Goal: Information Seeking & Learning: Learn about a topic

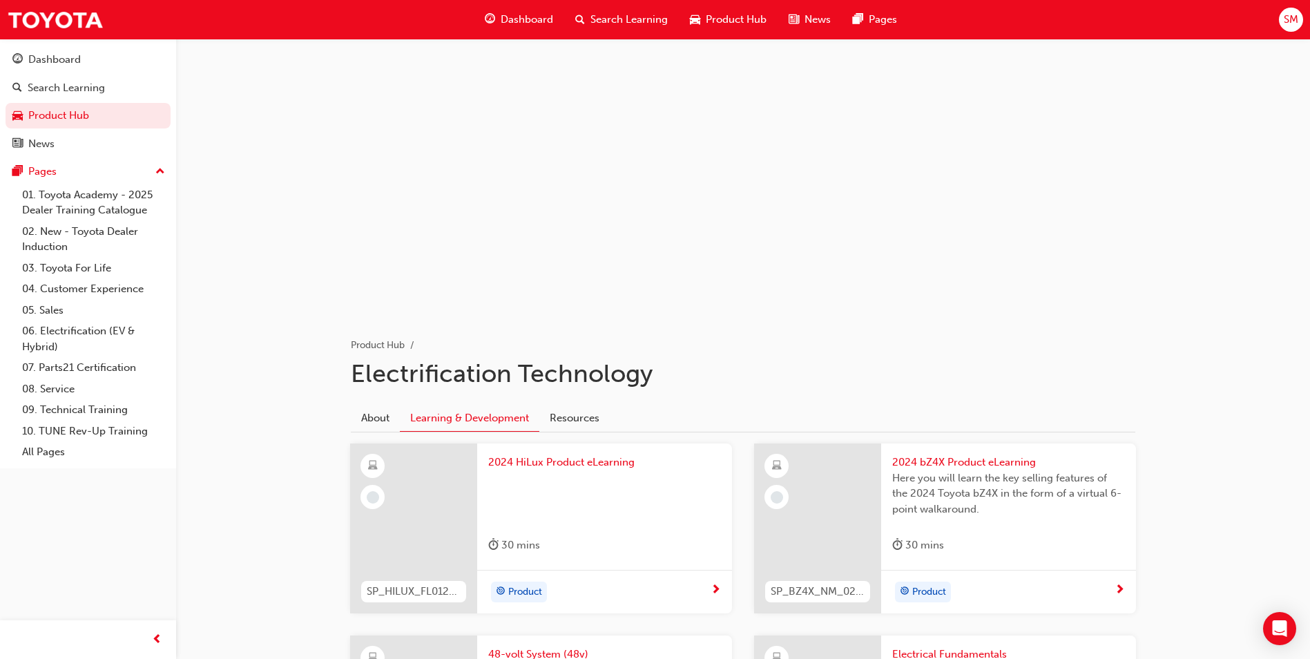
scroll to position [345, 0]
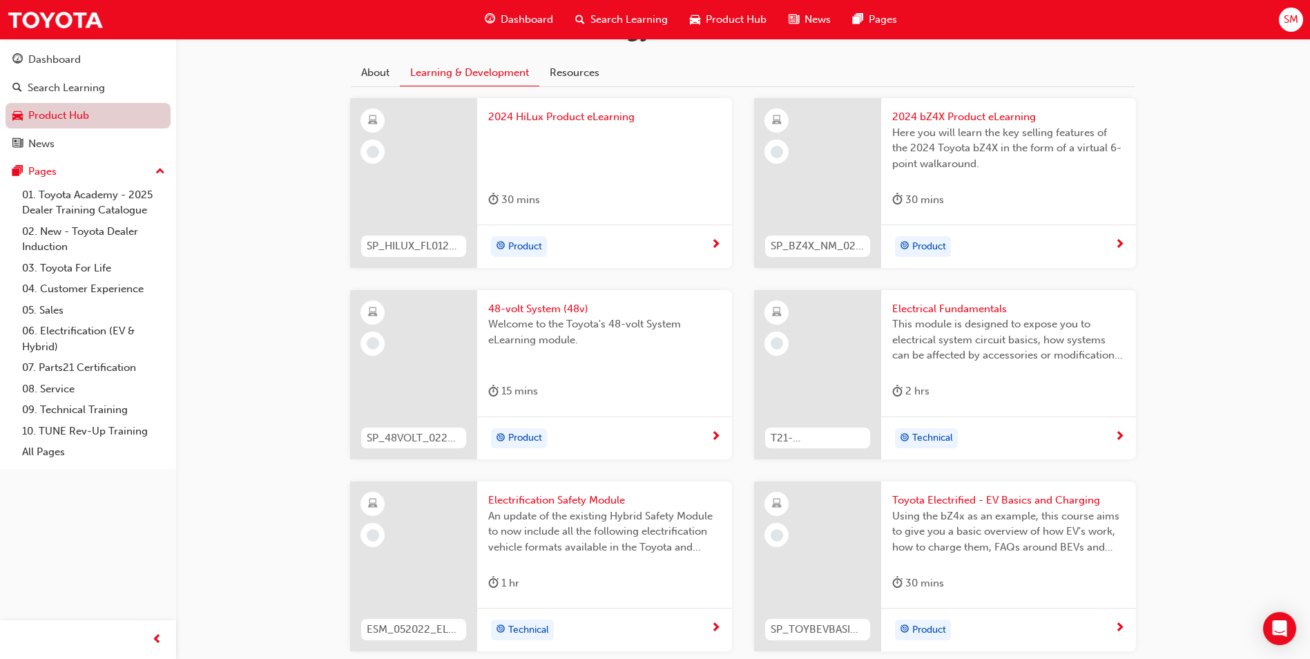
click at [57, 104] on link "Product Hub" at bounding box center [88, 116] width 165 height 26
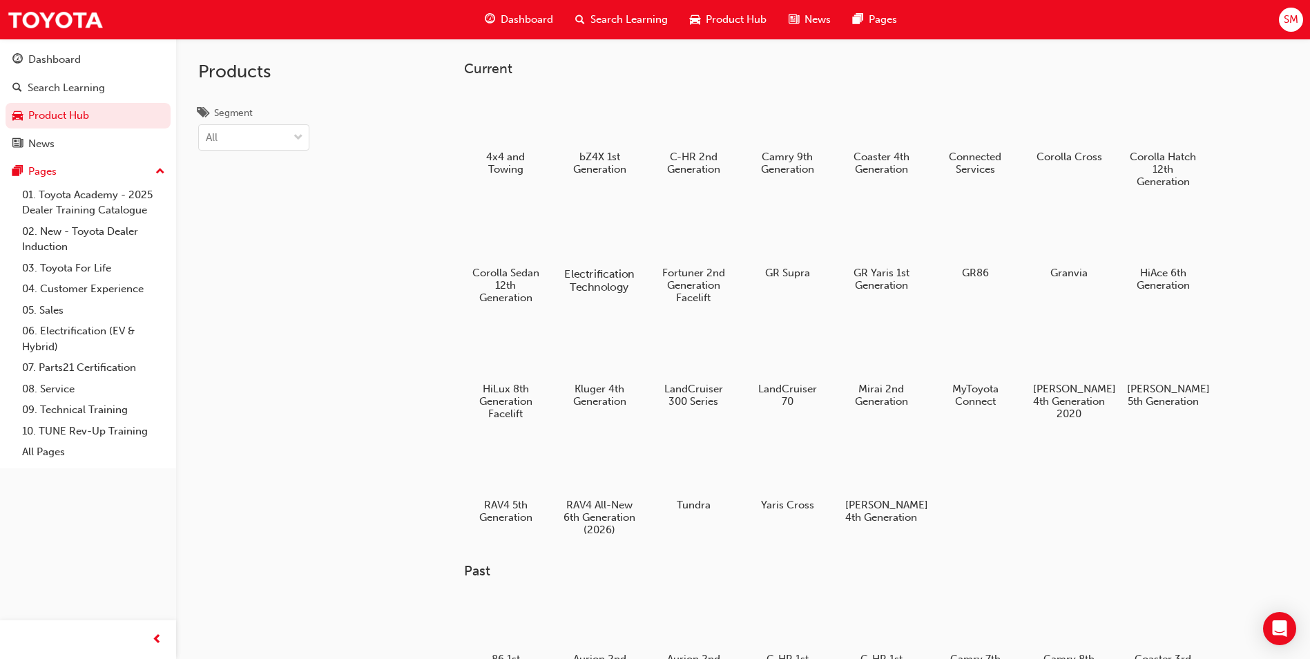
click at [601, 251] on div at bounding box center [599, 233] width 77 height 55
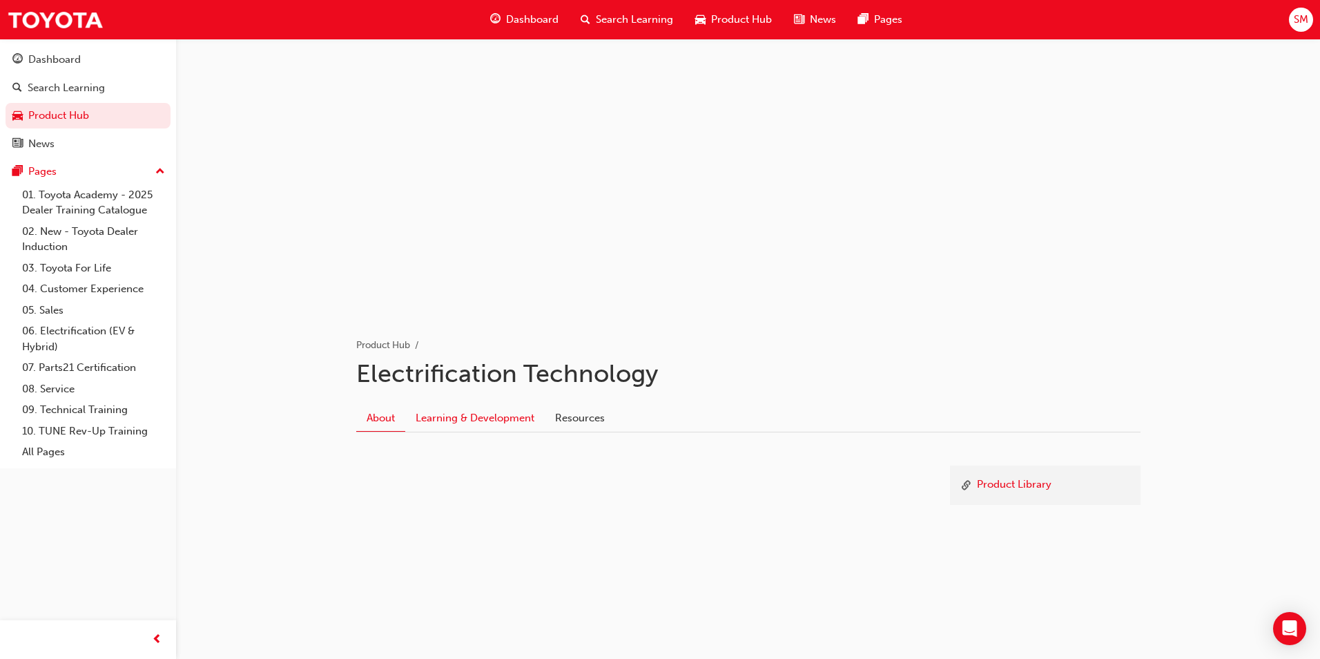
click at [480, 413] on link "Learning & Development" at bounding box center [474, 418] width 139 height 26
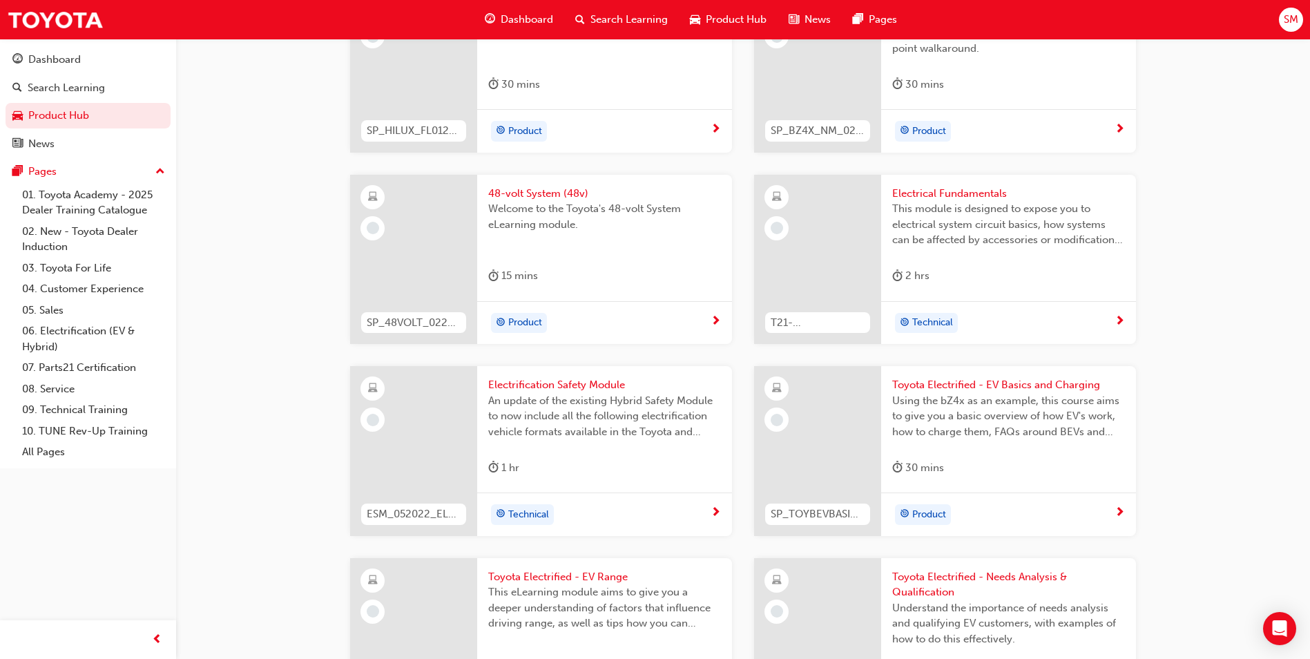
scroll to position [483, 0]
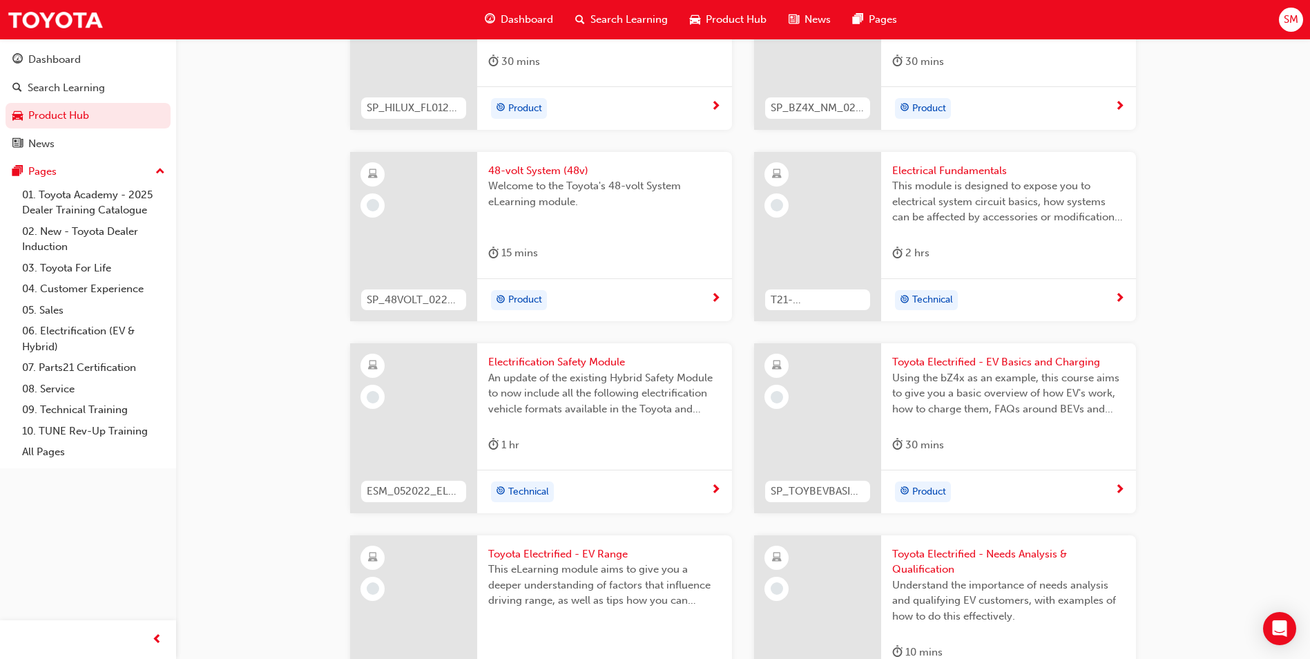
click at [1006, 481] on div "Product" at bounding box center [1003, 491] width 222 height 21
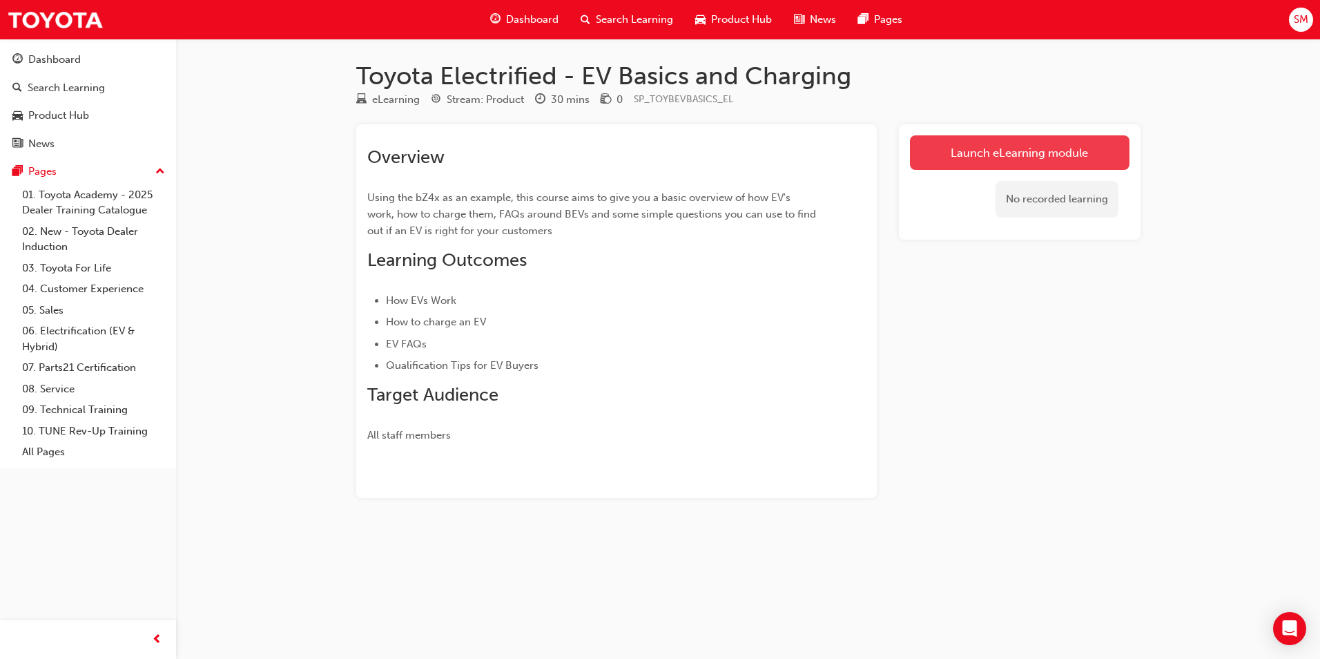
click at [976, 153] on link "Launch eLearning module" at bounding box center [1020, 152] width 220 height 35
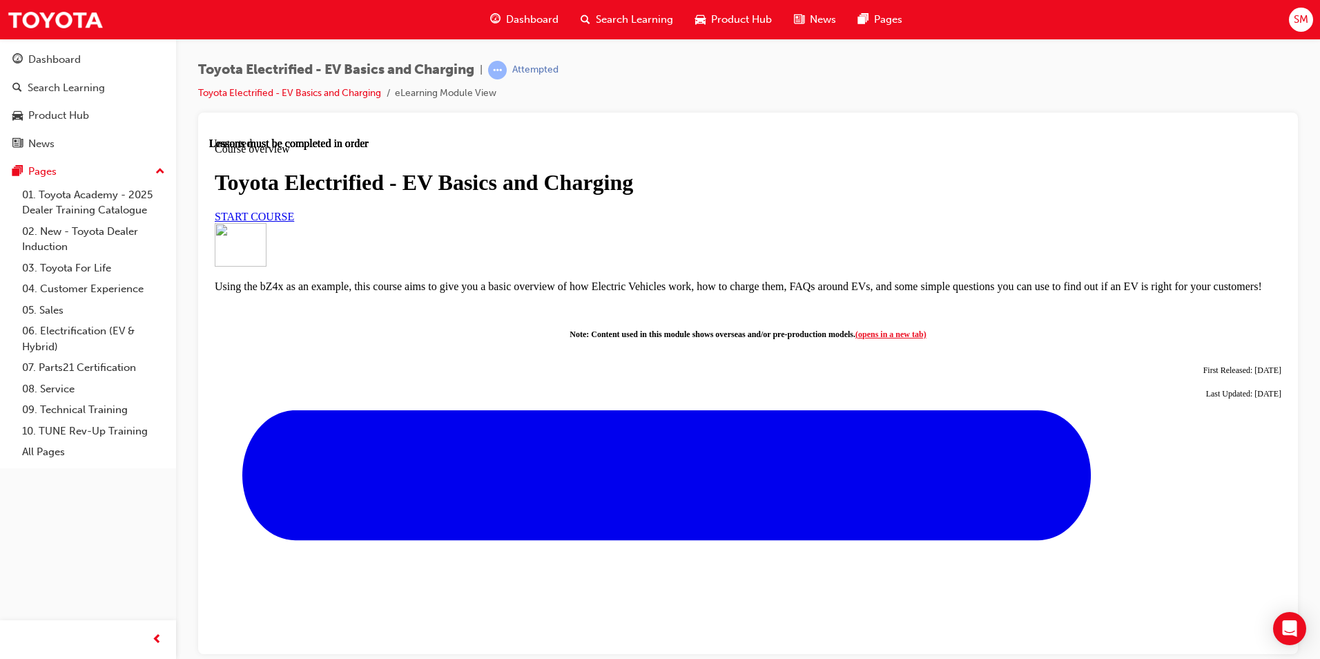
click at [294, 222] on link "START COURSE" at bounding box center [254, 216] width 79 height 12
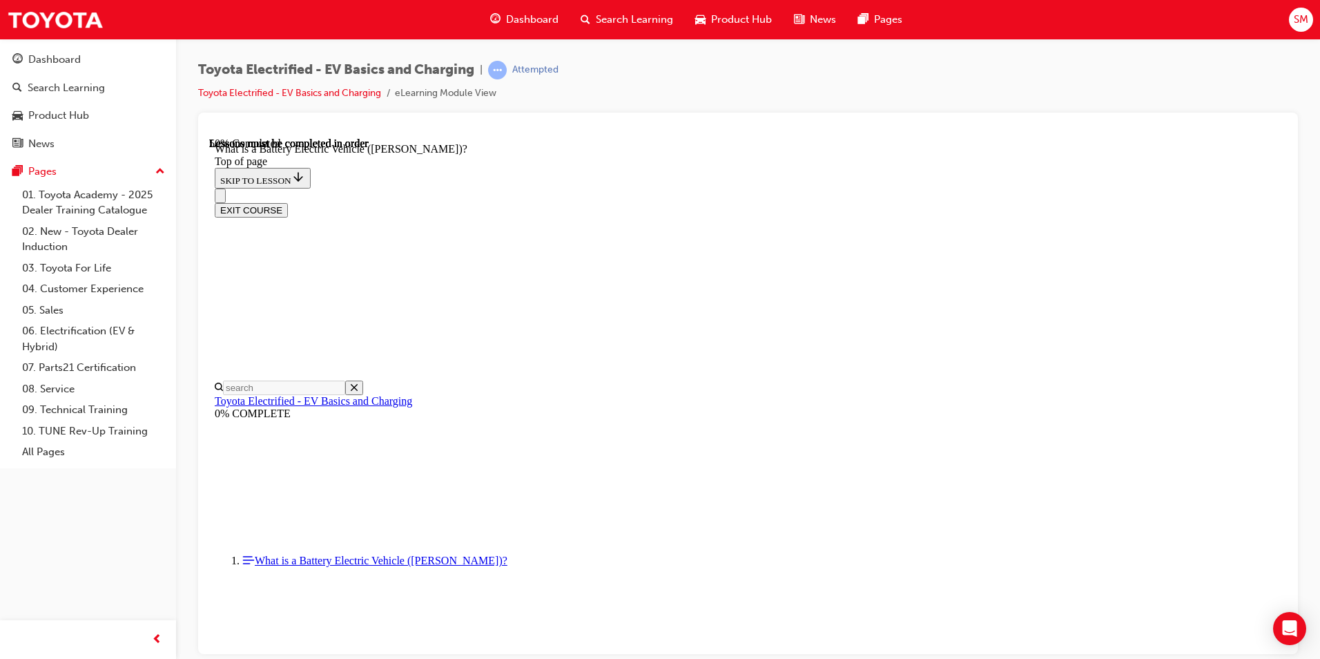
scroll to position [1355, 0]
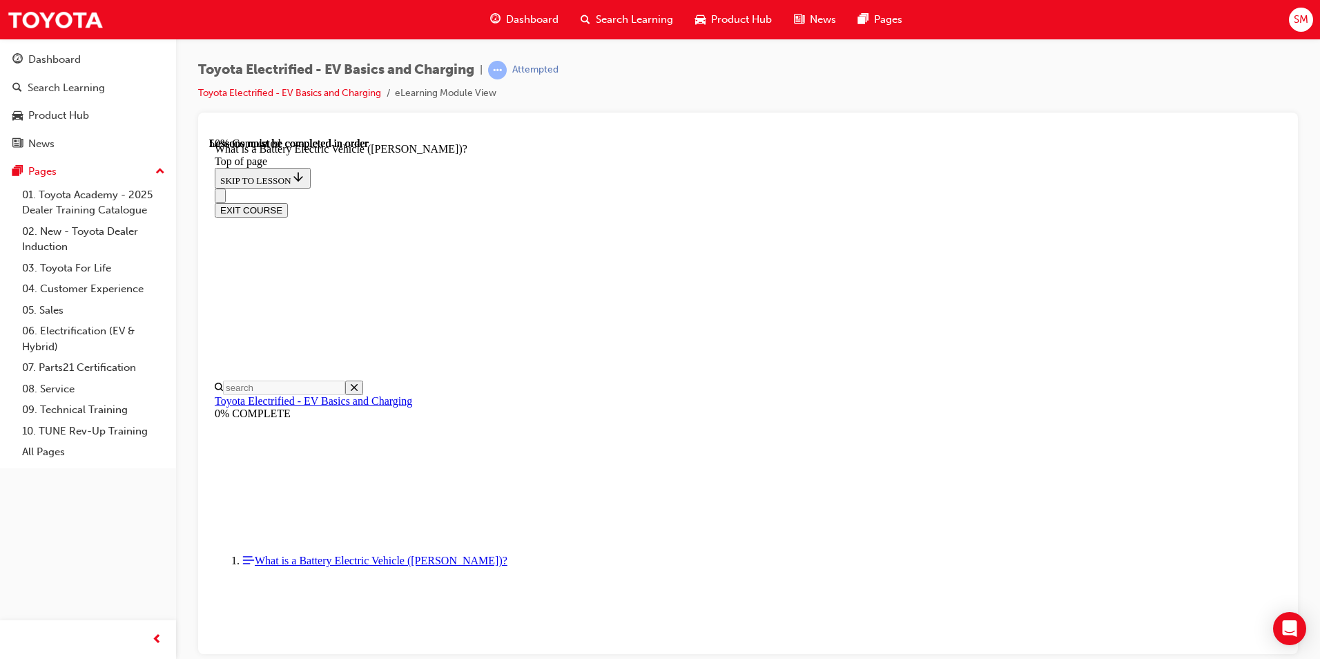
scroll to position [1493, 0]
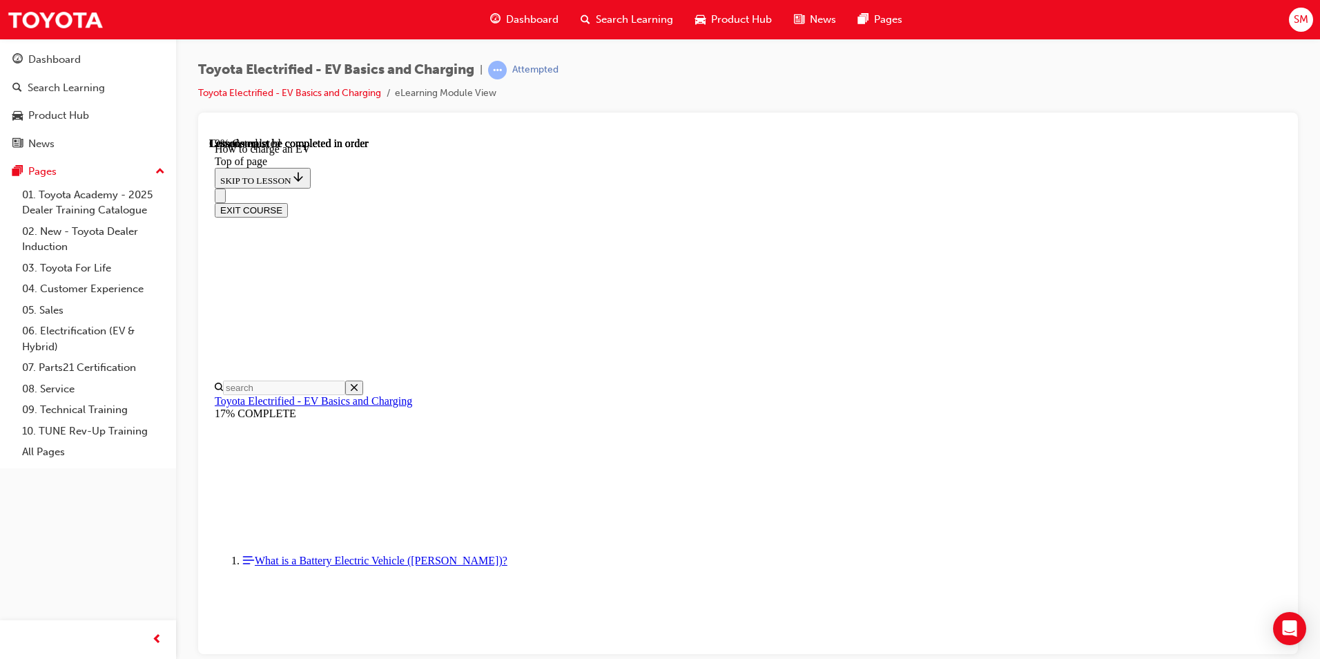
drag, startPoint x: 577, startPoint y: 536, endPoint x: 1018, endPoint y: 538, distance: 440.5
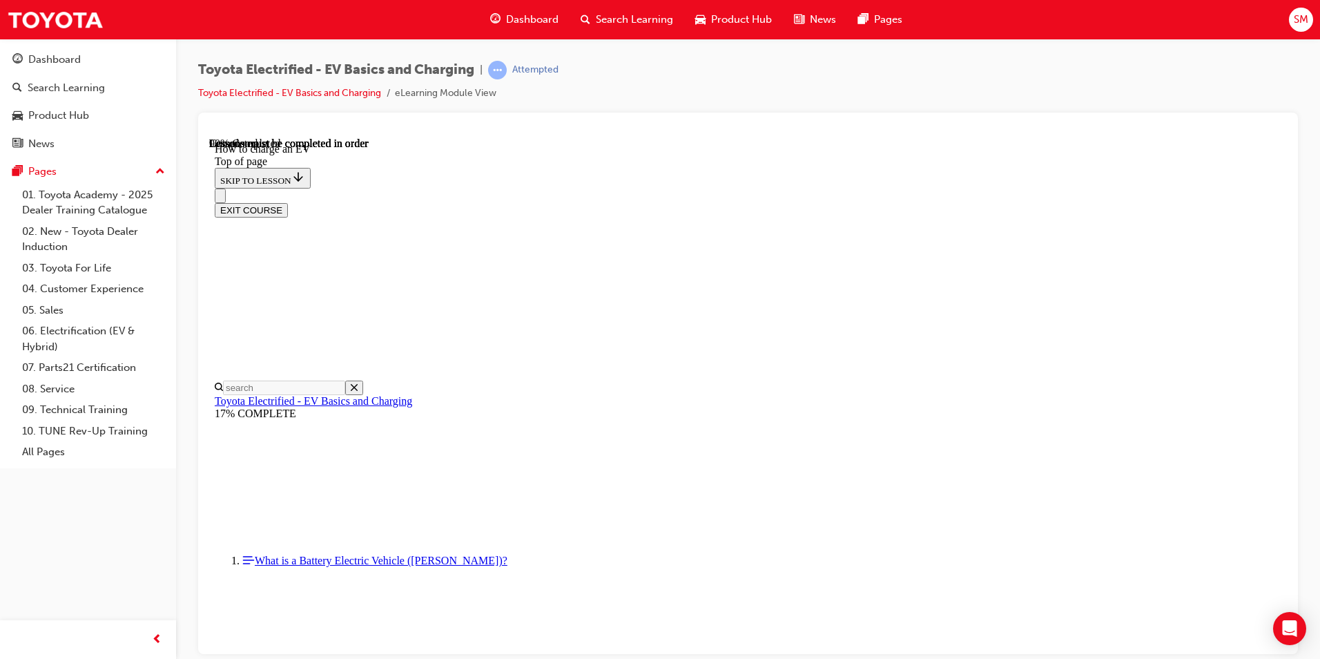
scroll to position [4228, 0]
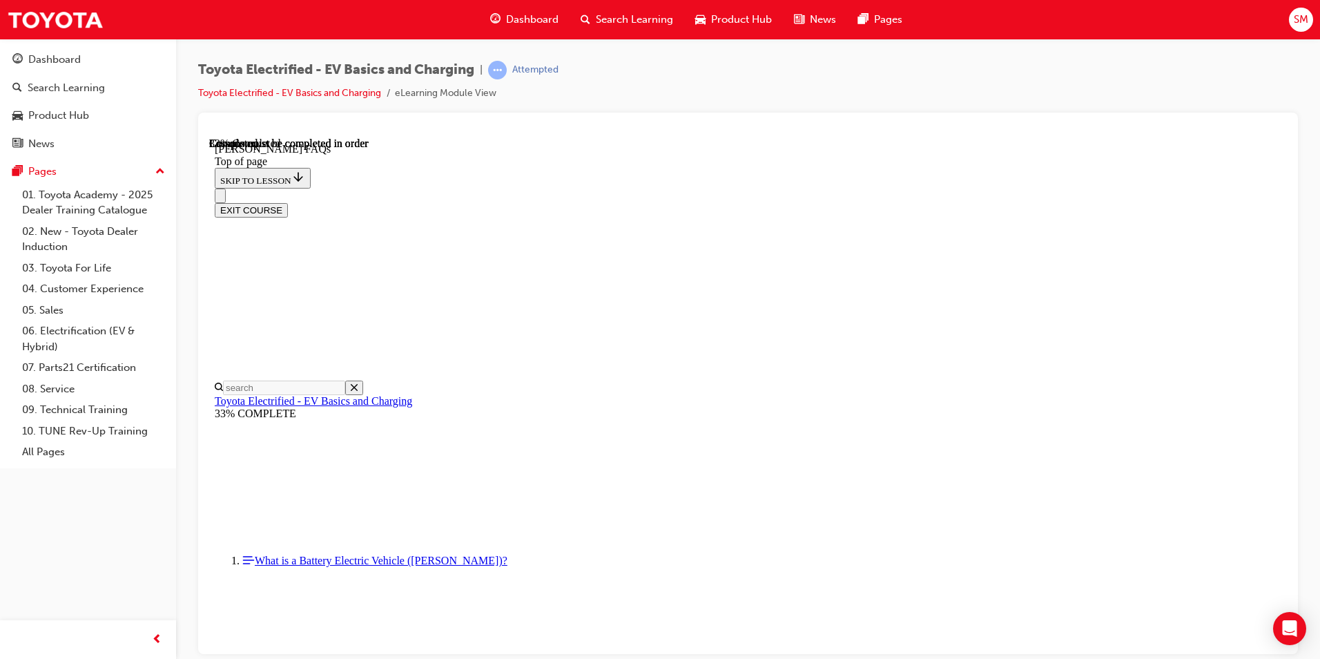
drag, startPoint x: 854, startPoint y: 340, endPoint x: 854, endPoint y: 379, distance: 38.7
drag, startPoint x: 854, startPoint y: 391, endPoint x: 855, endPoint y: 411, distance: 19.3
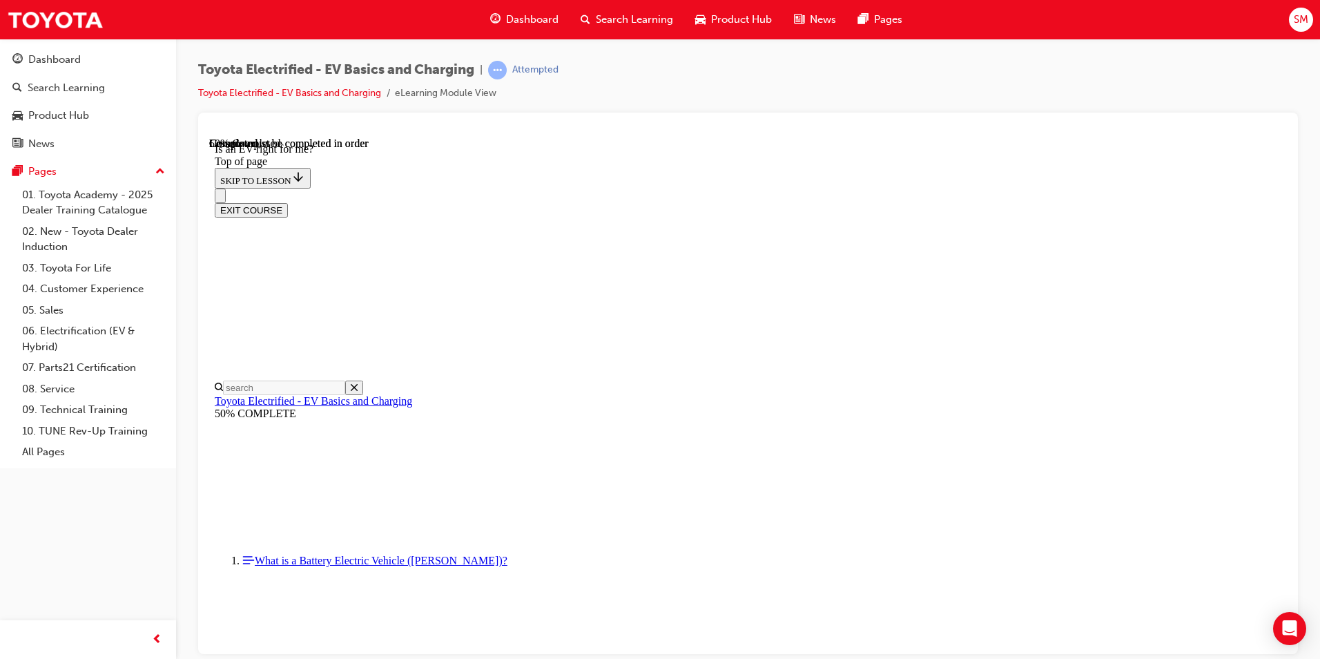
drag, startPoint x: 985, startPoint y: 314, endPoint x: 925, endPoint y: 420, distance: 121.5
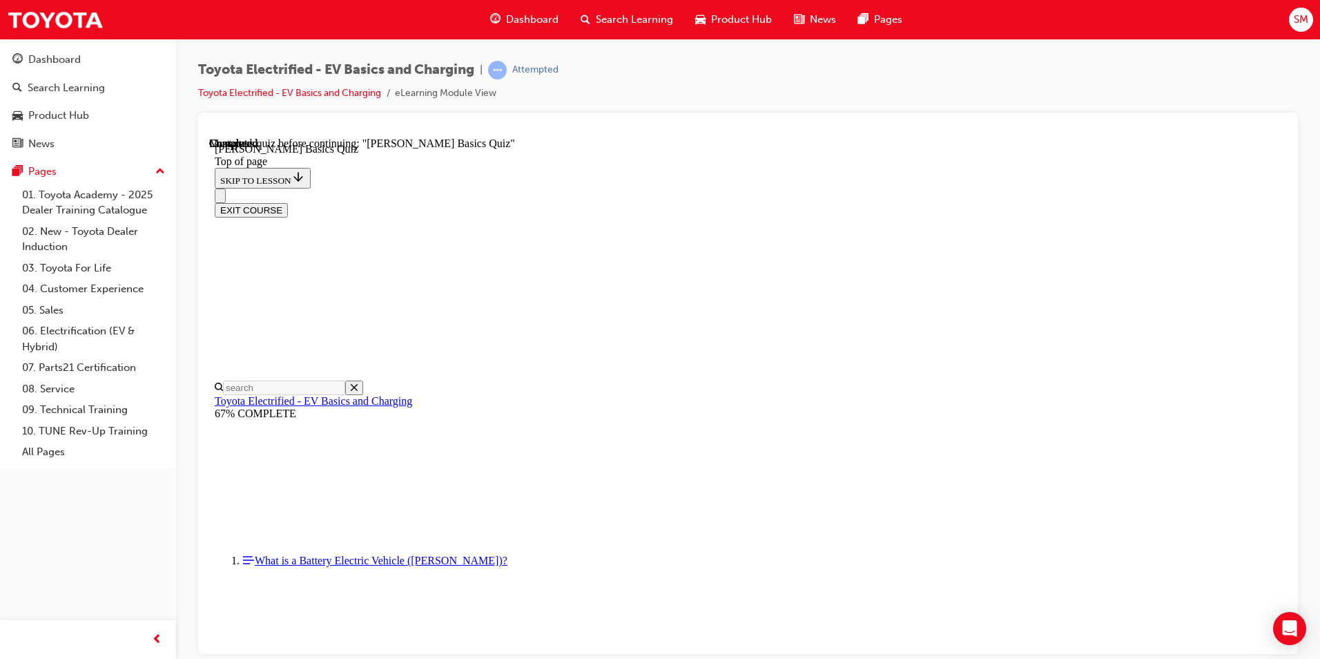
scroll to position [43, 0]
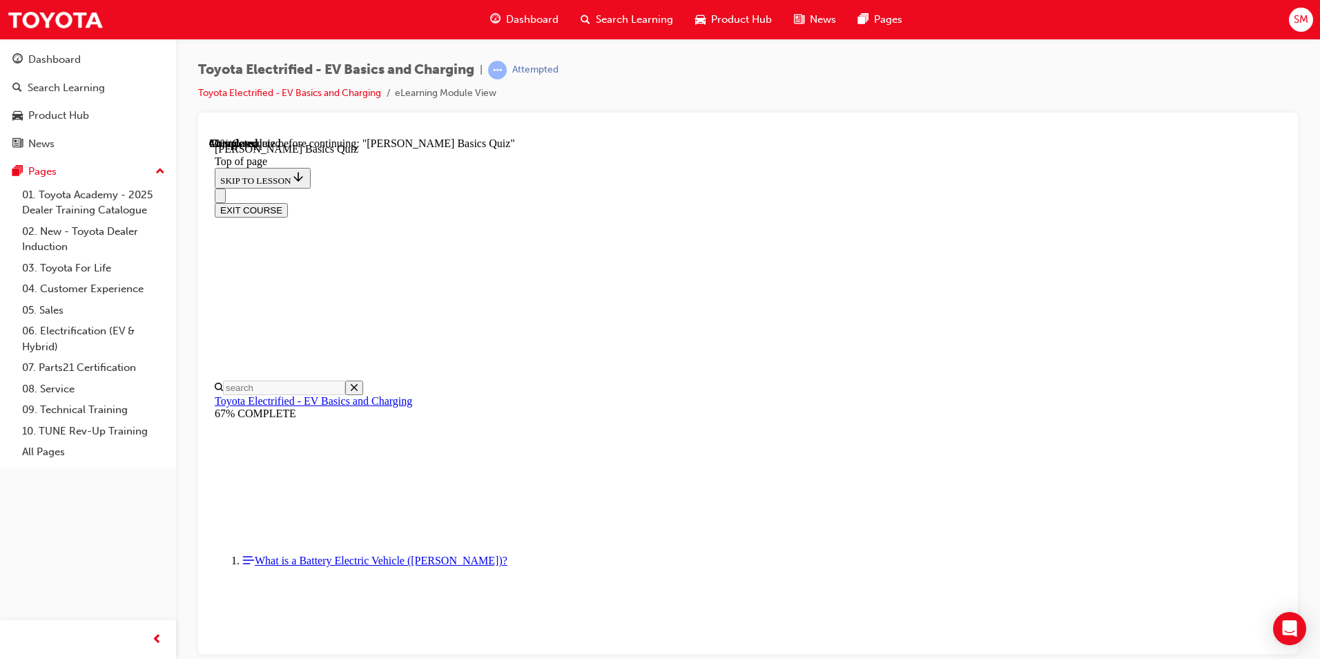
scroll to position [42, 0]
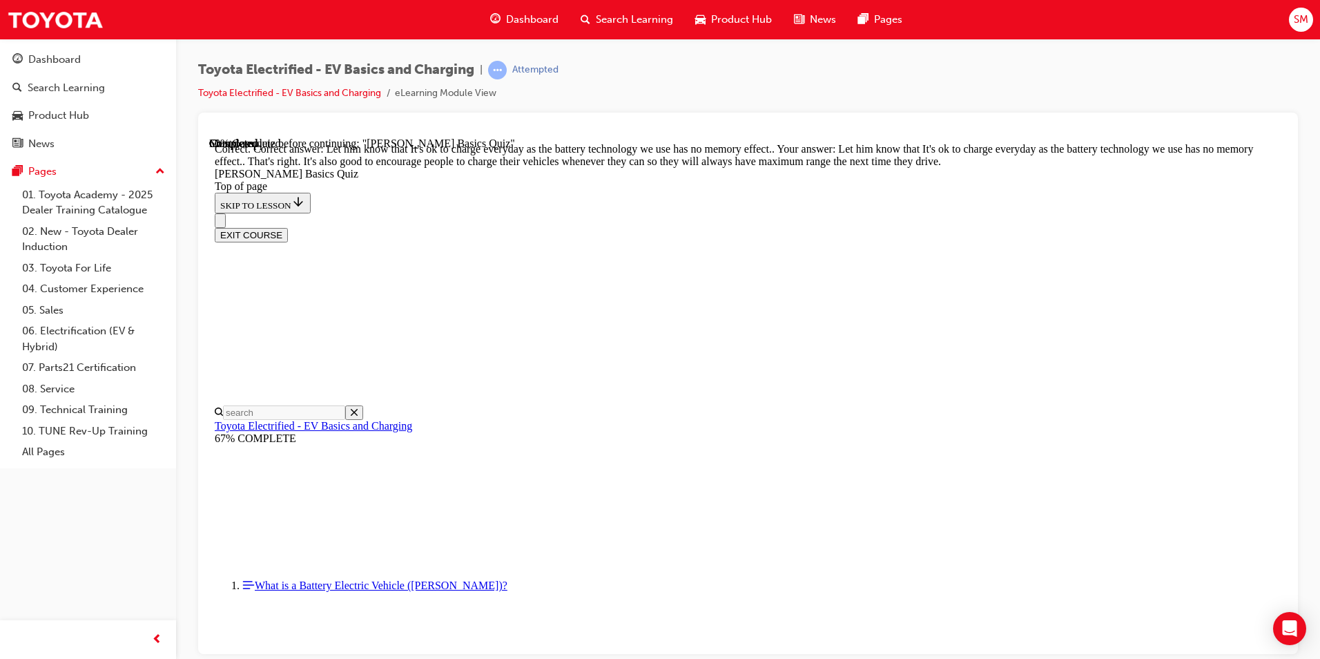
scroll to position [250, 0]
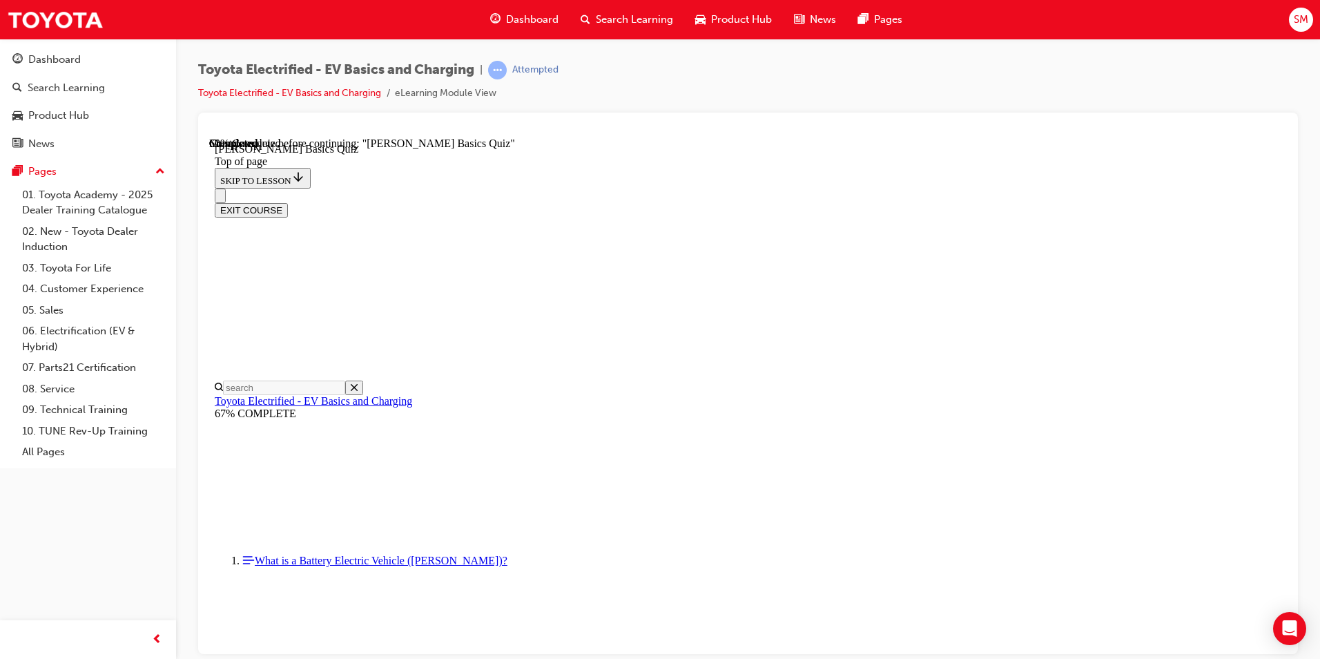
scroll to position [180, 0]
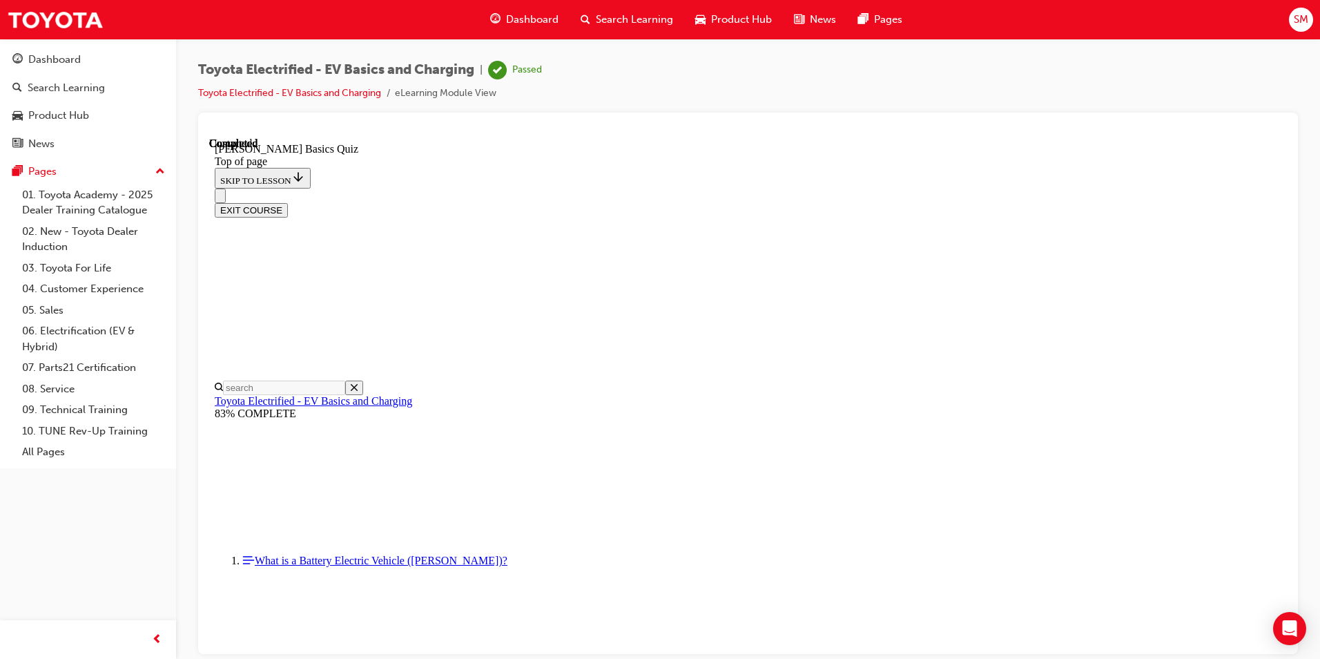
scroll to position [231, 0]
click at [288, 202] on button "EXIT COURSE" at bounding box center [251, 209] width 73 height 14
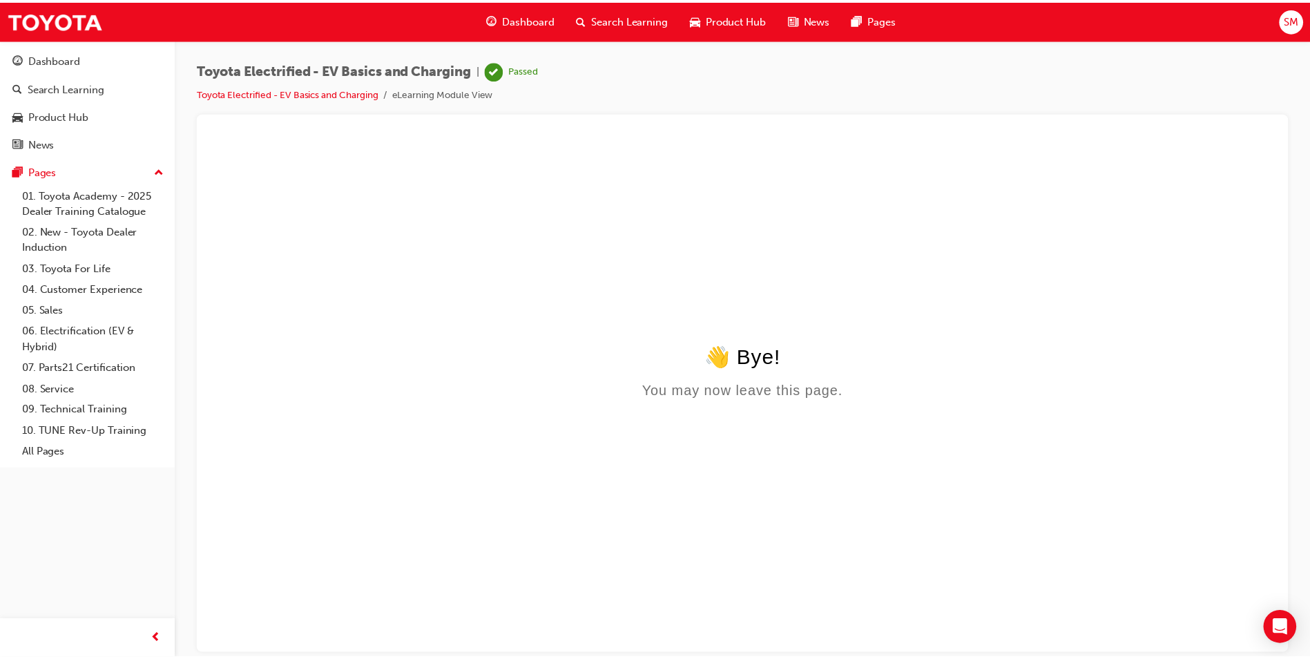
scroll to position [0, 0]
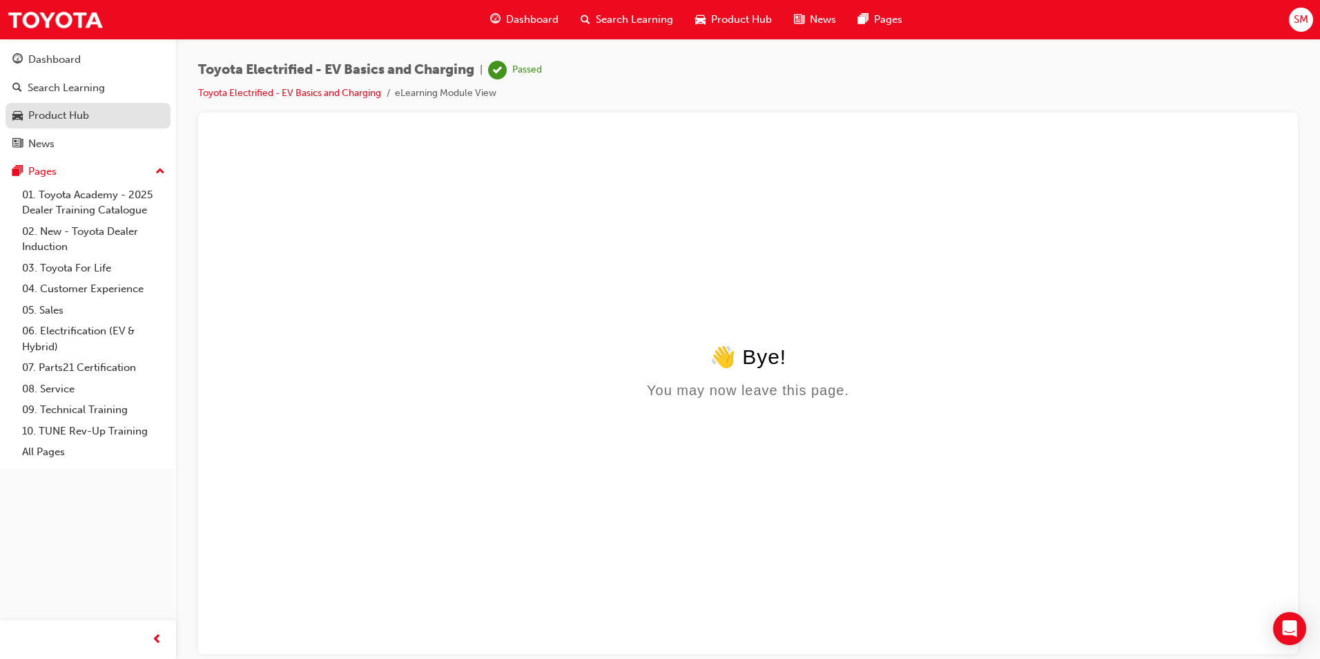
click at [130, 117] on div "Product Hub" at bounding box center [87, 115] width 151 height 17
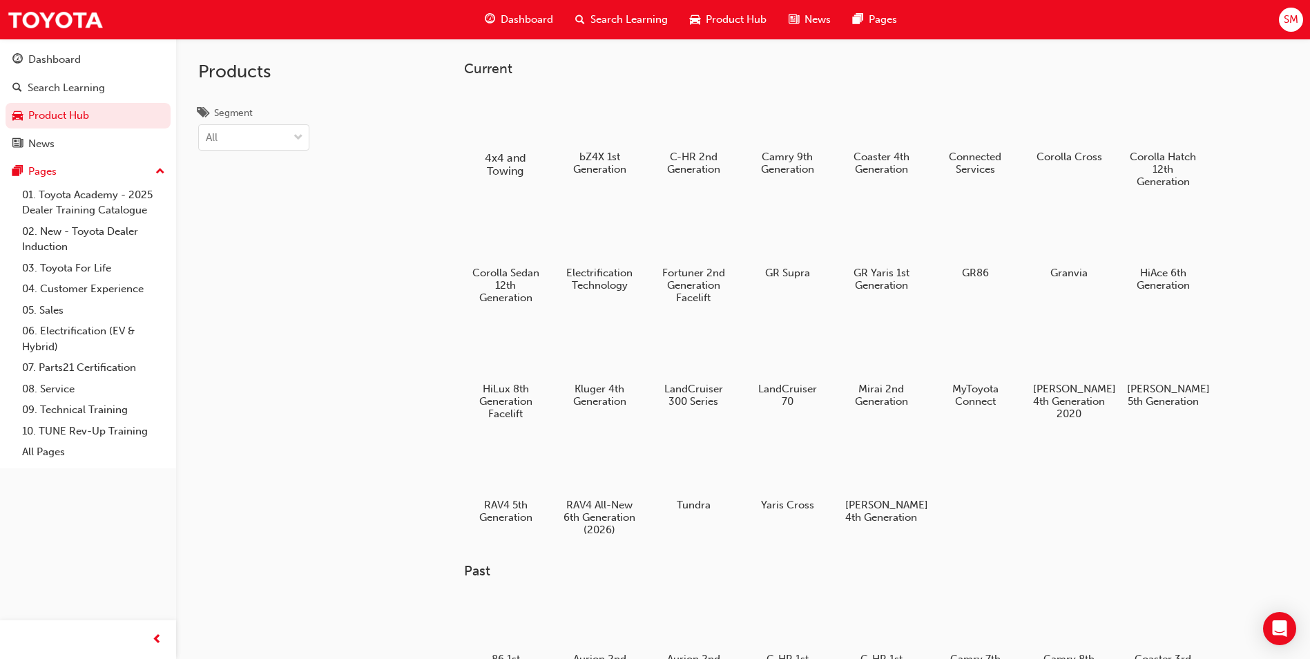
click at [510, 149] on div "4x4 and Towing" at bounding box center [506, 134] width 88 height 98
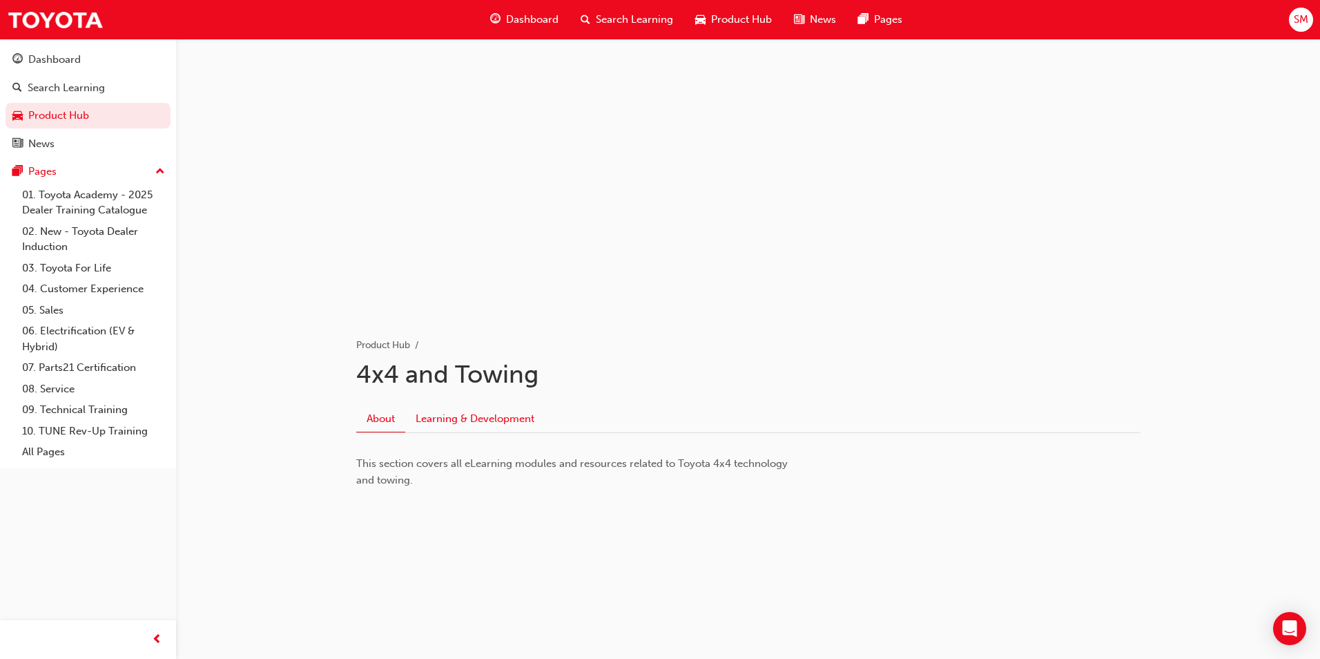
click at [473, 427] on link "Learning & Development" at bounding box center [474, 418] width 139 height 26
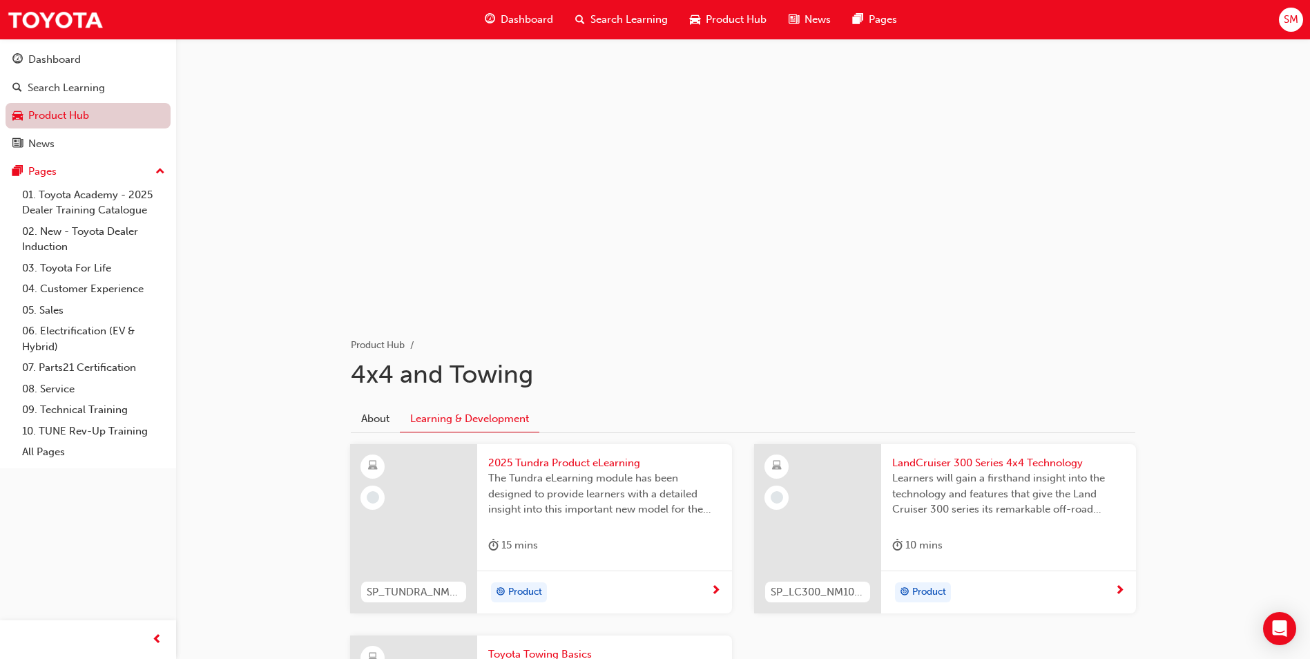
click at [81, 109] on link "Product Hub" at bounding box center [88, 116] width 165 height 26
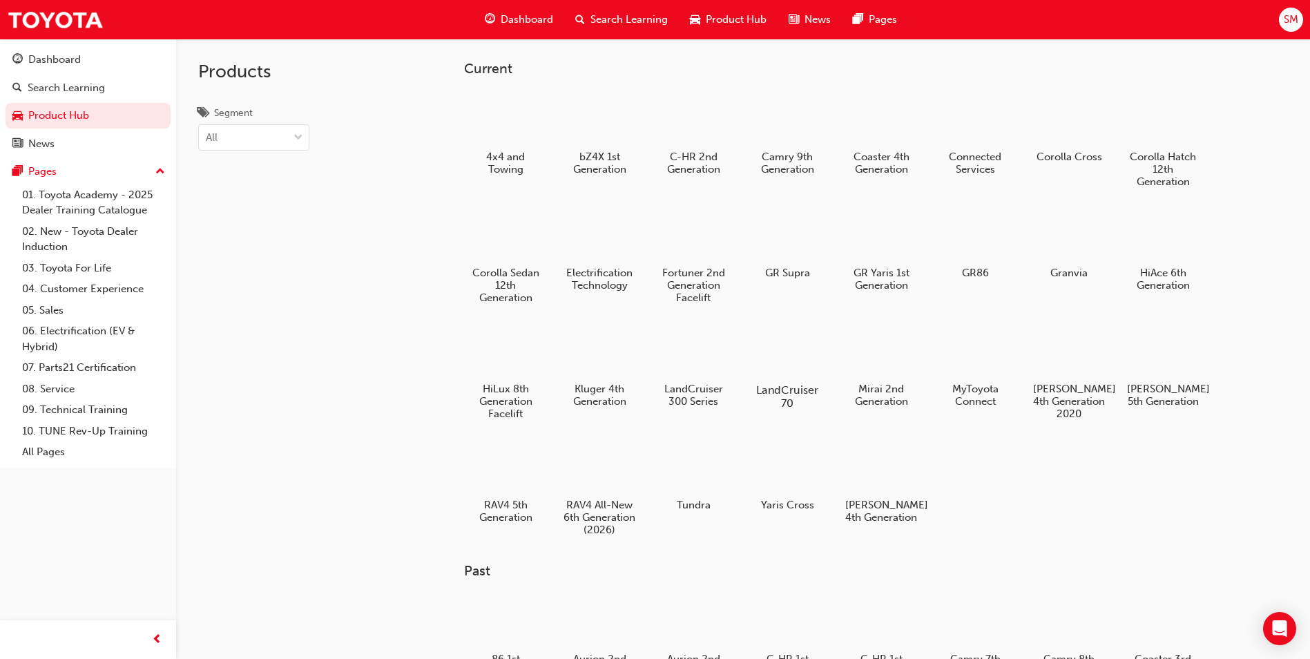
click at [790, 372] on div at bounding box center [787, 349] width 77 height 55
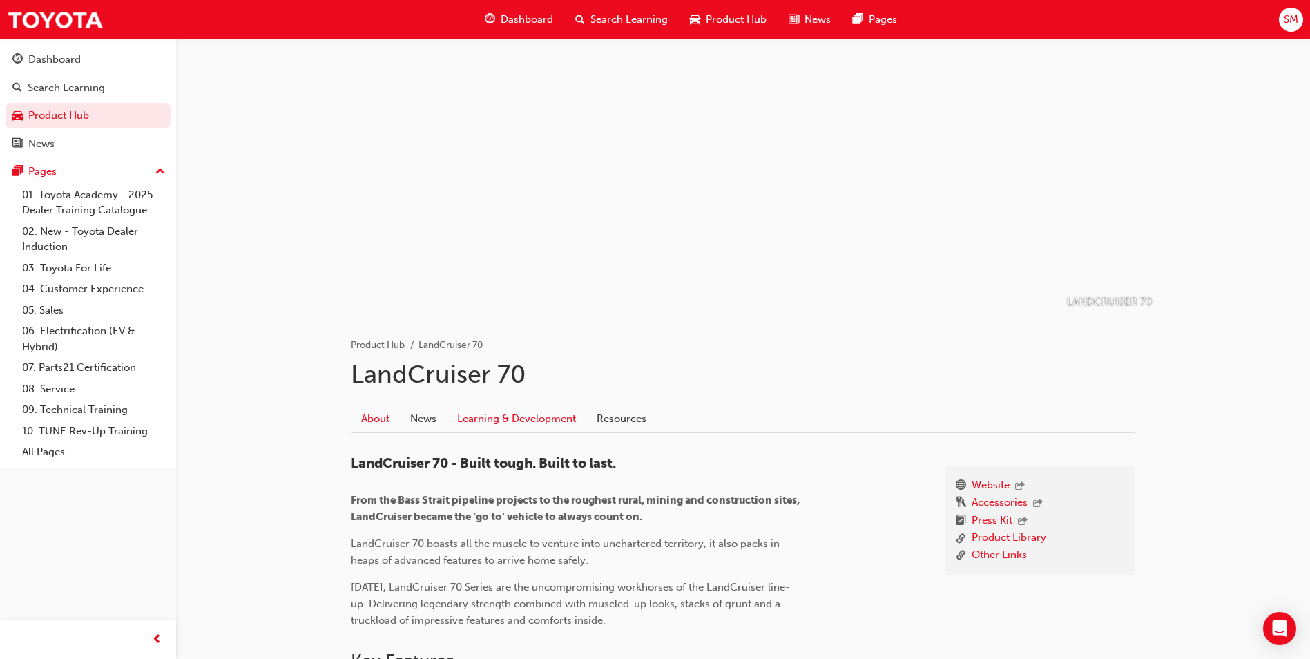
click at [510, 420] on link "Learning & Development" at bounding box center [516, 418] width 139 height 26
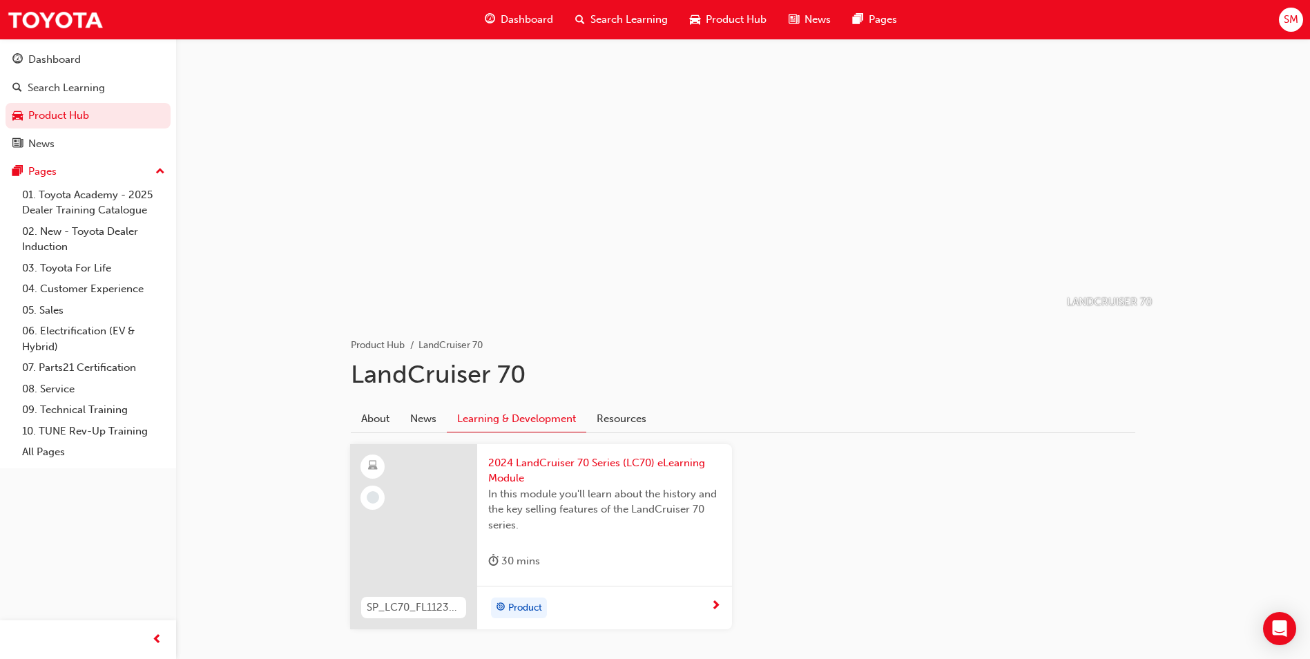
scroll to position [69, 0]
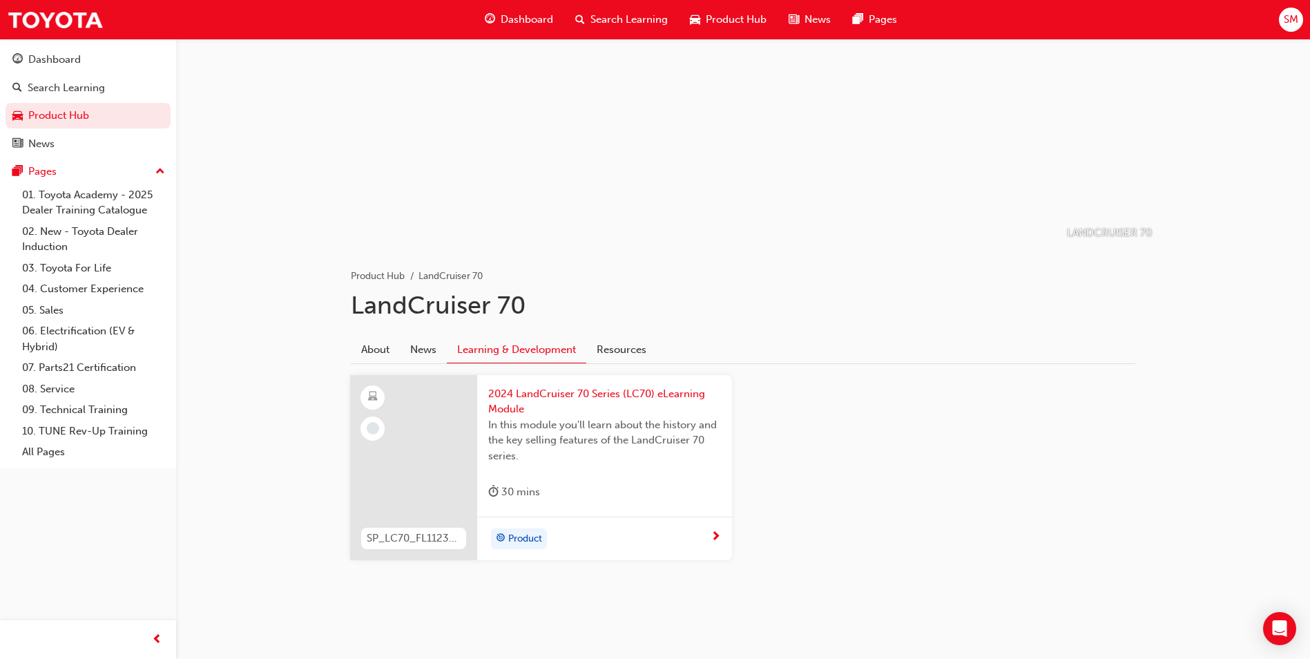
click at [648, 398] on span "2024 LandCruiser 70 Series (LC70) eLearning Module" at bounding box center [604, 401] width 233 height 31
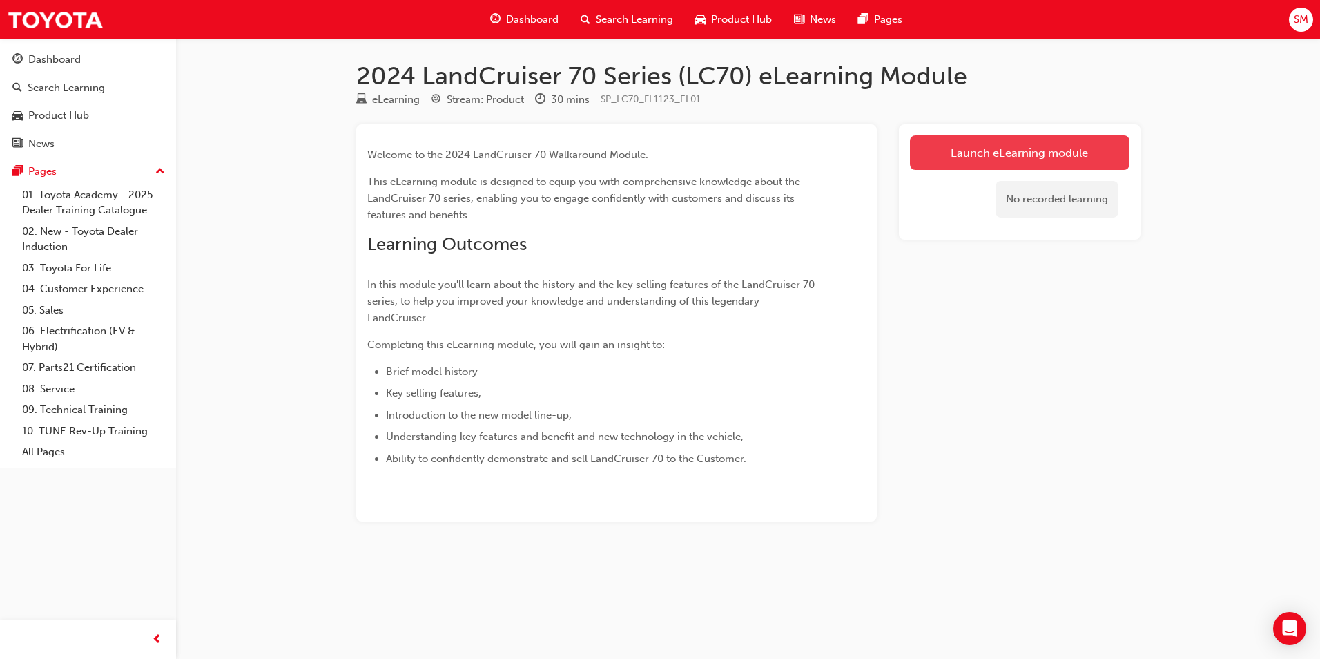
click at [977, 160] on link "Launch eLearning module" at bounding box center [1020, 152] width 220 height 35
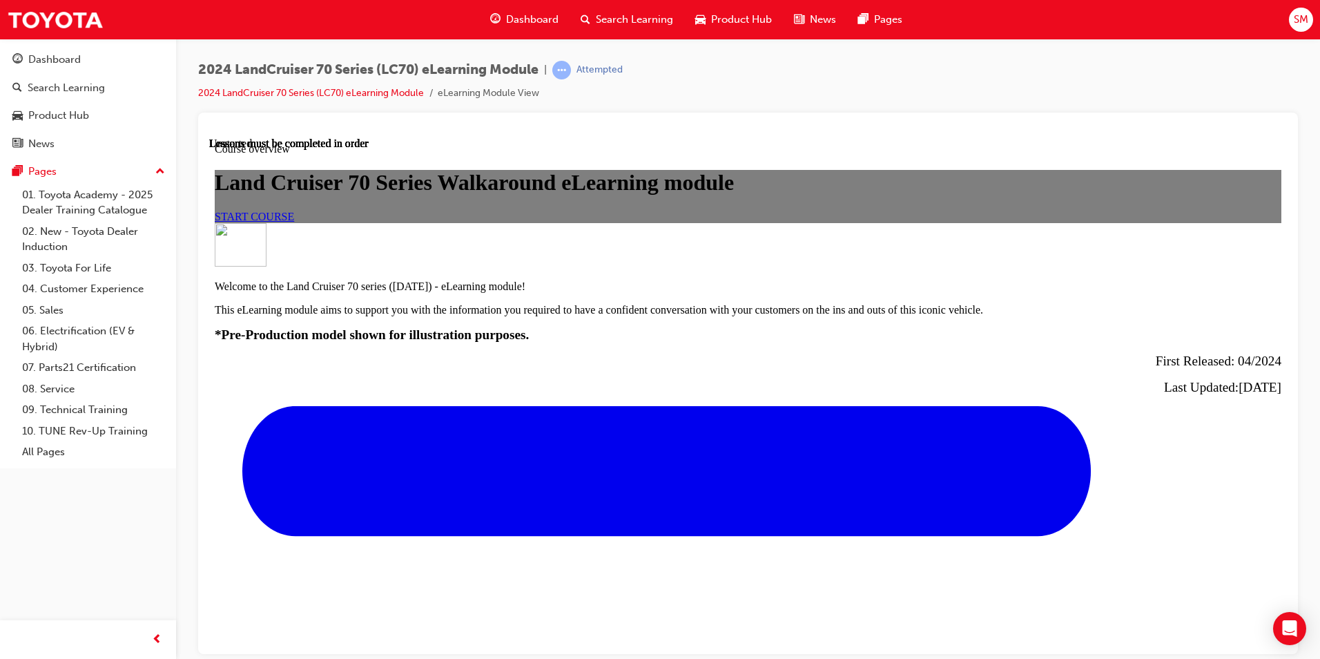
click at [731, 222] on div "Land Cruiser 70 Series Walkaround eLearning module START COURSE" at bounding box center [748, 195] width 1067 height 52
click at [294, 222] on link "START COURSE" at bounding box center [254, 216] width 79 height 12
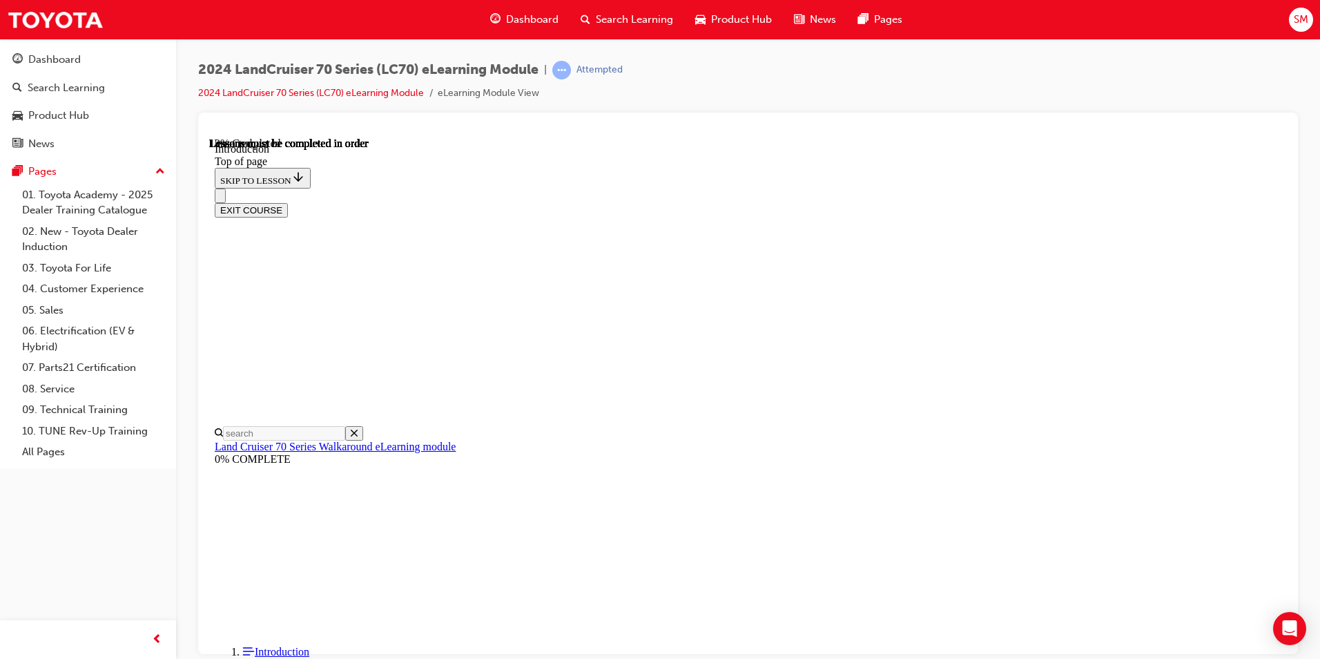
scroll to position [43, 0]
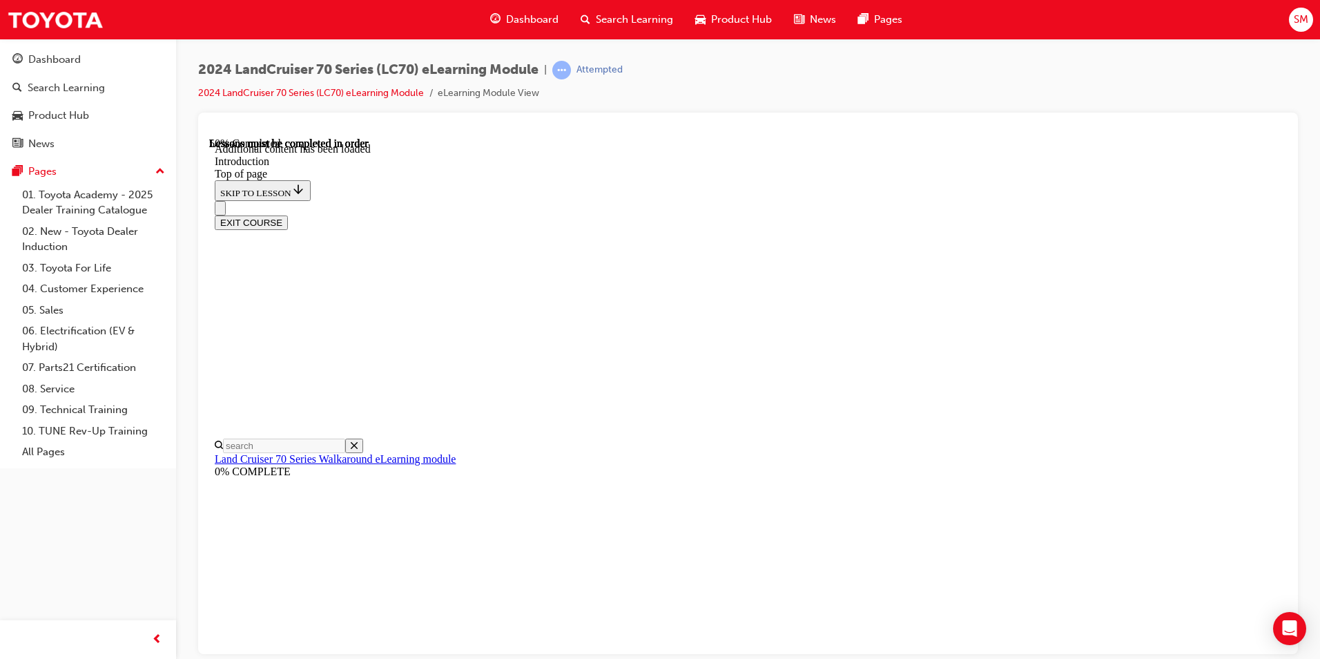
drag, startPoint x: 898, startPoint y: 196, endPoint x: 899, endPoint y: 211, distance: 15.2
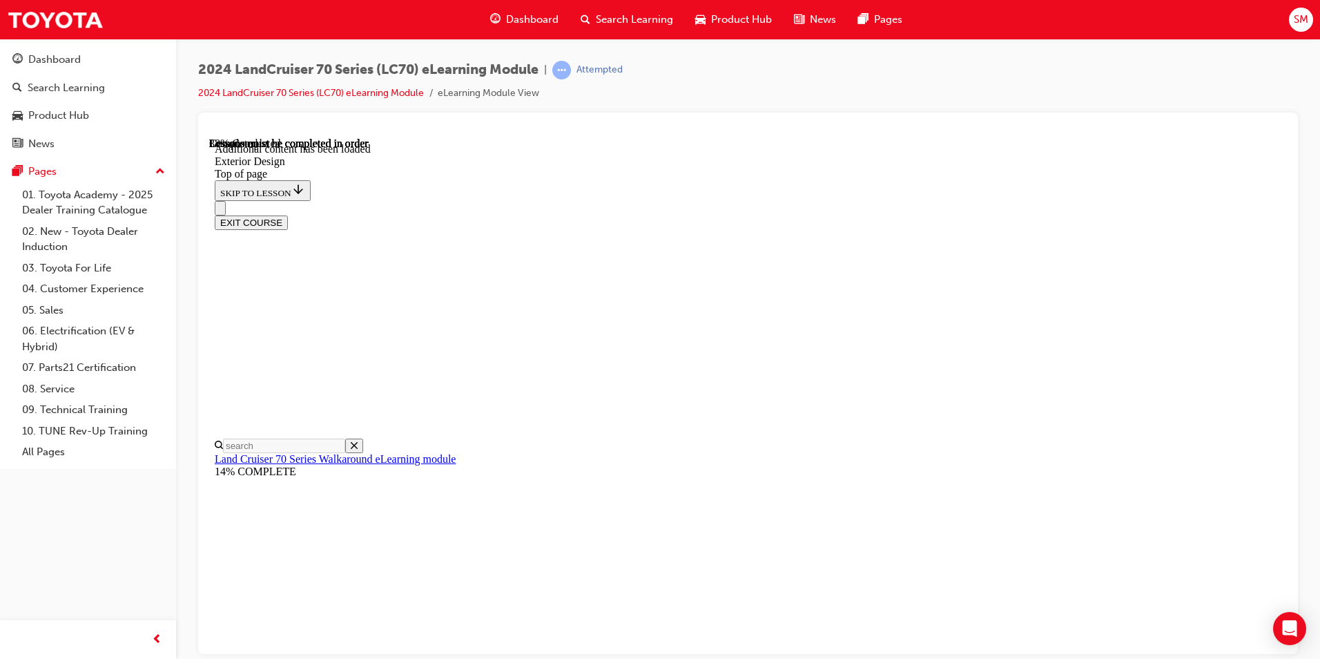
scroll to position [940, 0]
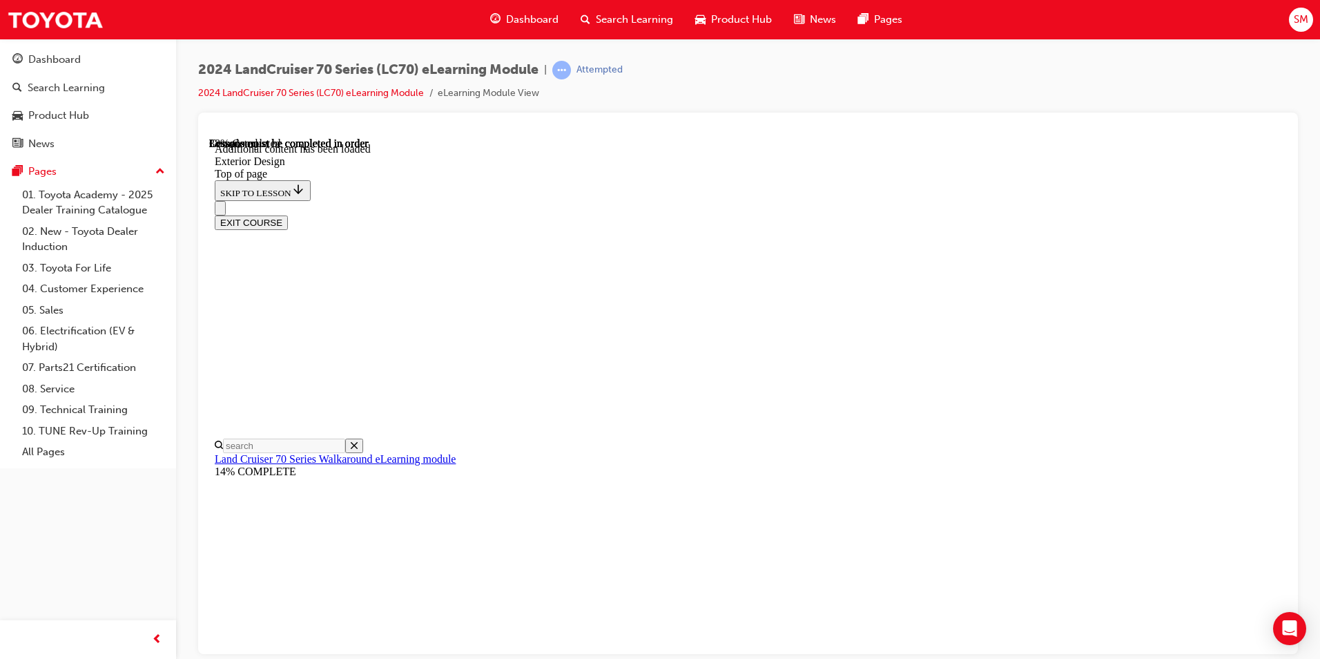
scroll to position [940, 0]
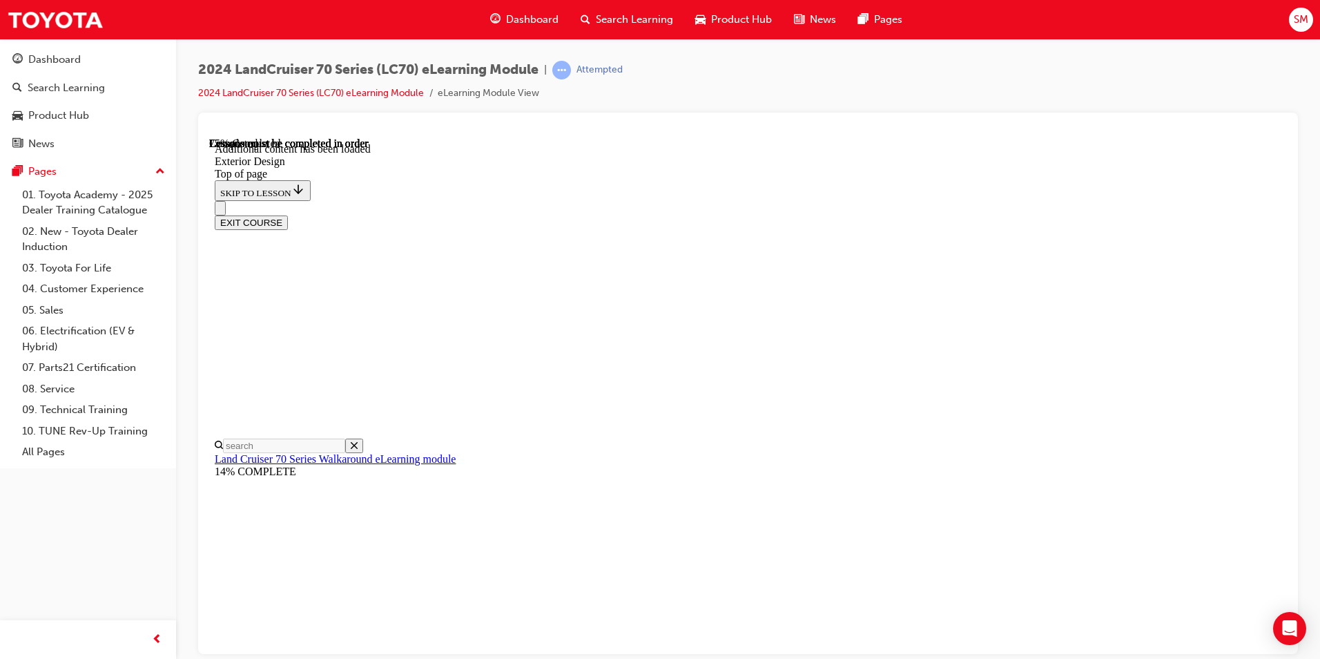
scroll to position [1620, 0]
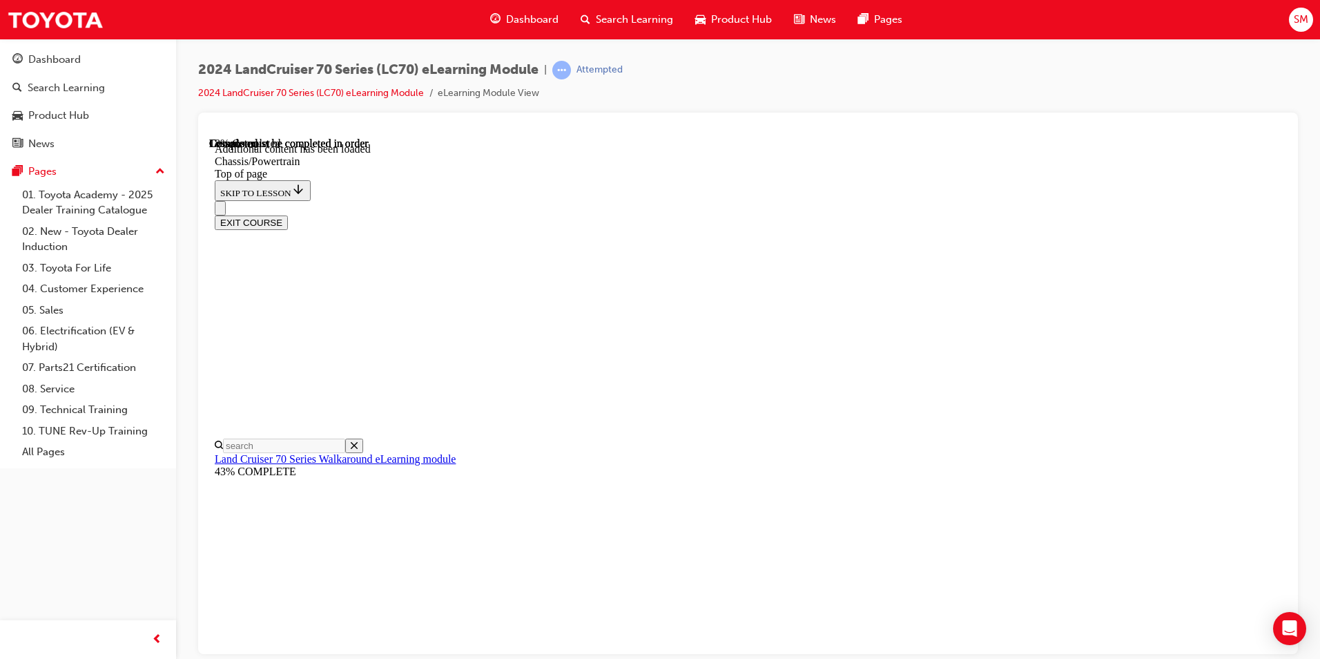
scroll to position [1009, 0]
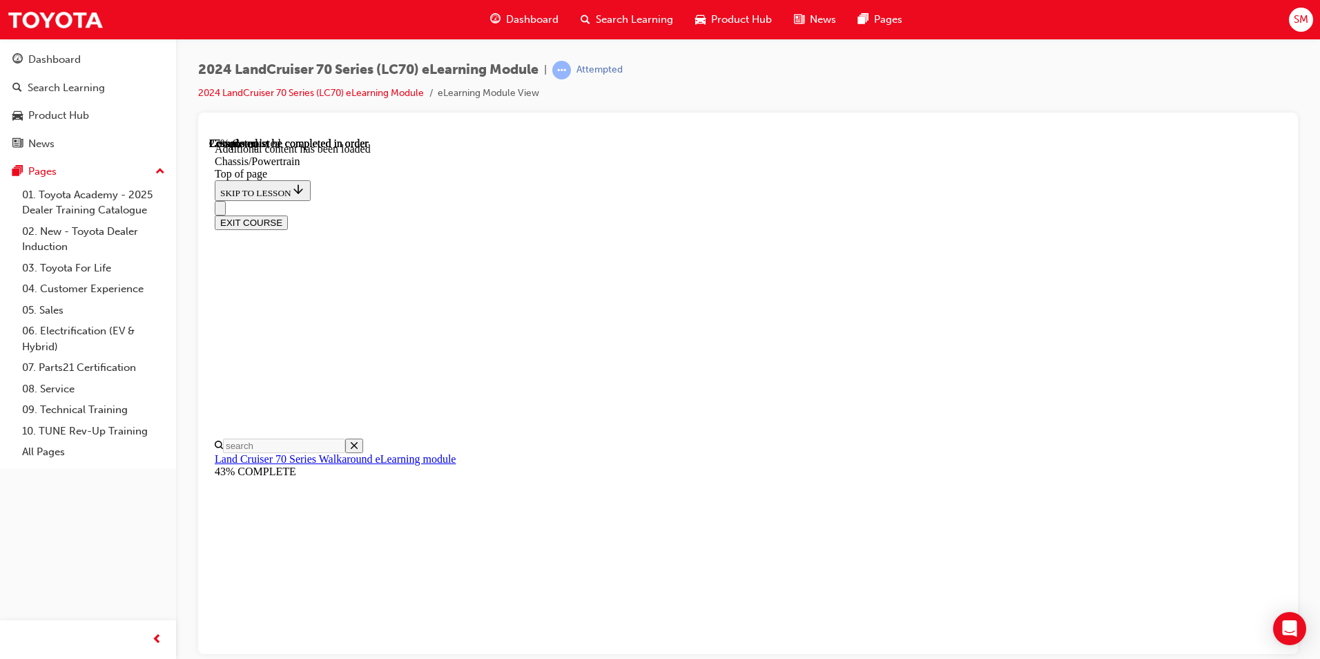
scroll to position [1009, 0]
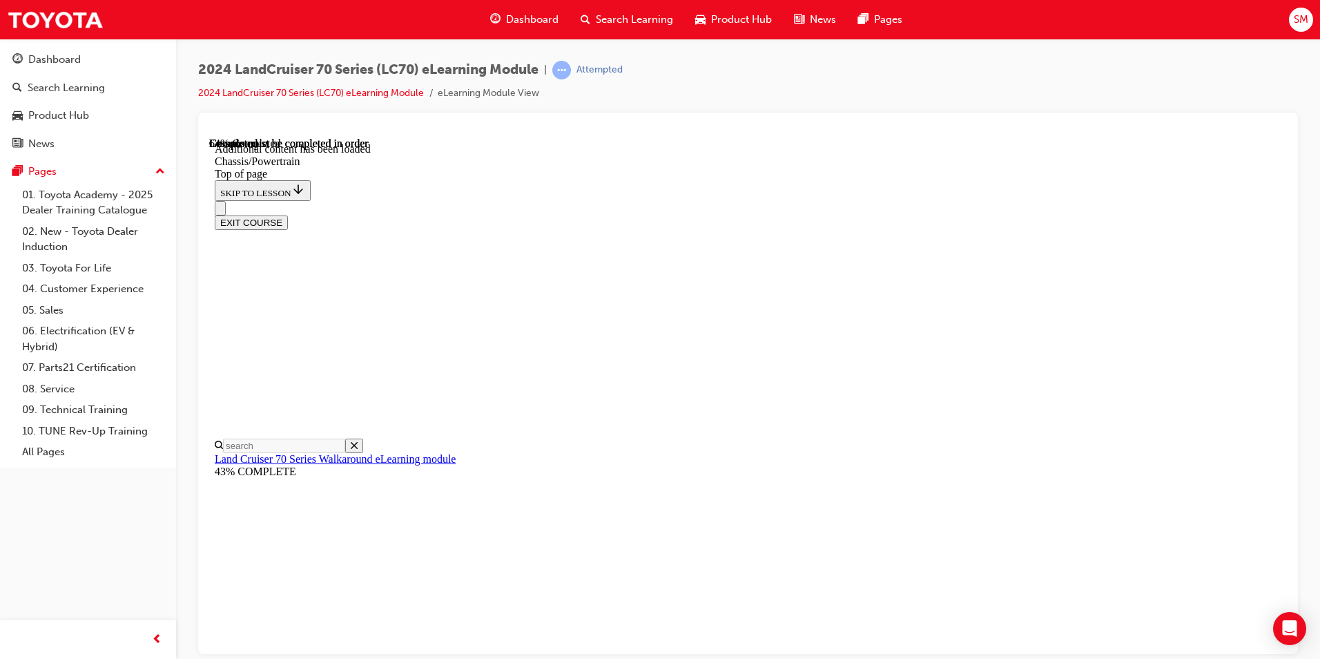
scroll to position [69, 0]
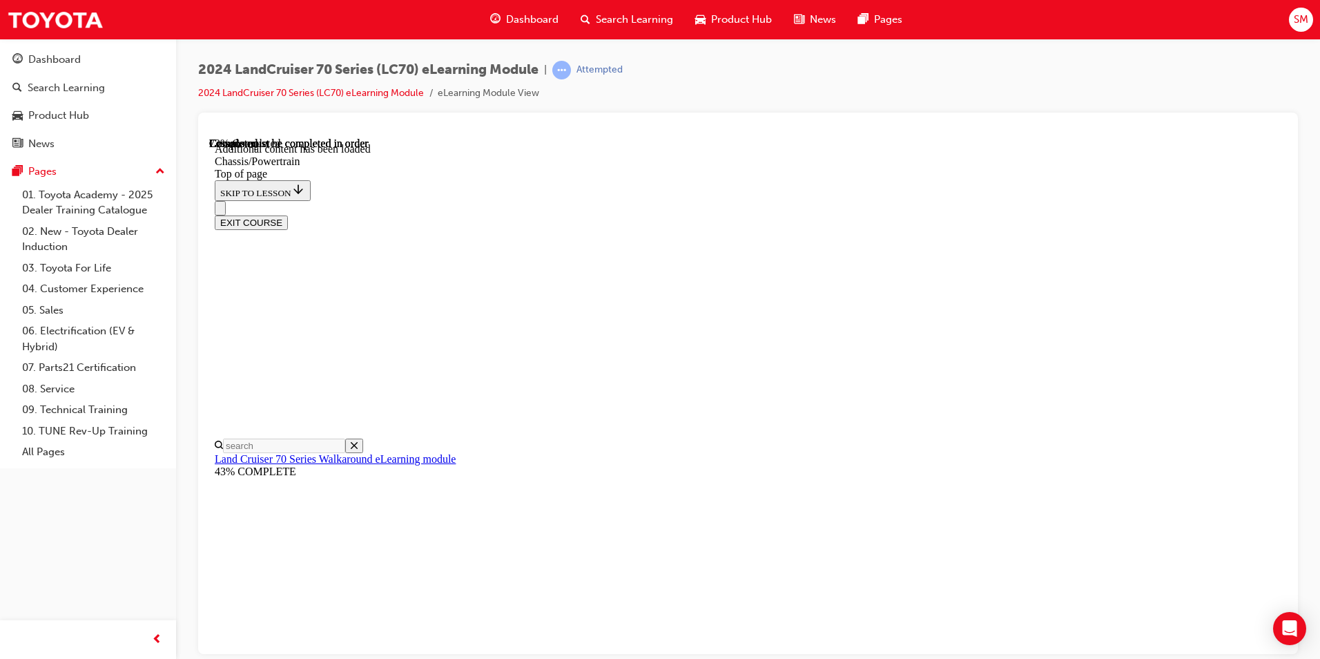
scroll to position [0, 0]
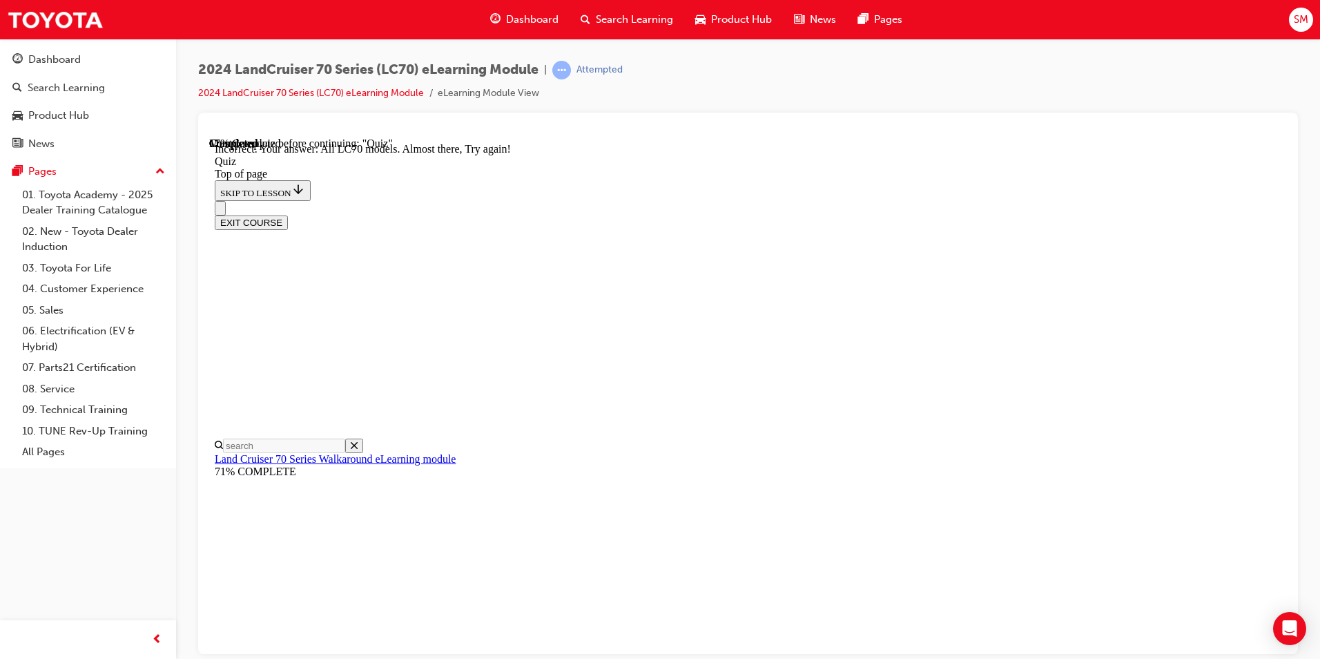
scroll to position [321, 0]
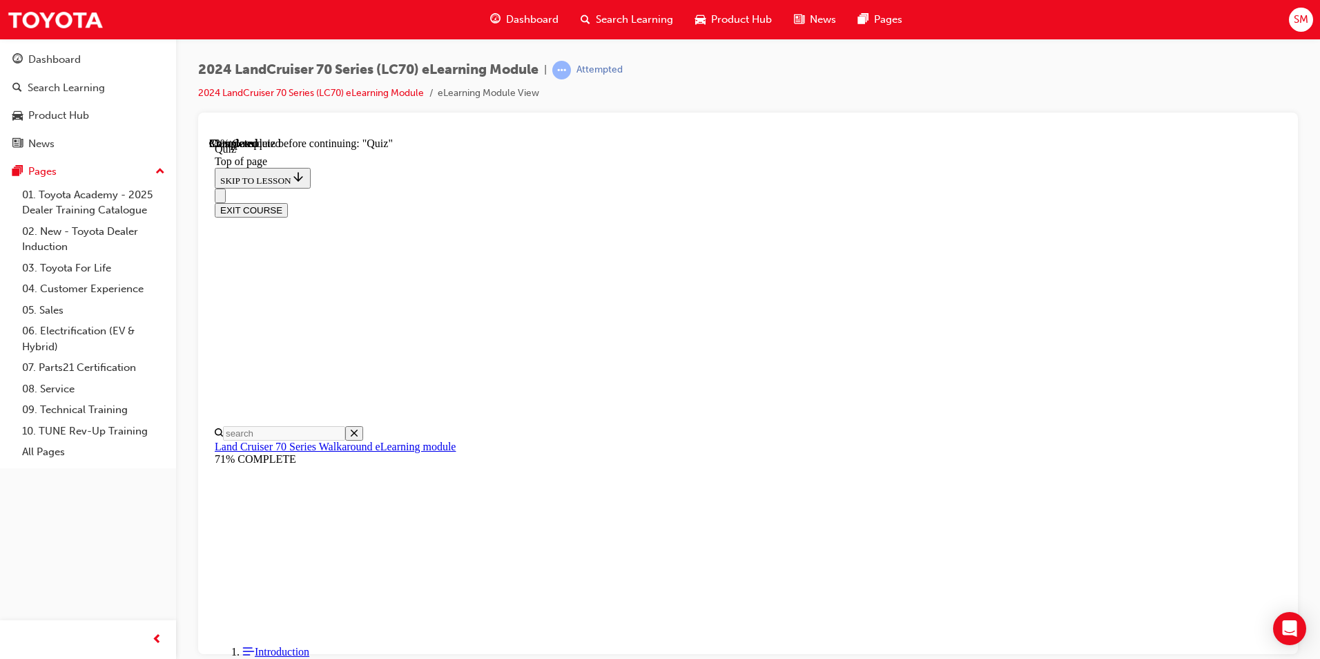
scroll to position [42, 0]
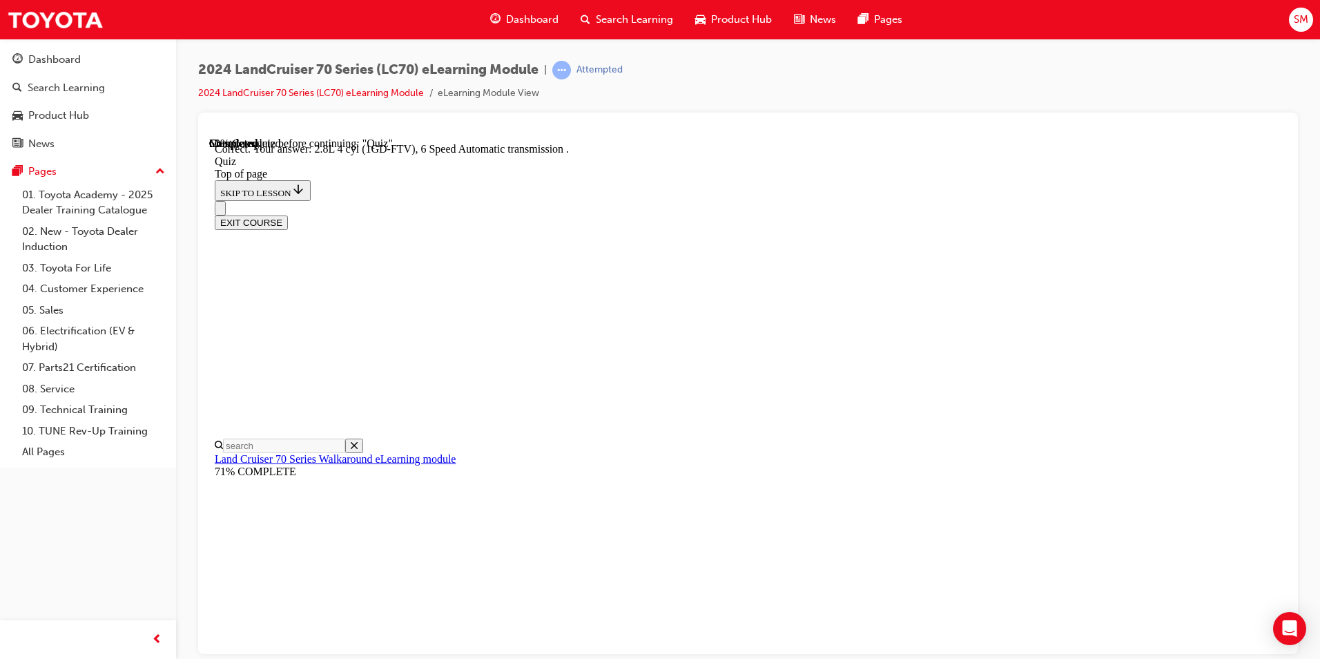
scroll to position [240, 0]
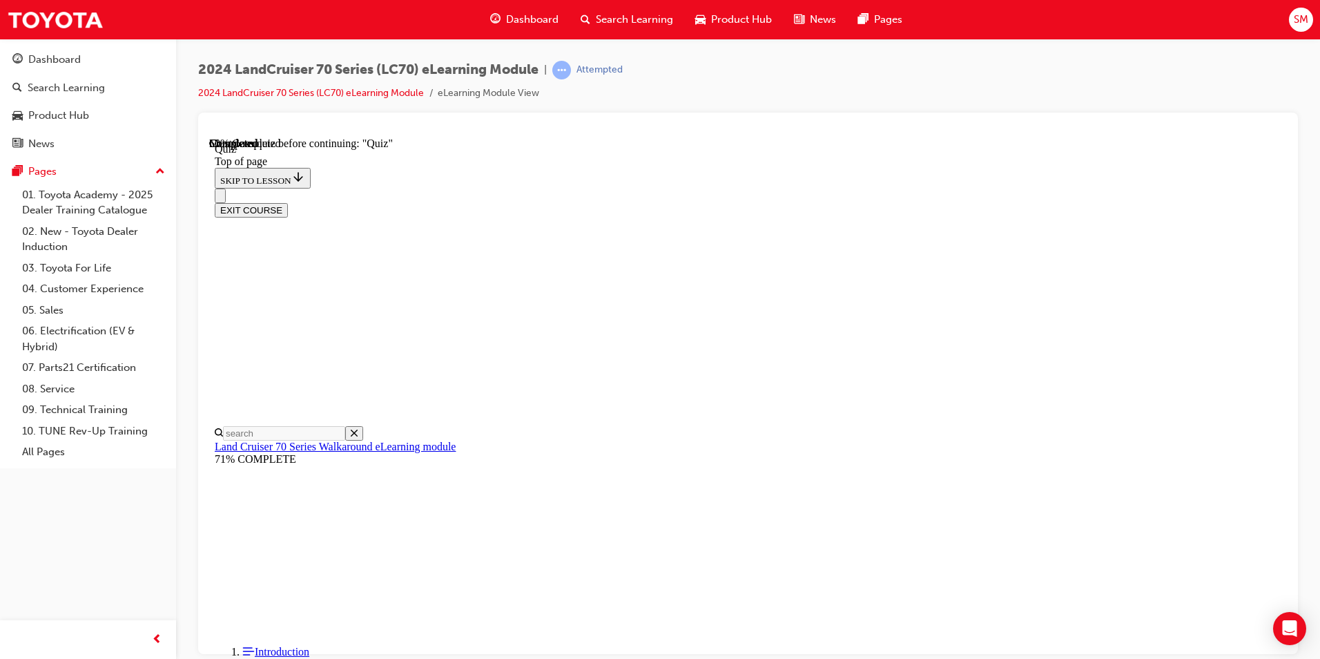
scroll to position [42, 0]
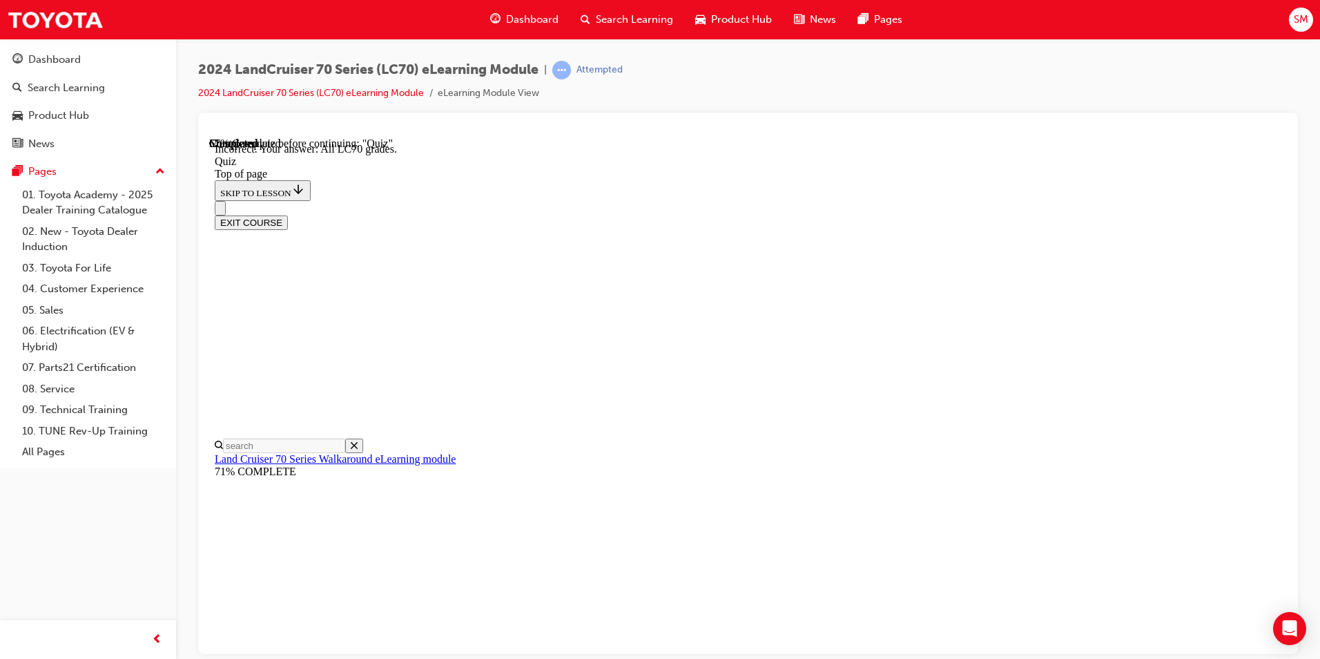
scroll to position [328, 0]
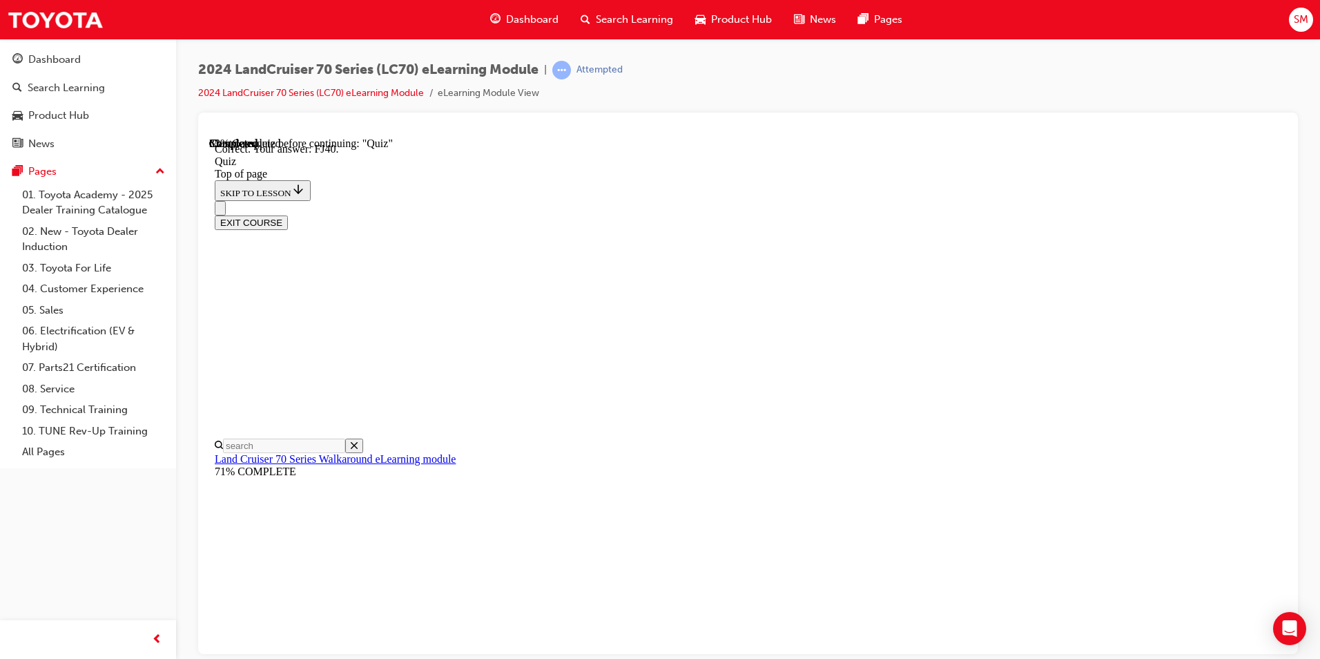
scroll to position [273, 0]
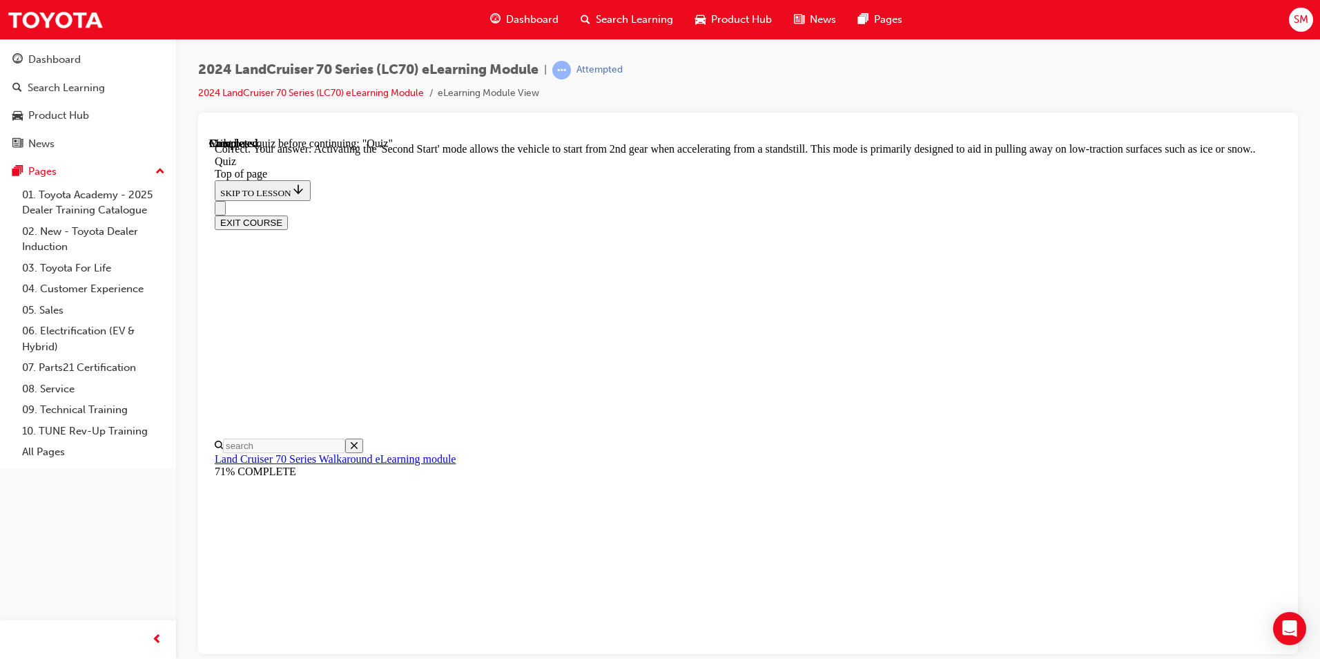
scroll to position [331, 0]
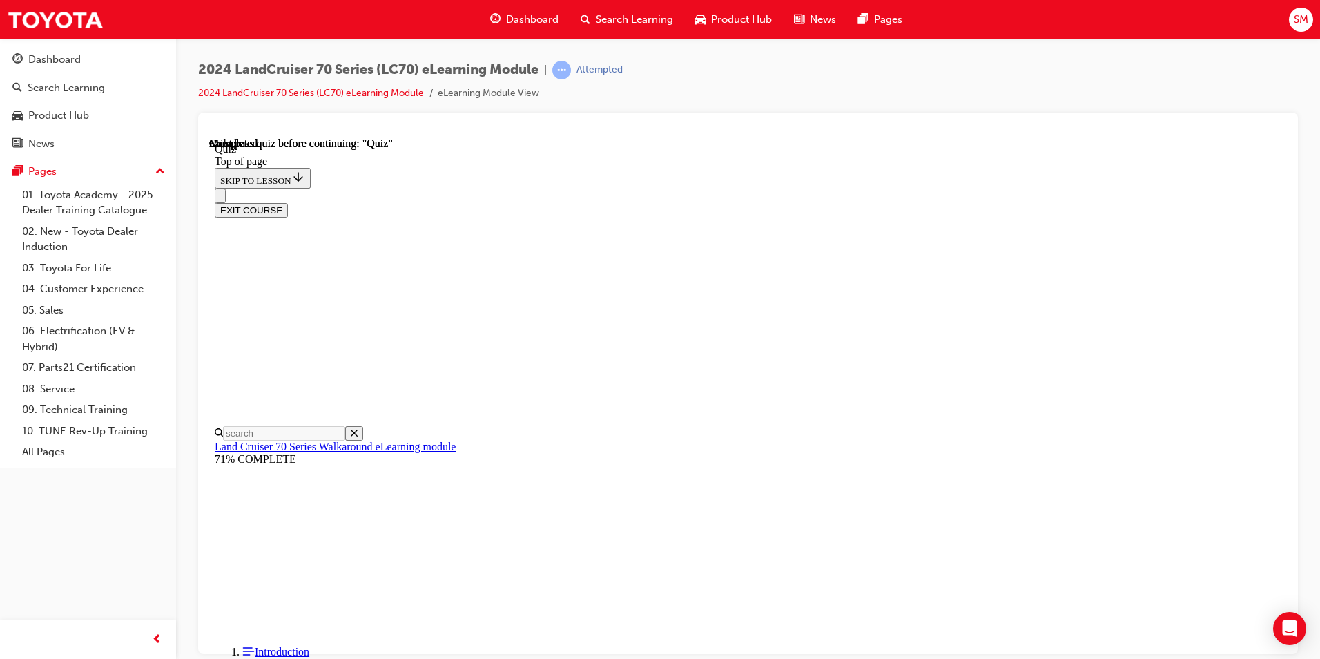
scroll to position [231, 0]
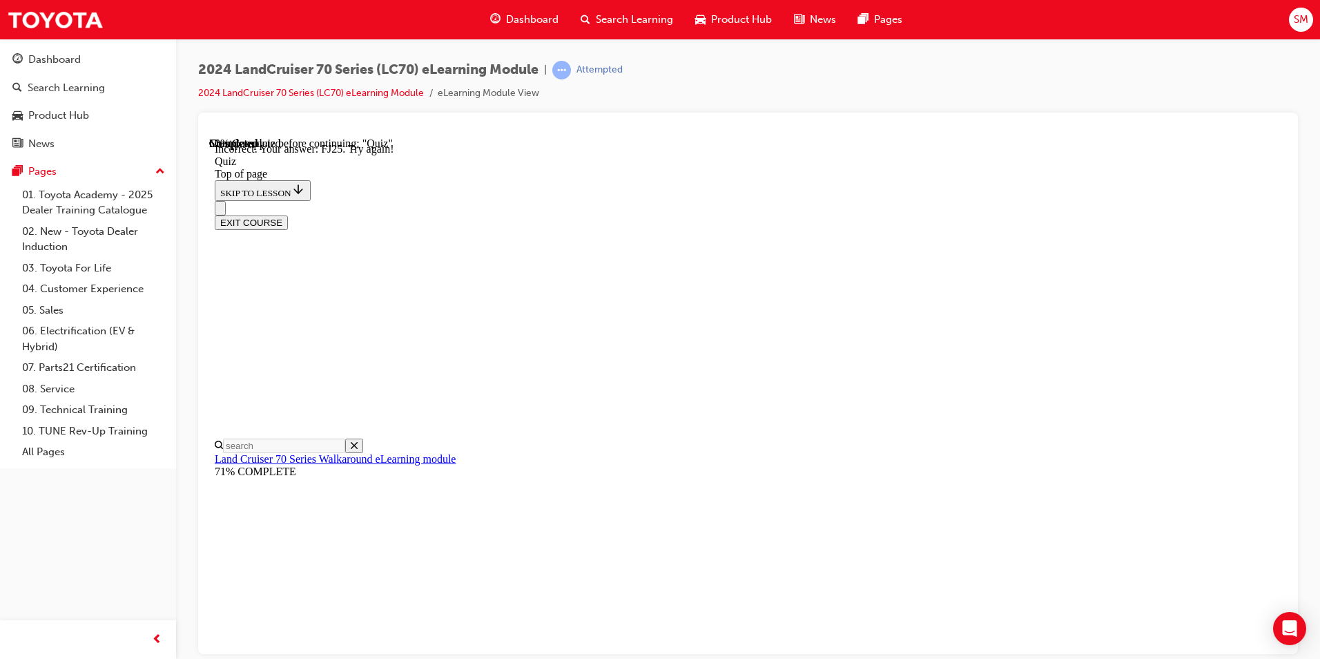
scroll to position [345, 0]
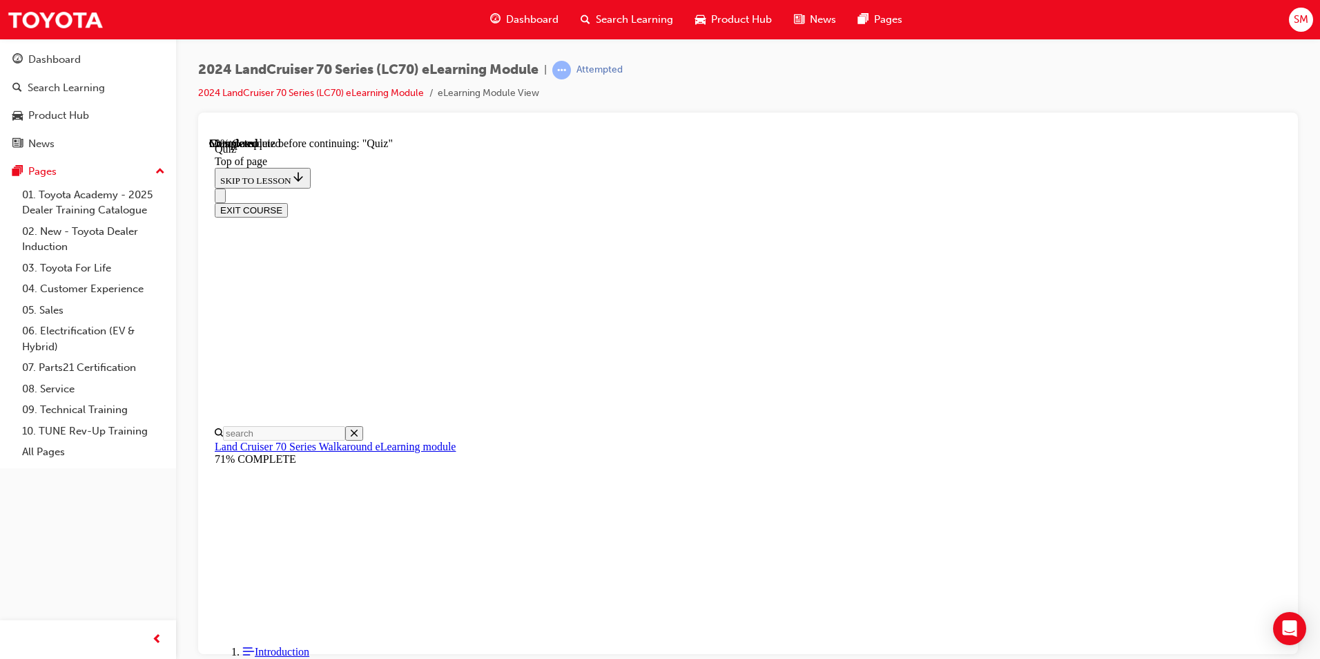
scroll to position [42, 0]
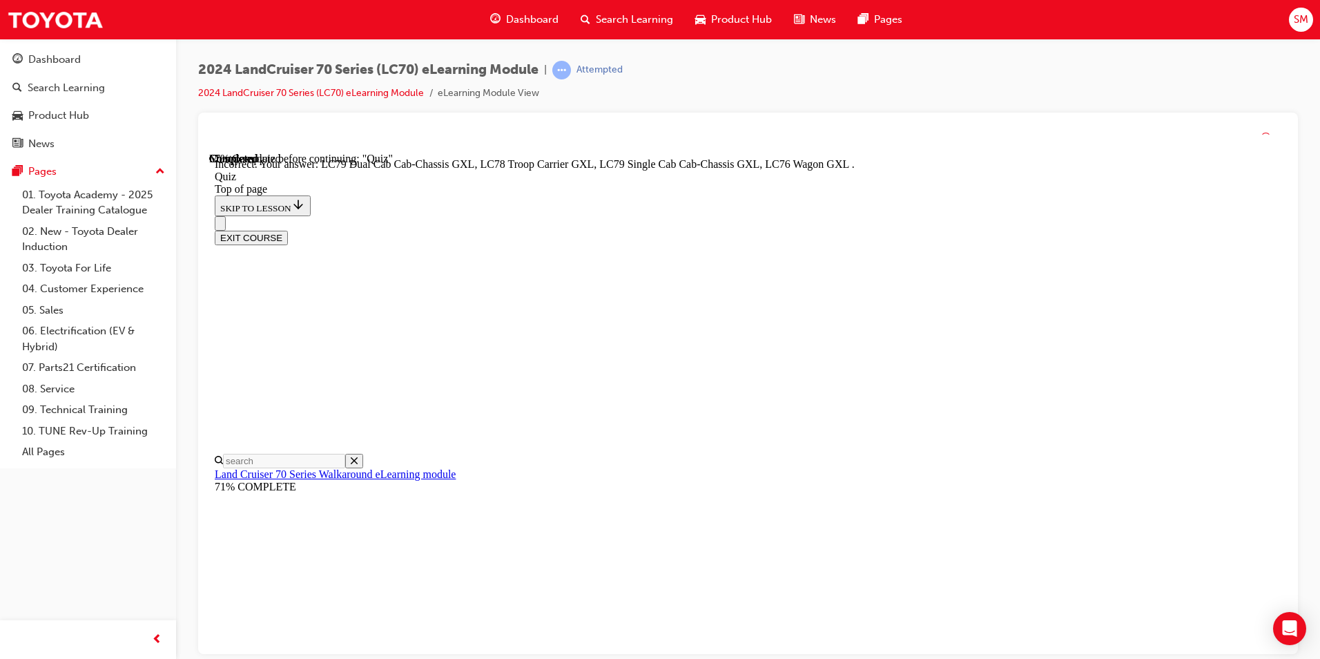
scroll to position [328, 0]
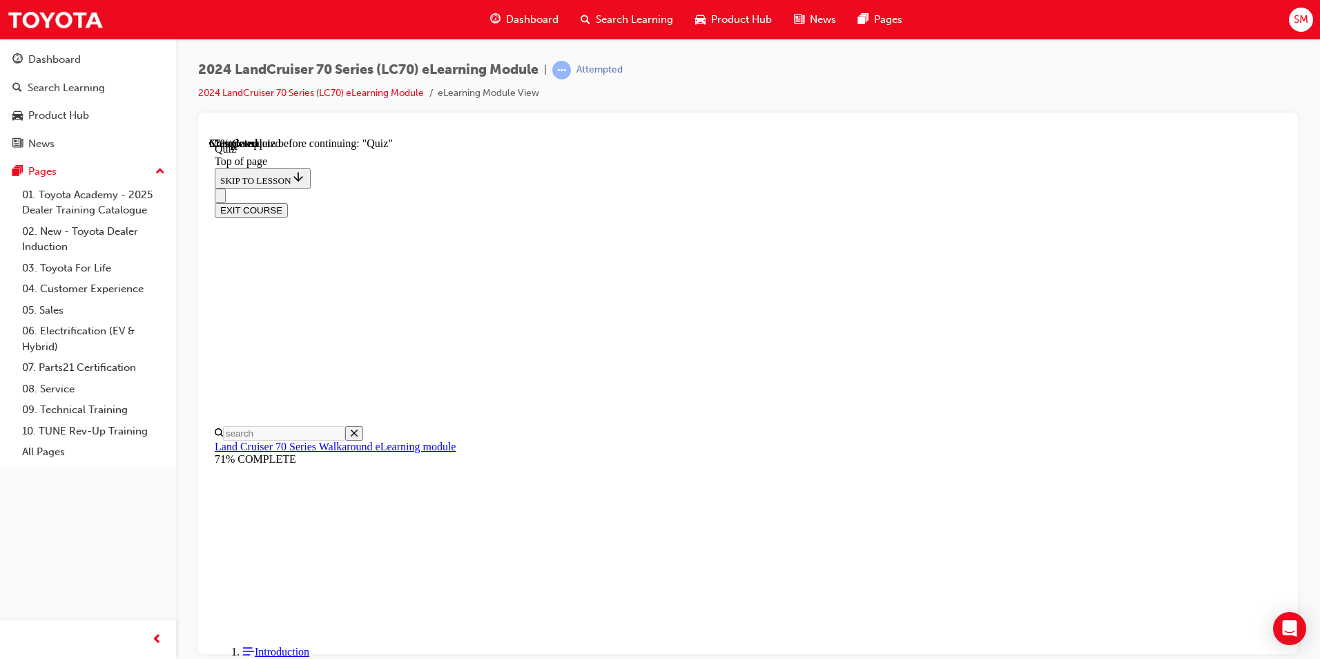
scroll to position [42, 0]
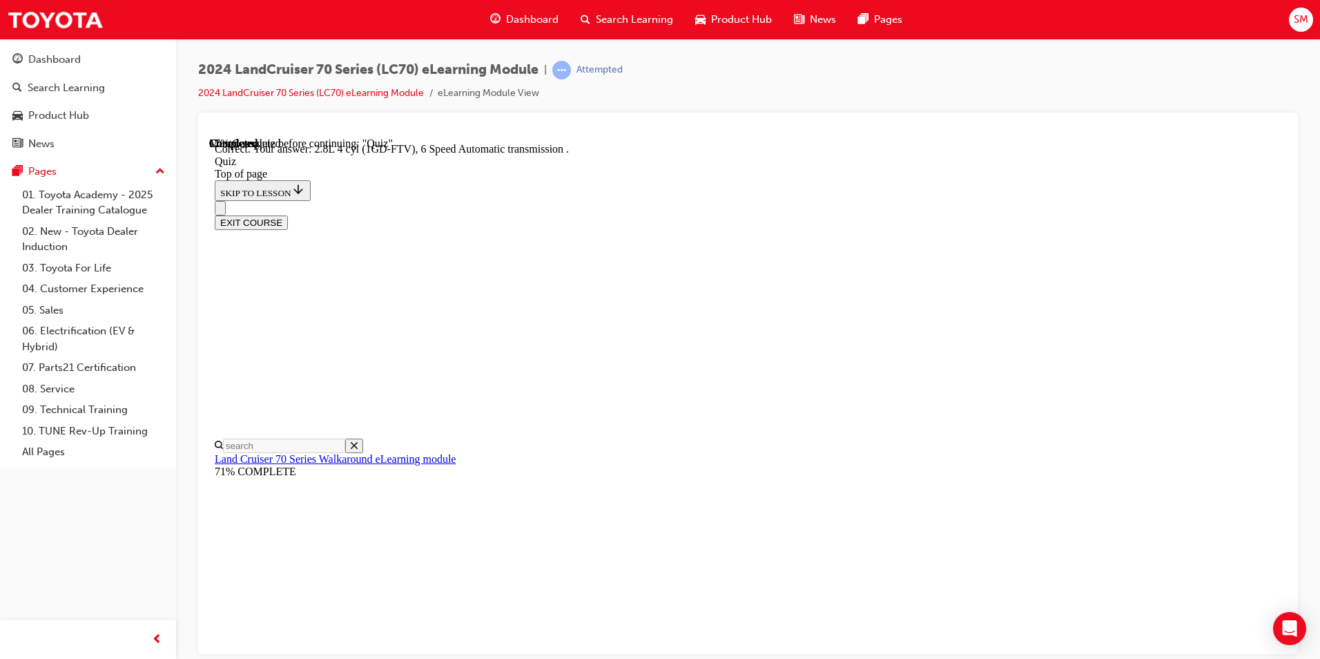
scroll to position [240, 0]
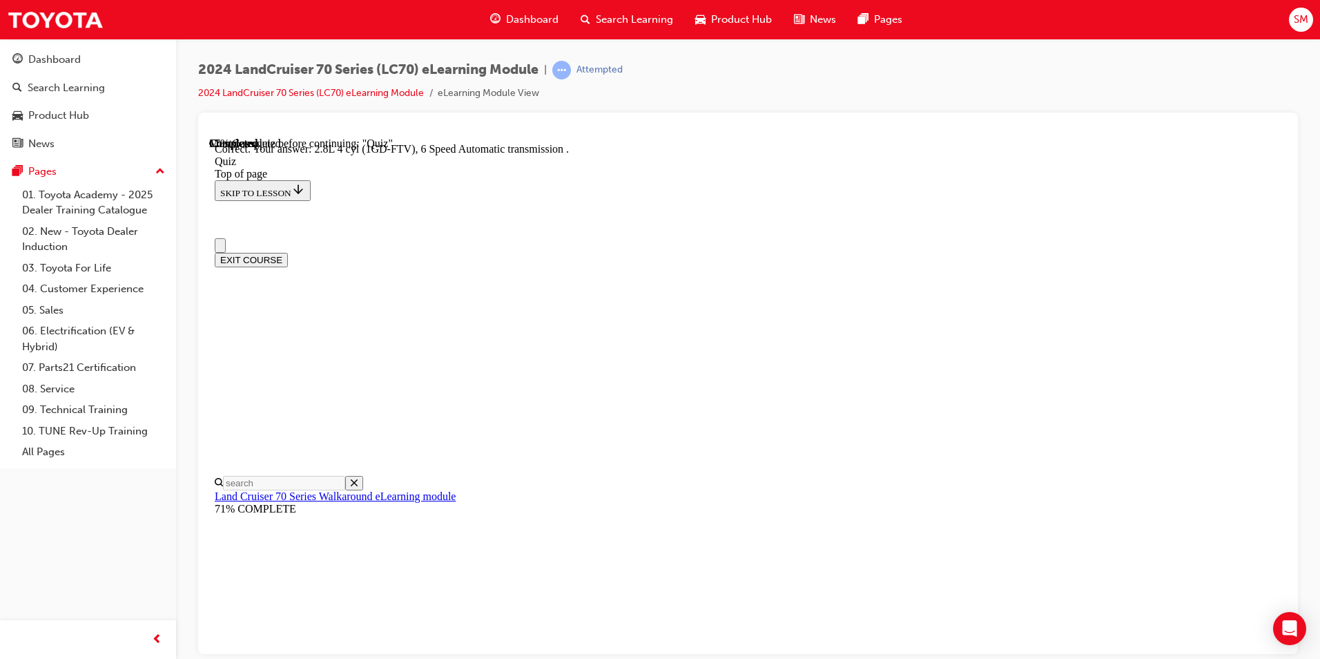
scroll to position [0, 0]
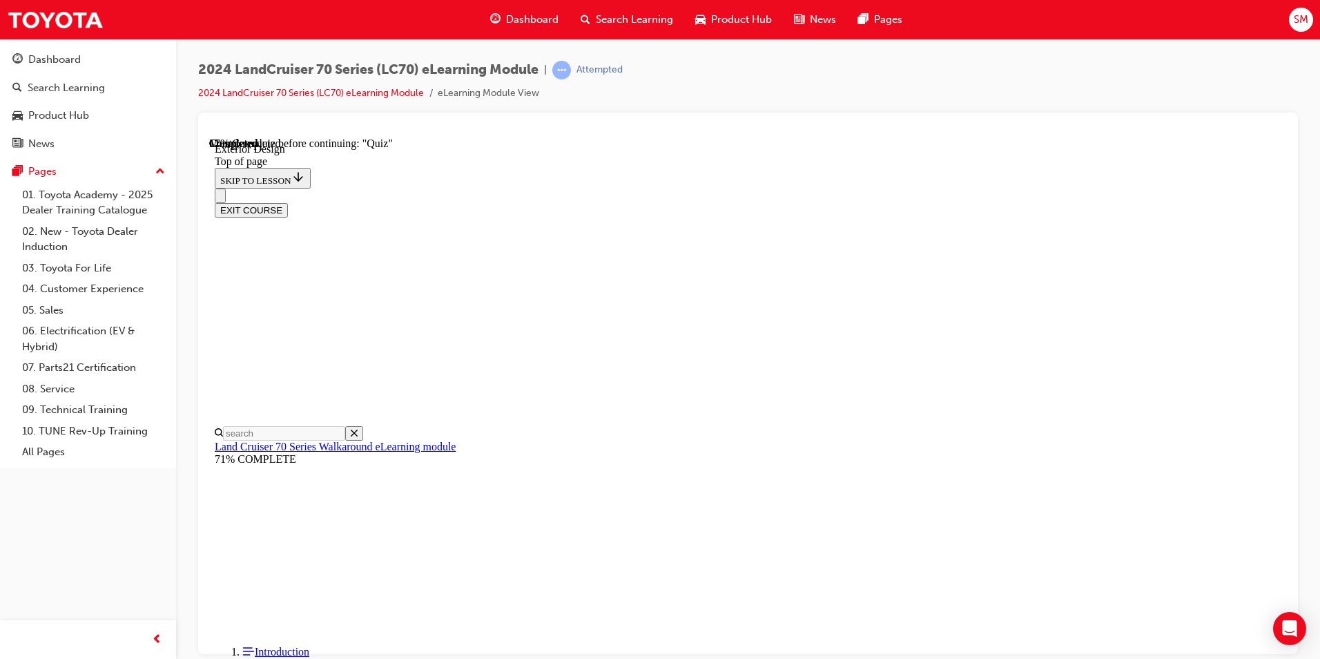
scroll to position [1445, 0]
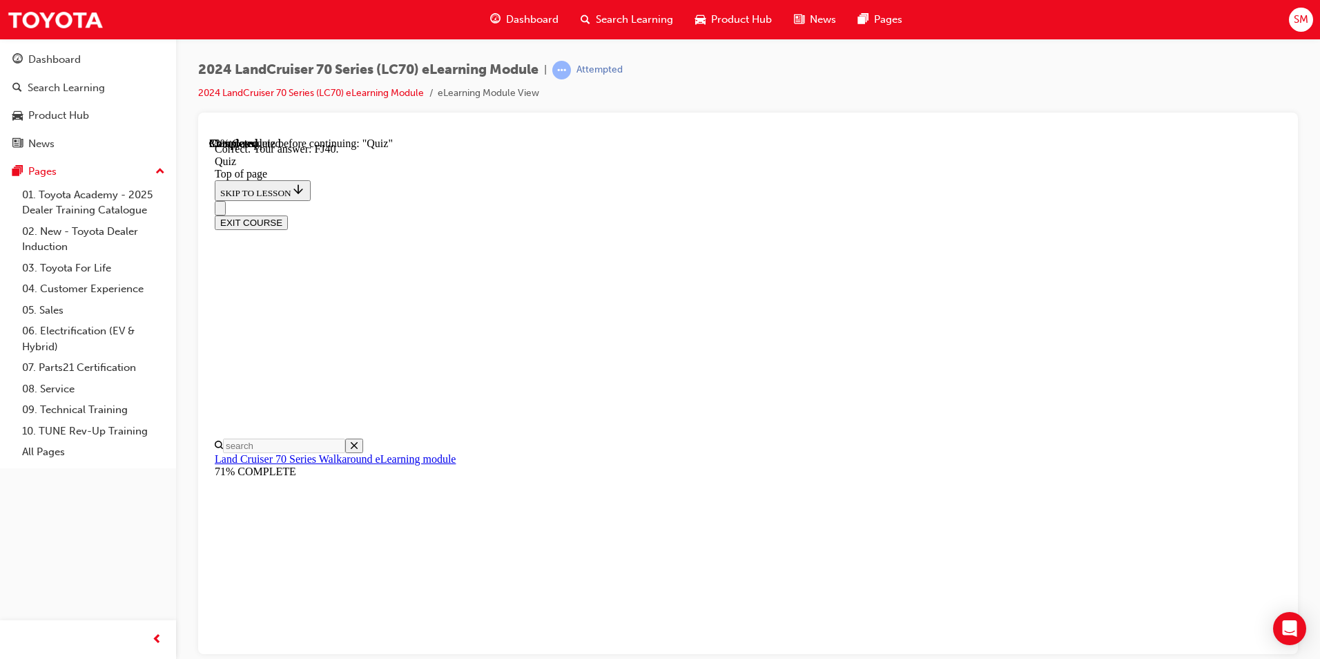
drag, startPoint x: 866, startPoint y: 600, endPoint x: 864, endPoint y: 590, distance: 10.4
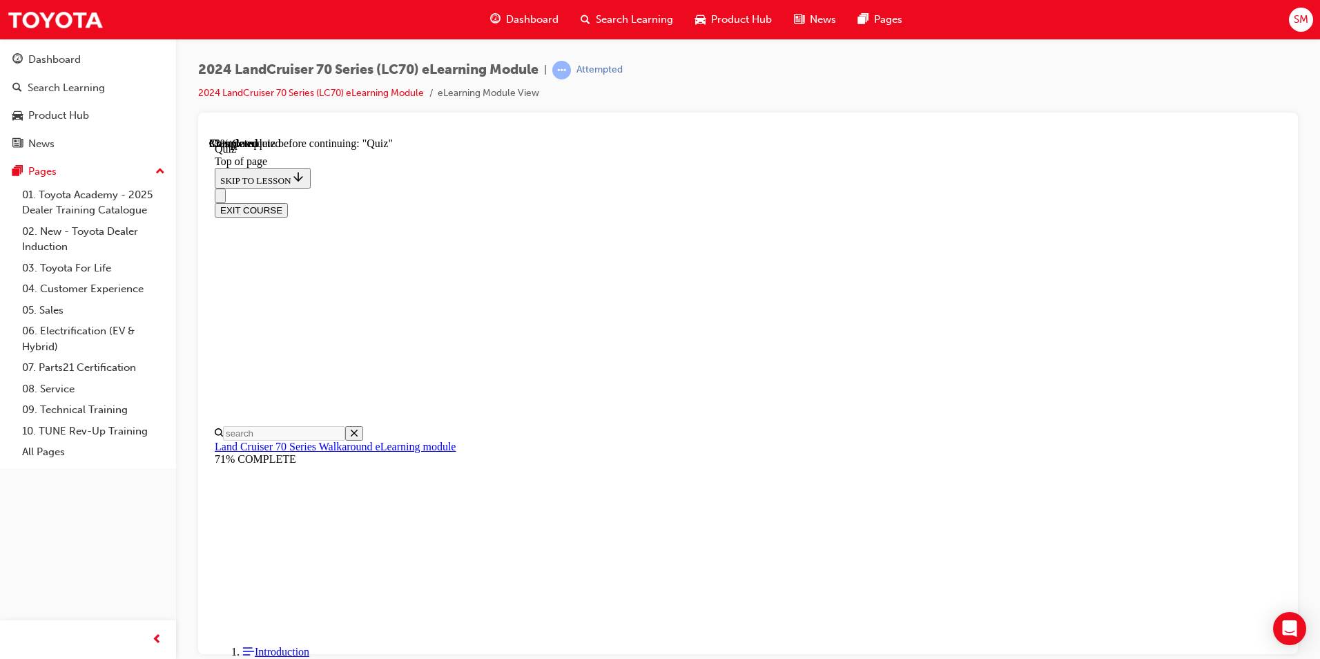
scroll to position [42, 0]
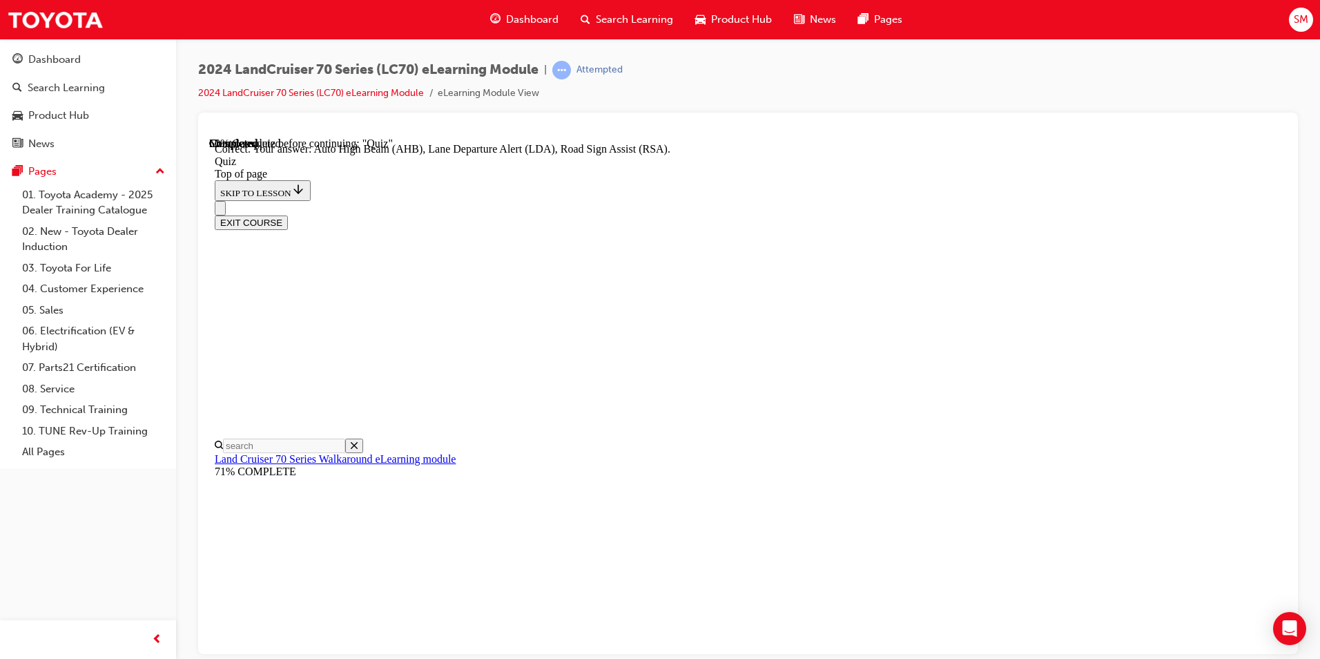
scroll to position [327, 0]
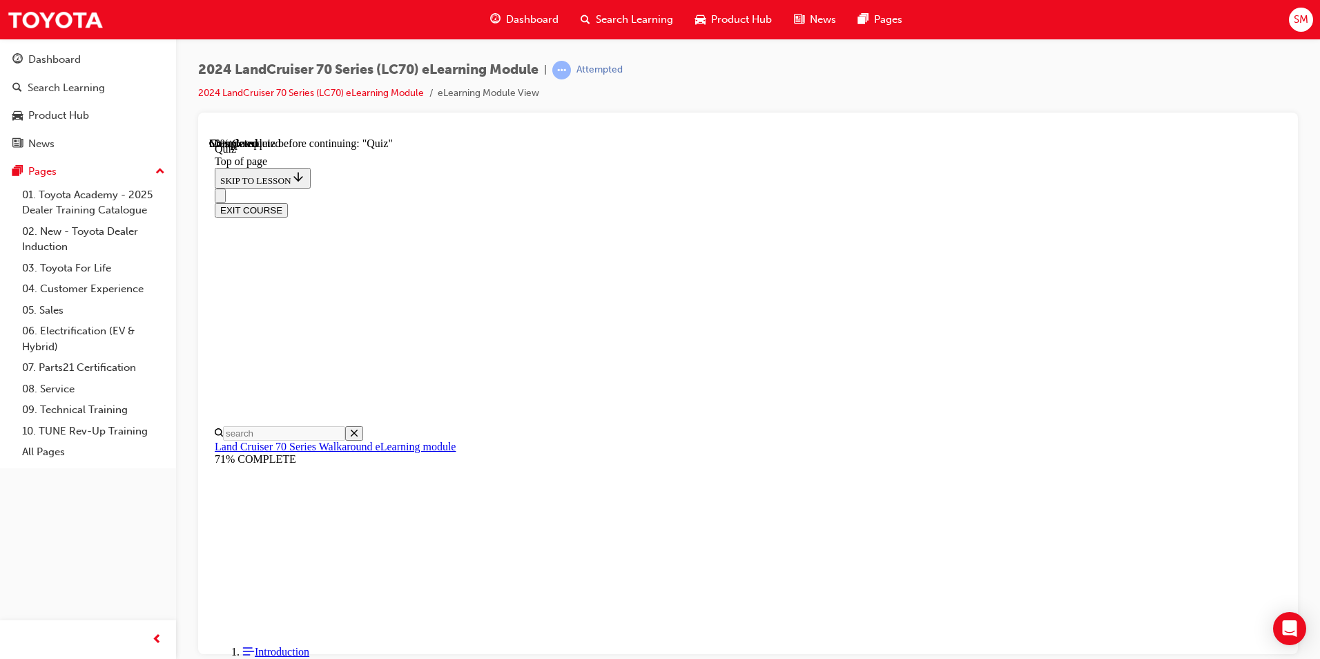
scroll to position [43, 0]
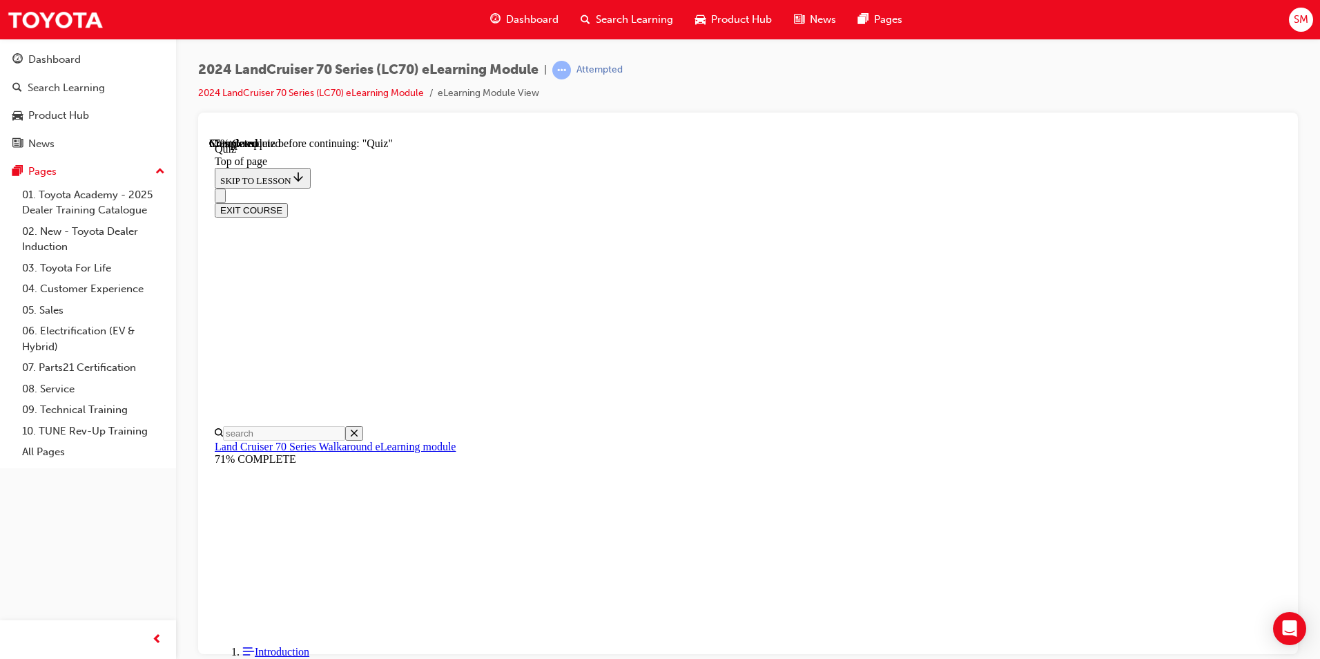
scroll to position [180, 0]
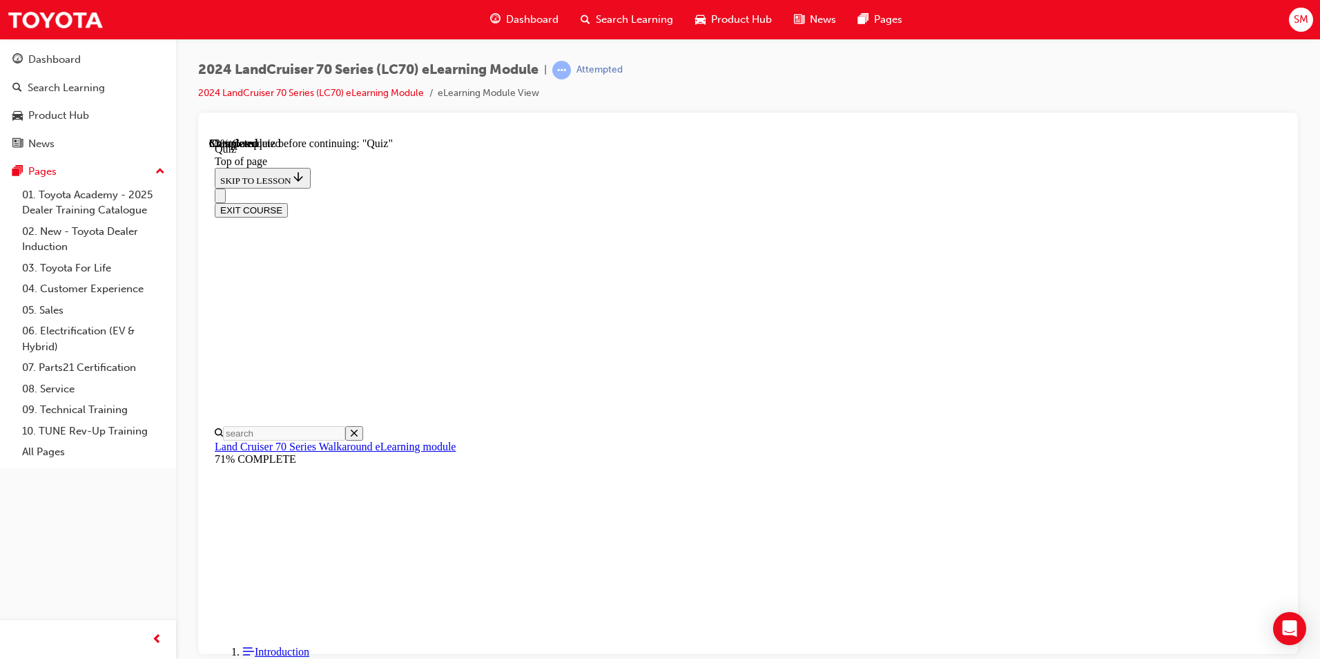
scroll to position [42, 0]
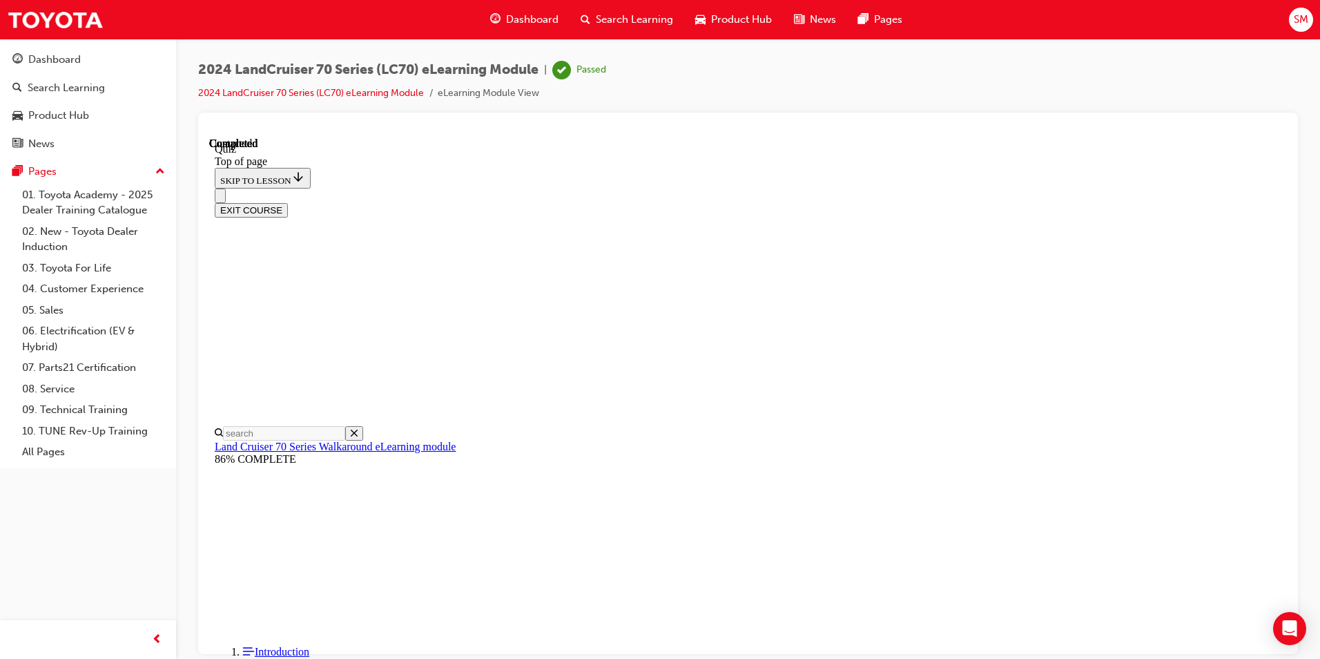
scroll to position [231, 0]
click at [288, 202] on button "EXIT COURSE" at bounding box center [251, 209] width 73 height 14
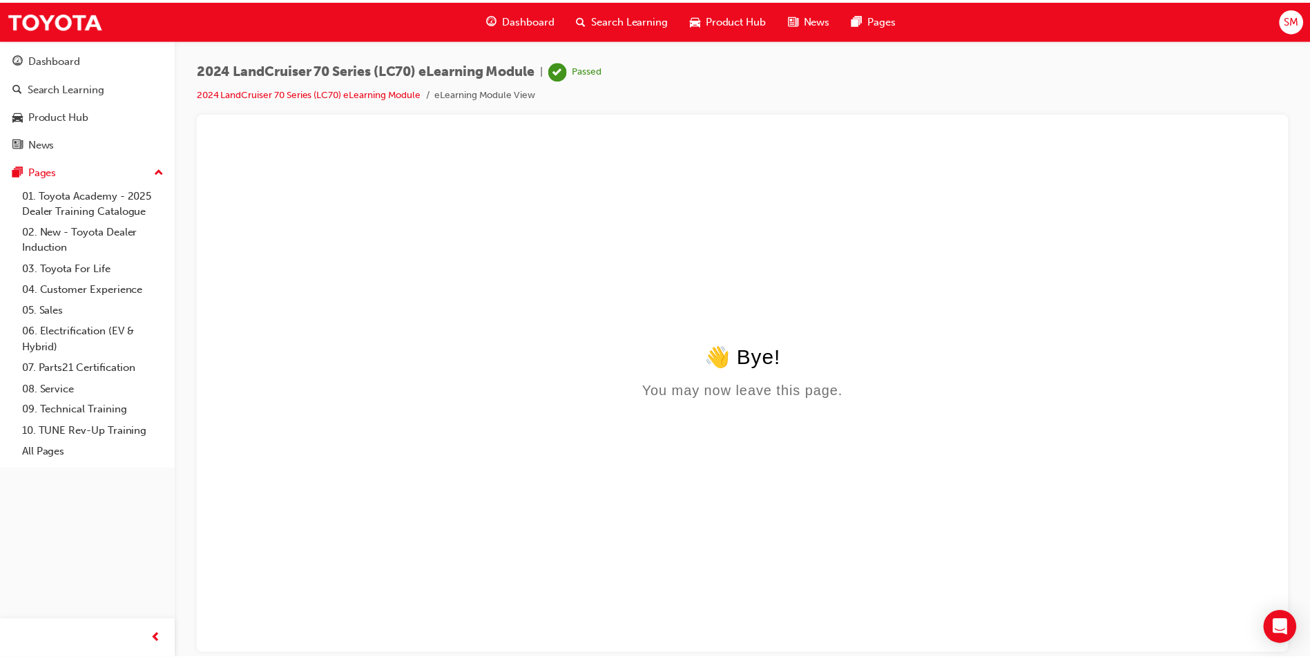
scroll to position [0, 0]
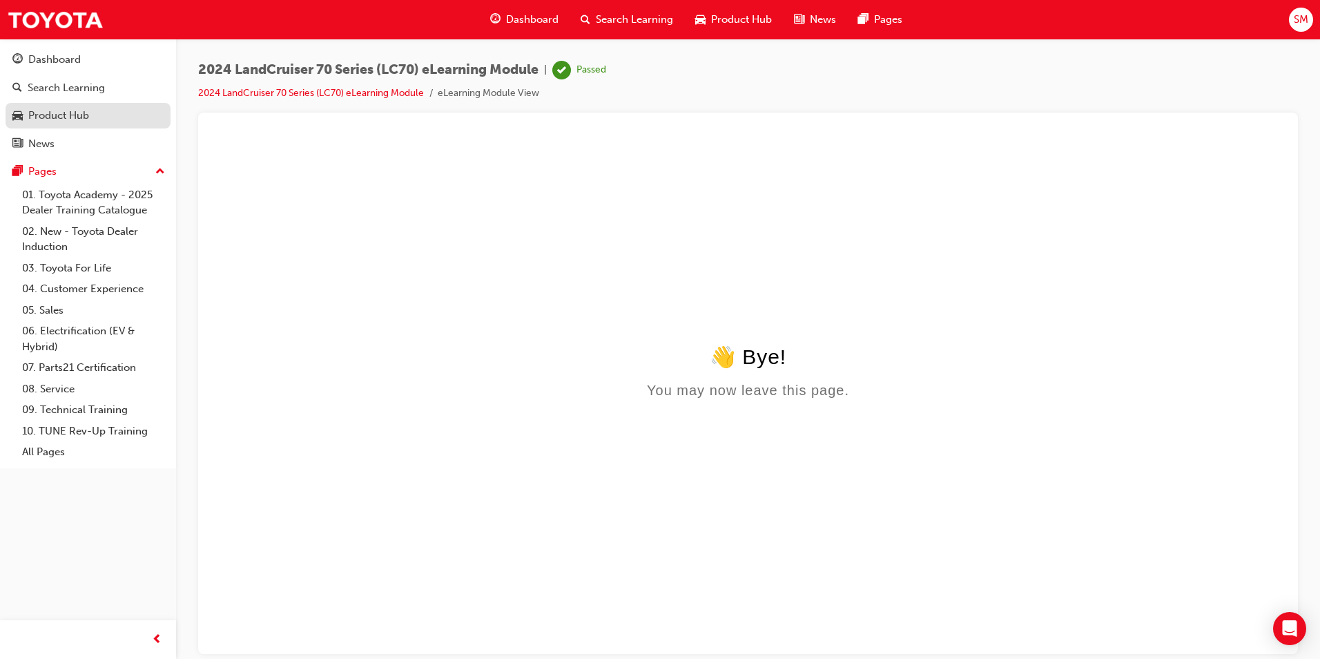
click at [56, 114] on div "Product Hub" at bounding box center [58, 116] width 61 height 16
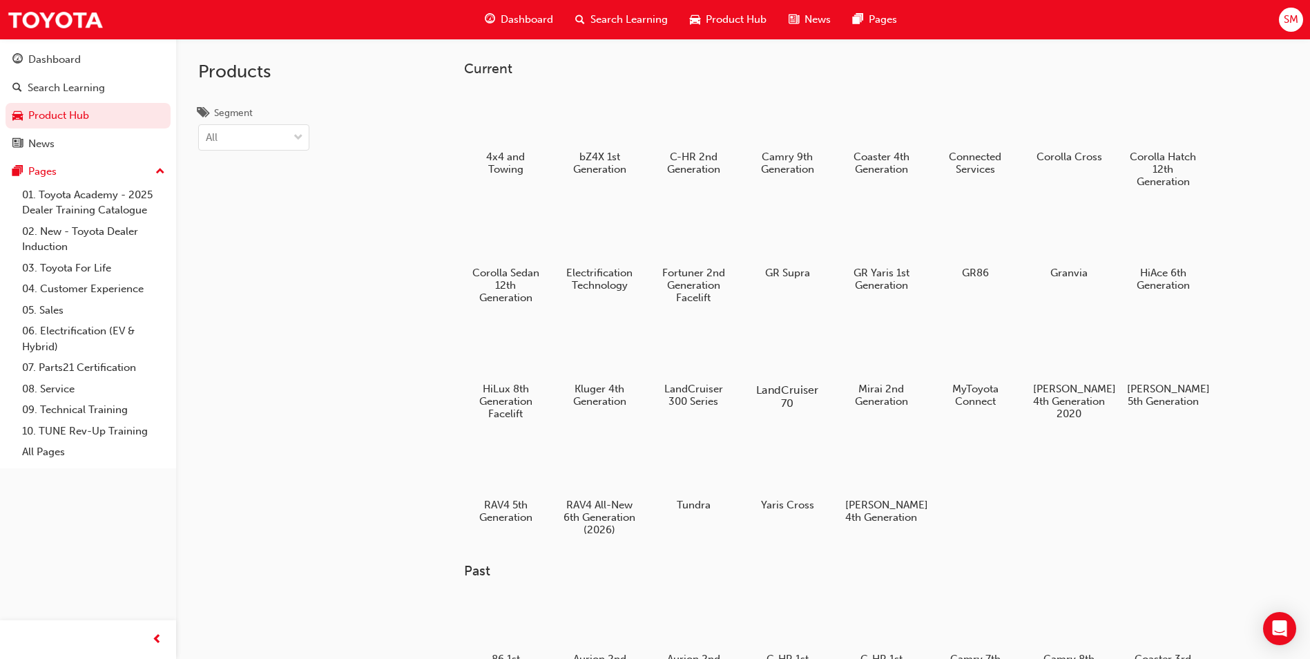
click at [793, 352] on div at bounding box center [787, 349] width 77 height 55
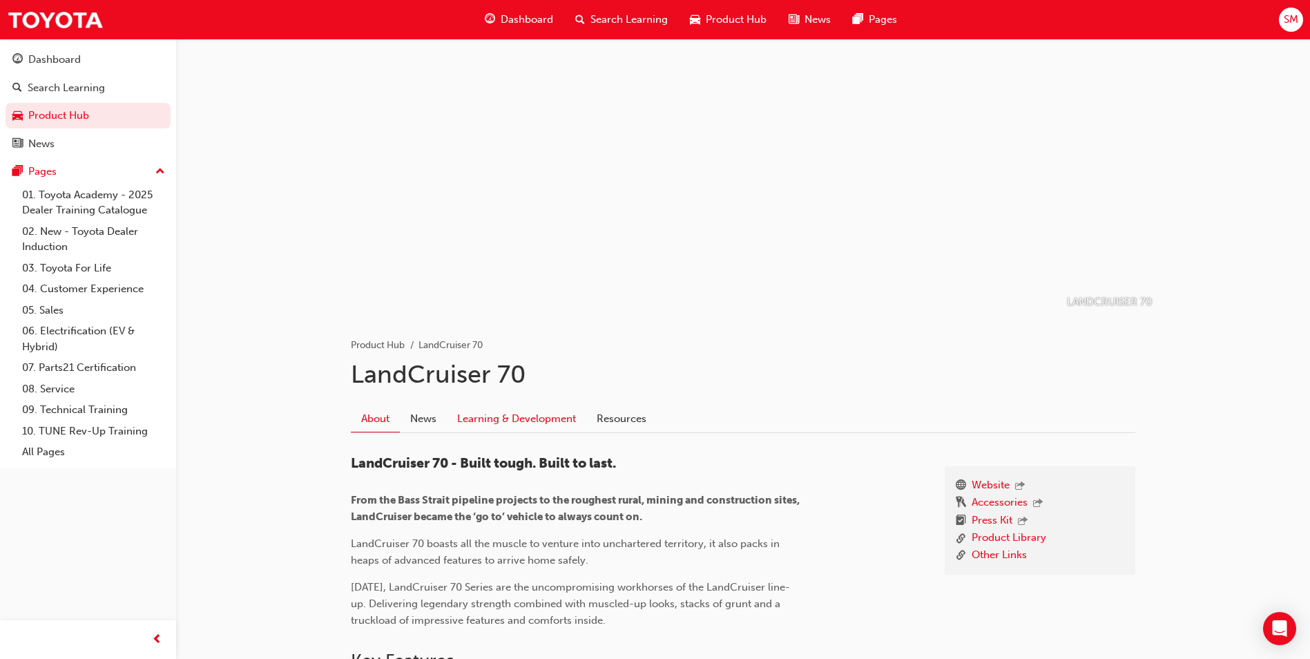
click at [480, 423] on link "Learning & Development" at bounding box center [516, 418] width 139 height 26
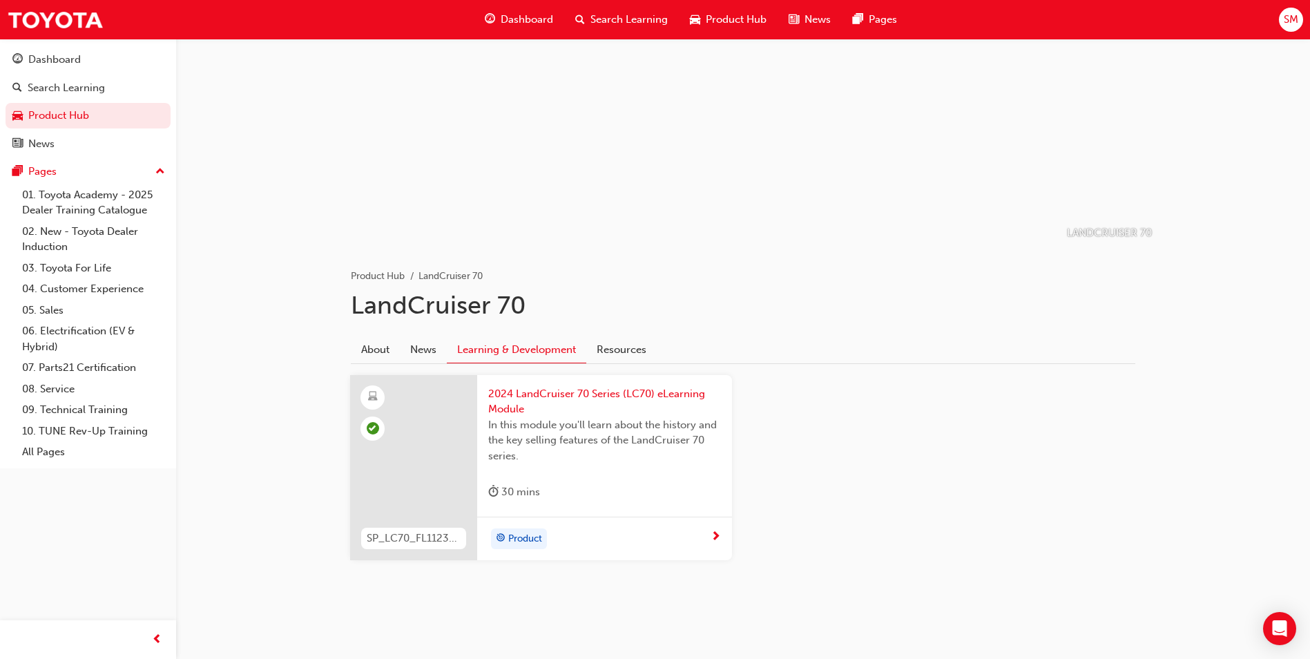
scroll to position [71, 0]
click at [78, 113] on link "Product Hub" at bounding box center [88, 116] width 165 height 26
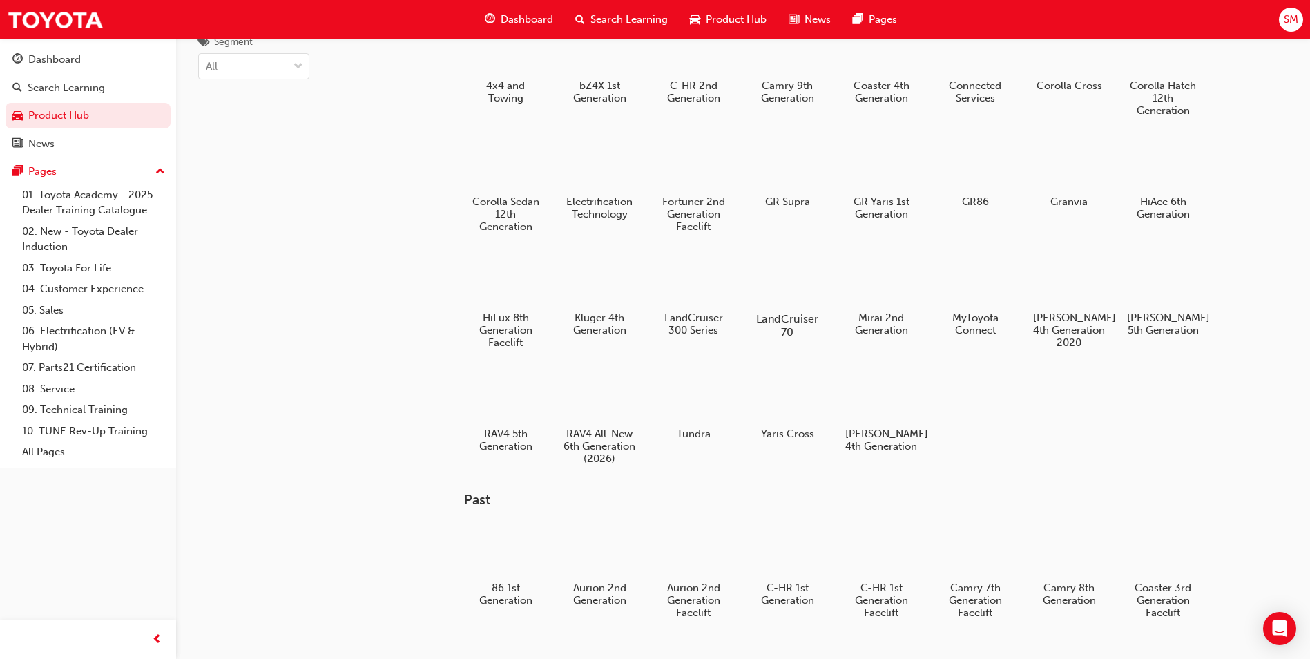
click at [784, 286] on div at bounding box center [787, 278] width 77 height 55
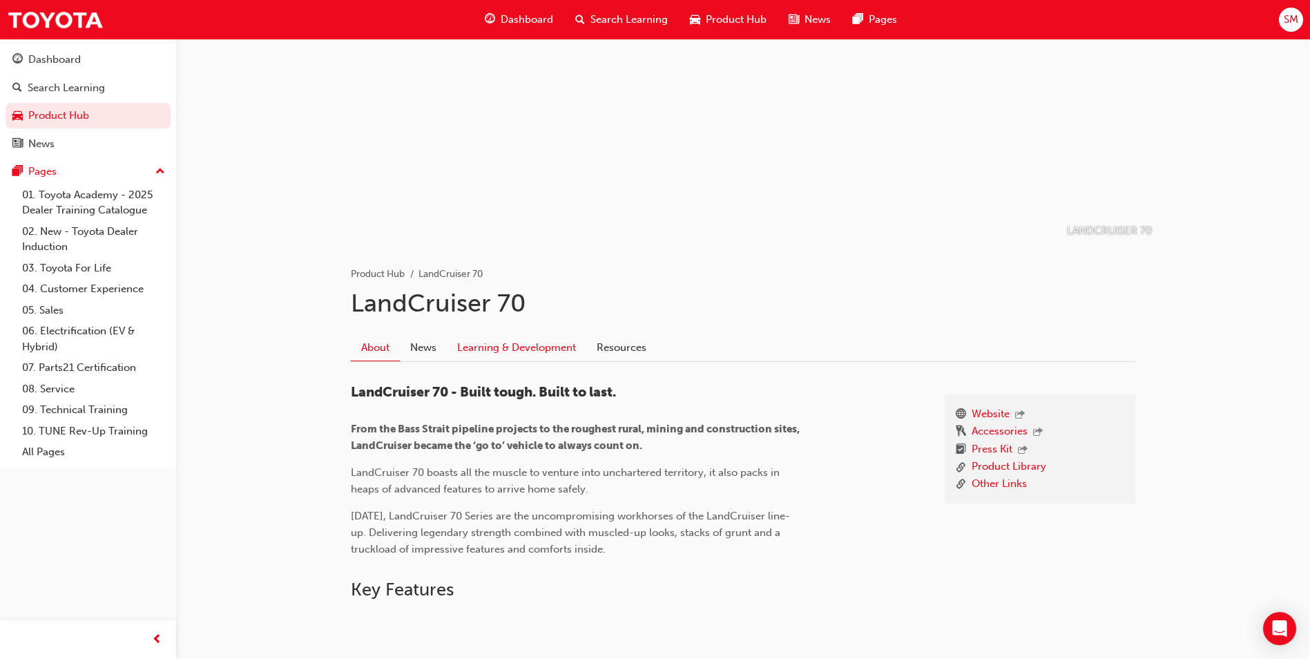
click at [478, 355] on link "Learning & Development" at bounding box center [516, 347] width 139 height 26
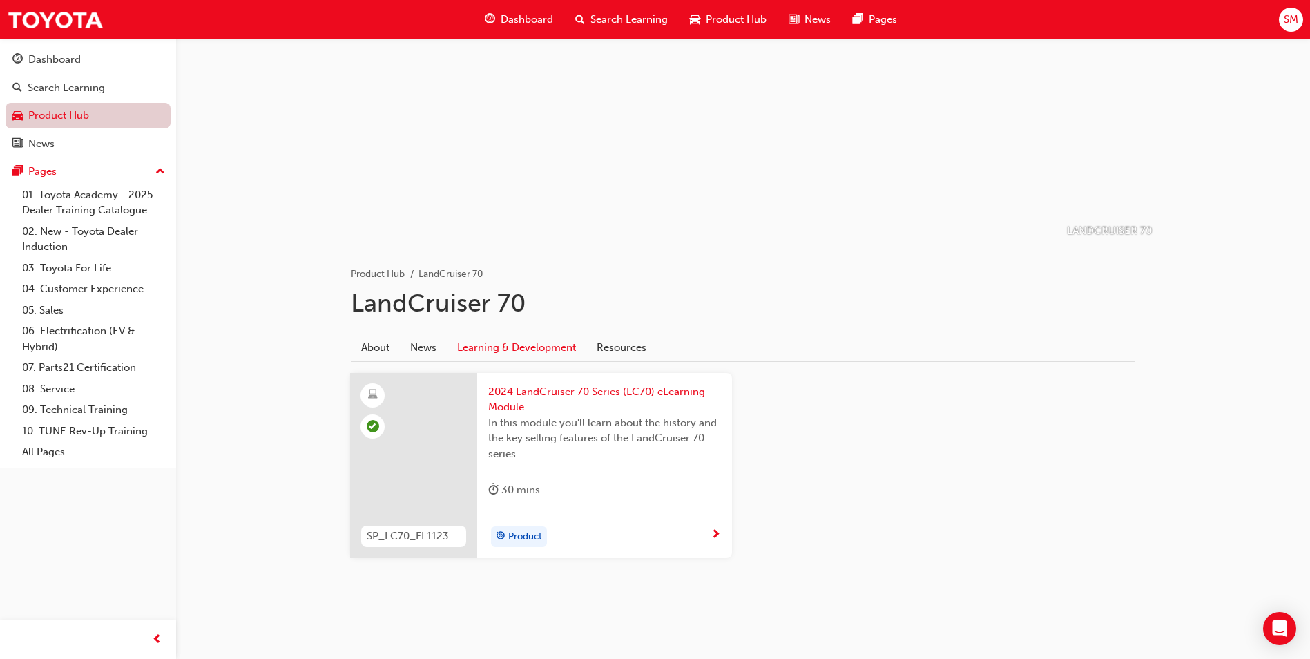
click at [90, 115] on link "Product Hub" at bounding box center [88, 116] width 165 height 26
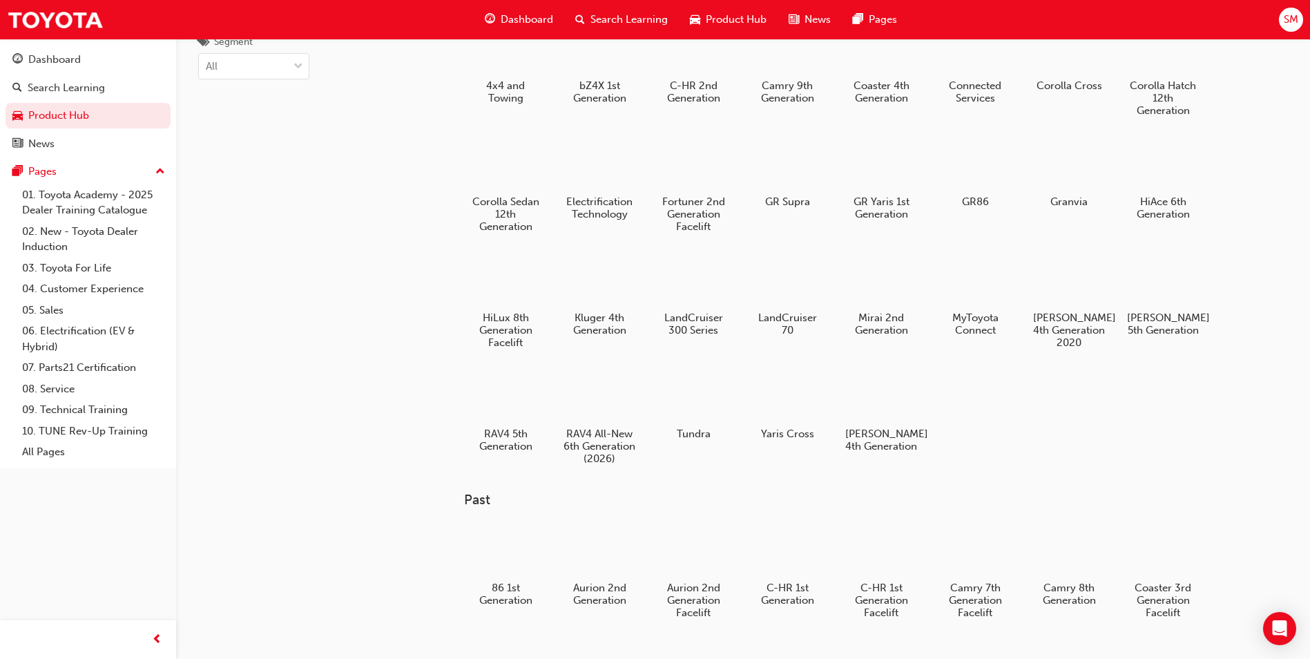
click at [618, 407] on div at bounding box center [599, 396] width 72 height 52
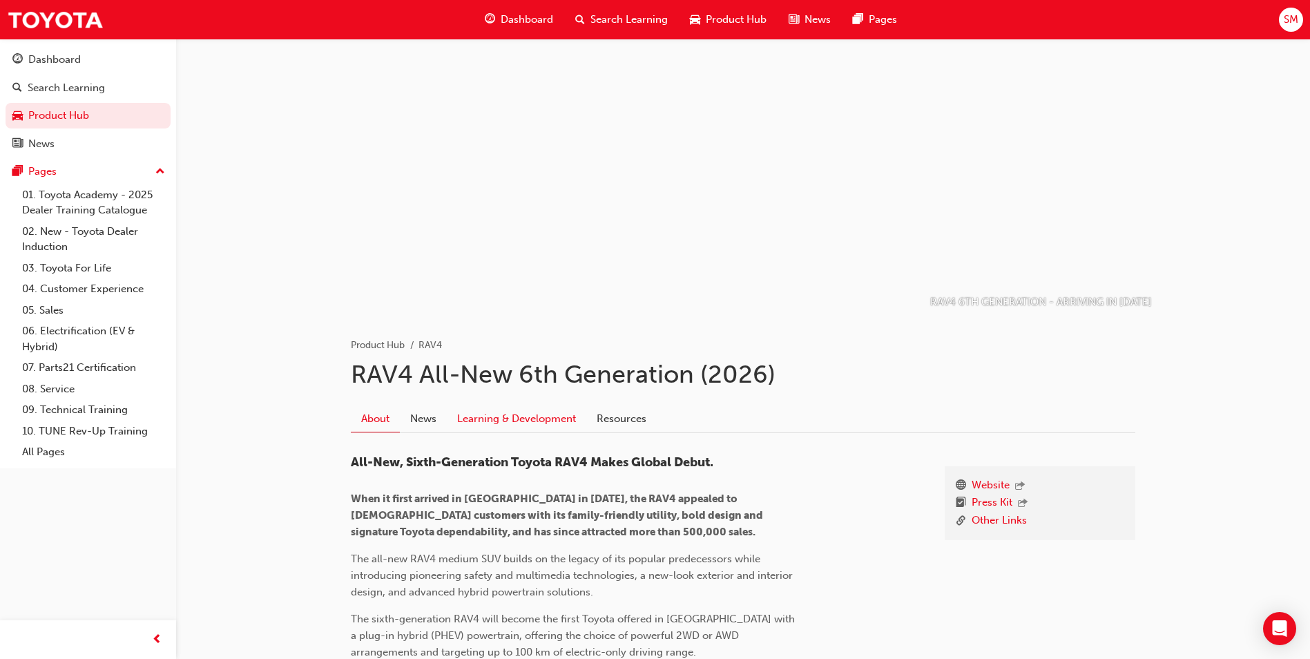
click at [461, 412] on link "Learning & Development" at bounding box center [516, 418] width 139 height 26
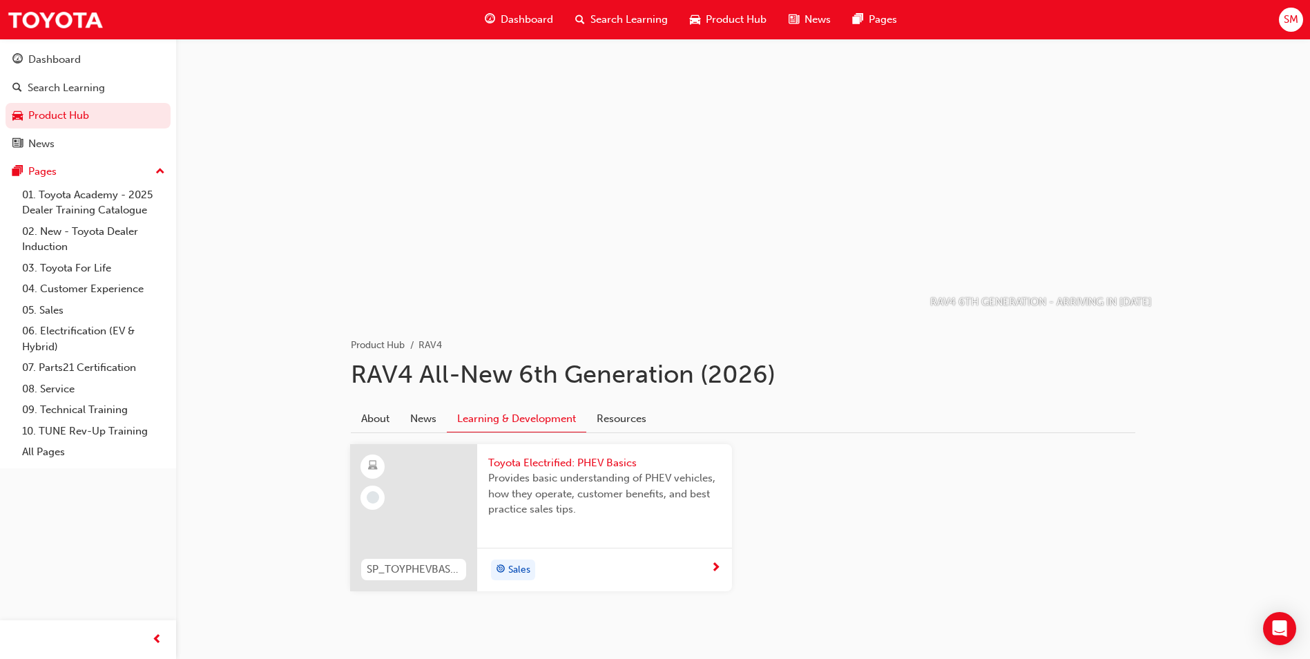
click at [524, 461] on span "Toyota Electrified: PHEV Basics" at bounding box center [604, 463] width 233 height 16
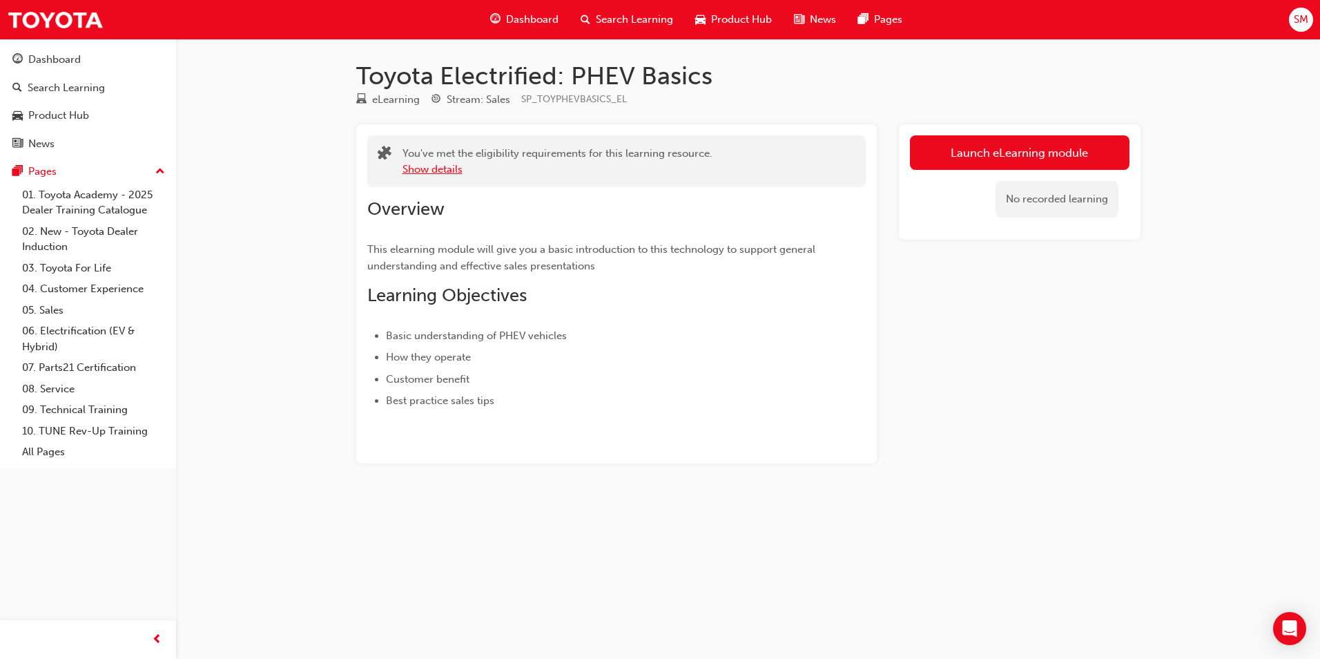
click at [440, 162] on button "Show details" at bounding box center [433, 170] width 60 height 16
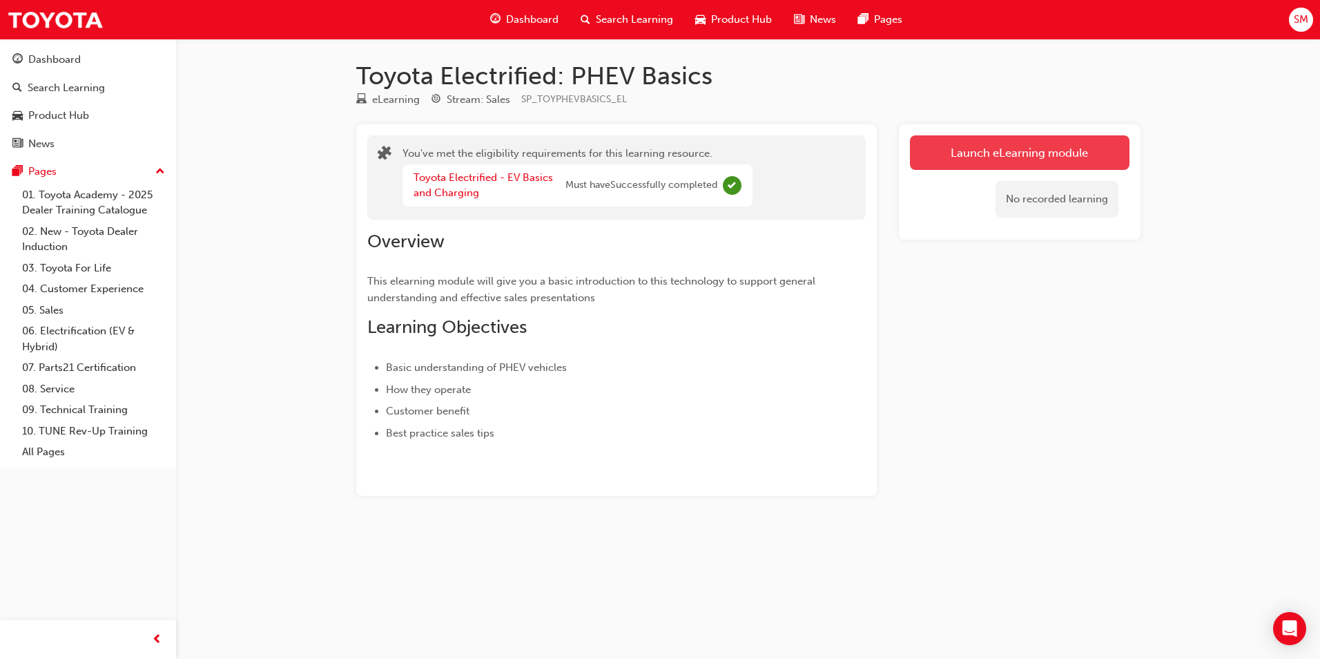
click at [986, 157] on link "Launch eLearning module" at bounding box center [1020, 152] width 220 height 35
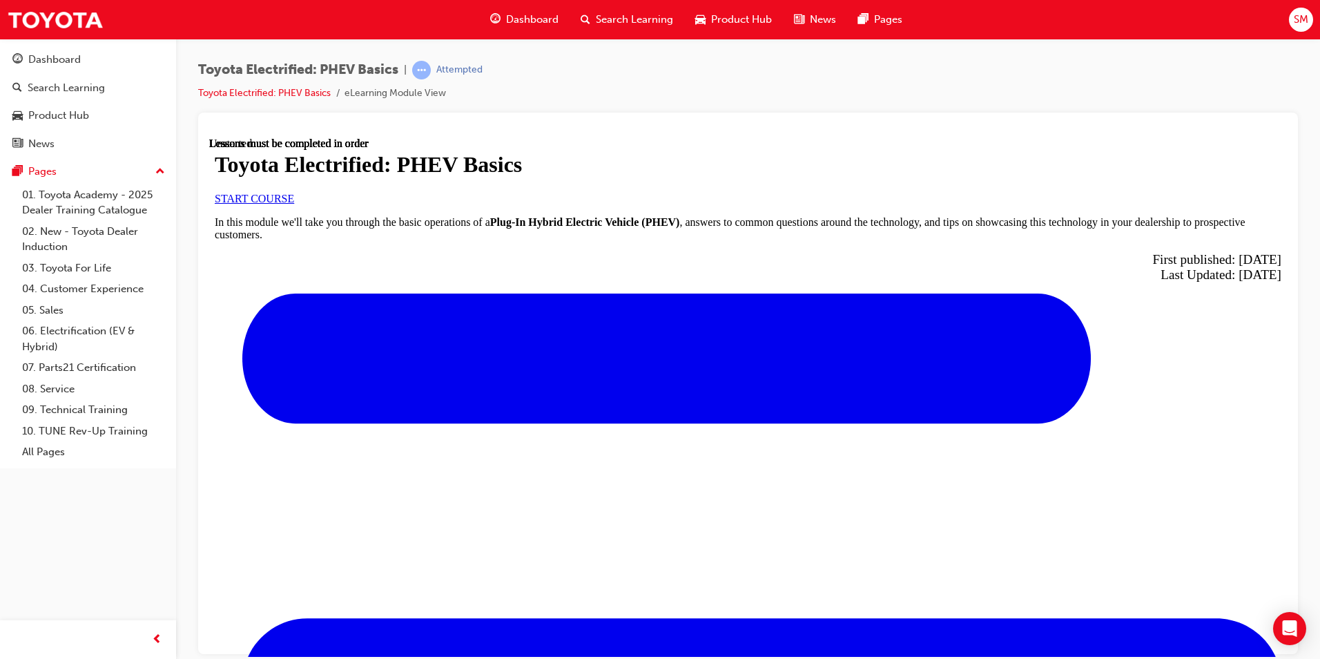
scroll to position [69, 0]
click at [294, 204] on link "START COURSE" at bounding box center [254, 198] width 79 height 12
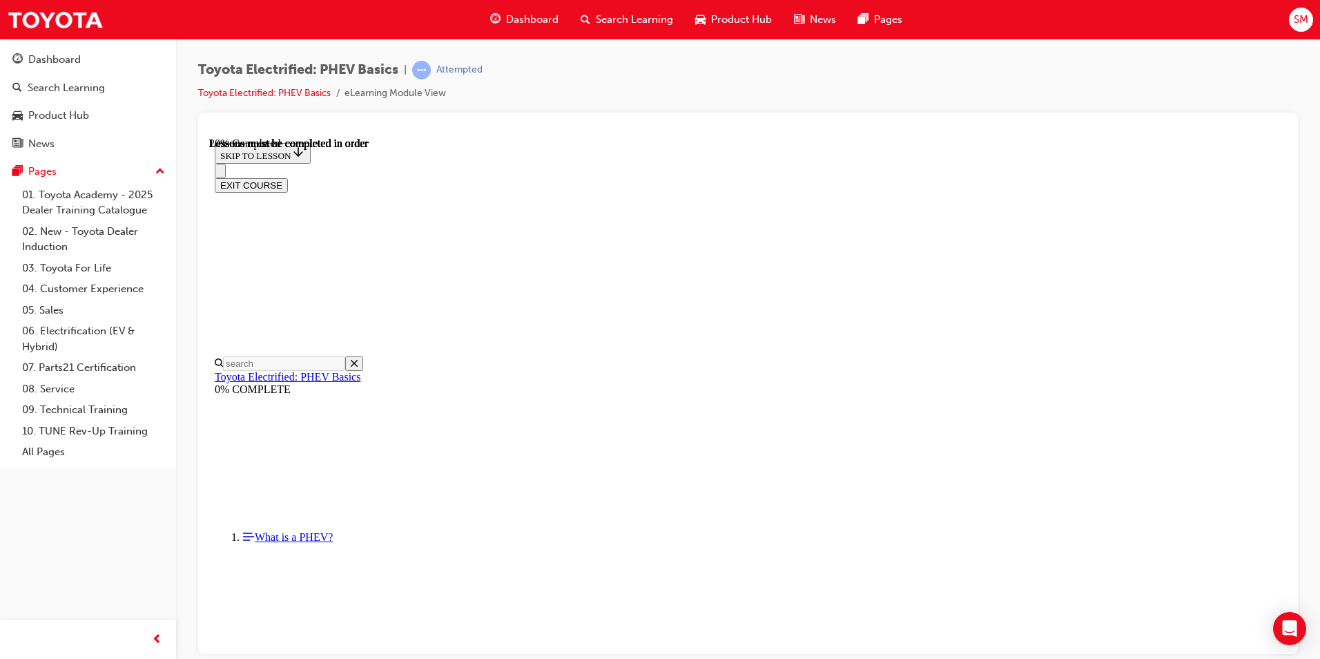
scroll to position [112, 0]
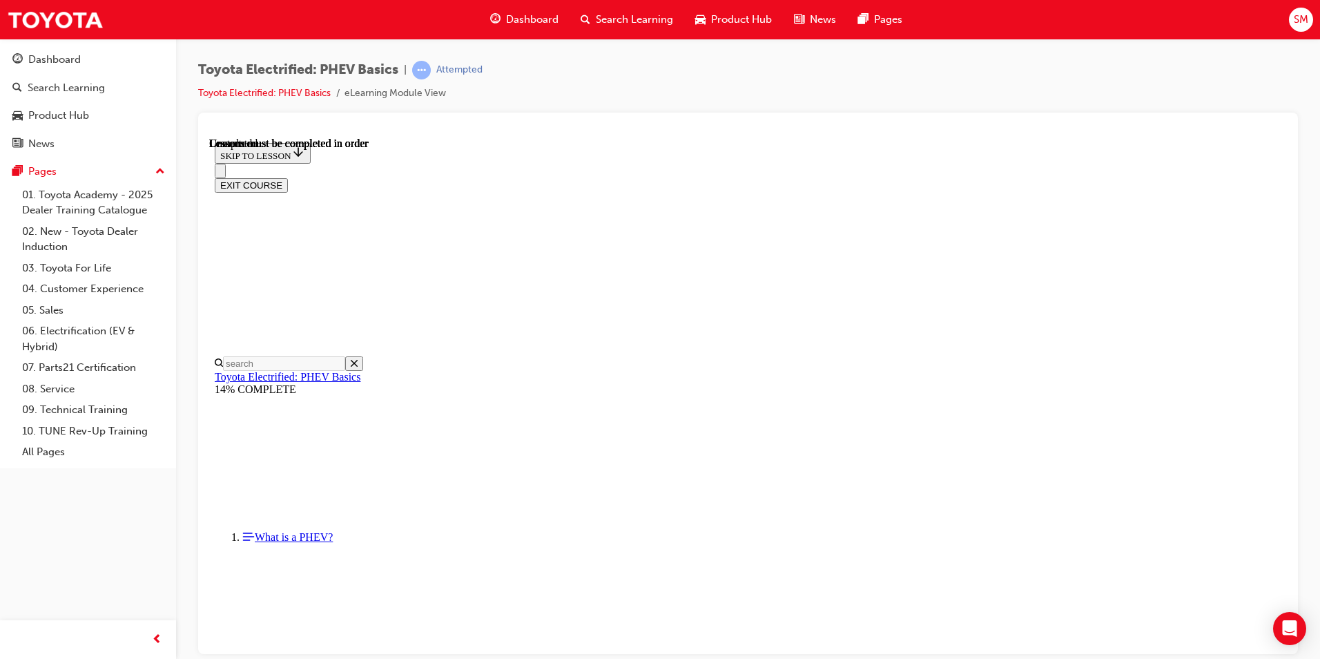
scroll to position [1708, 0]
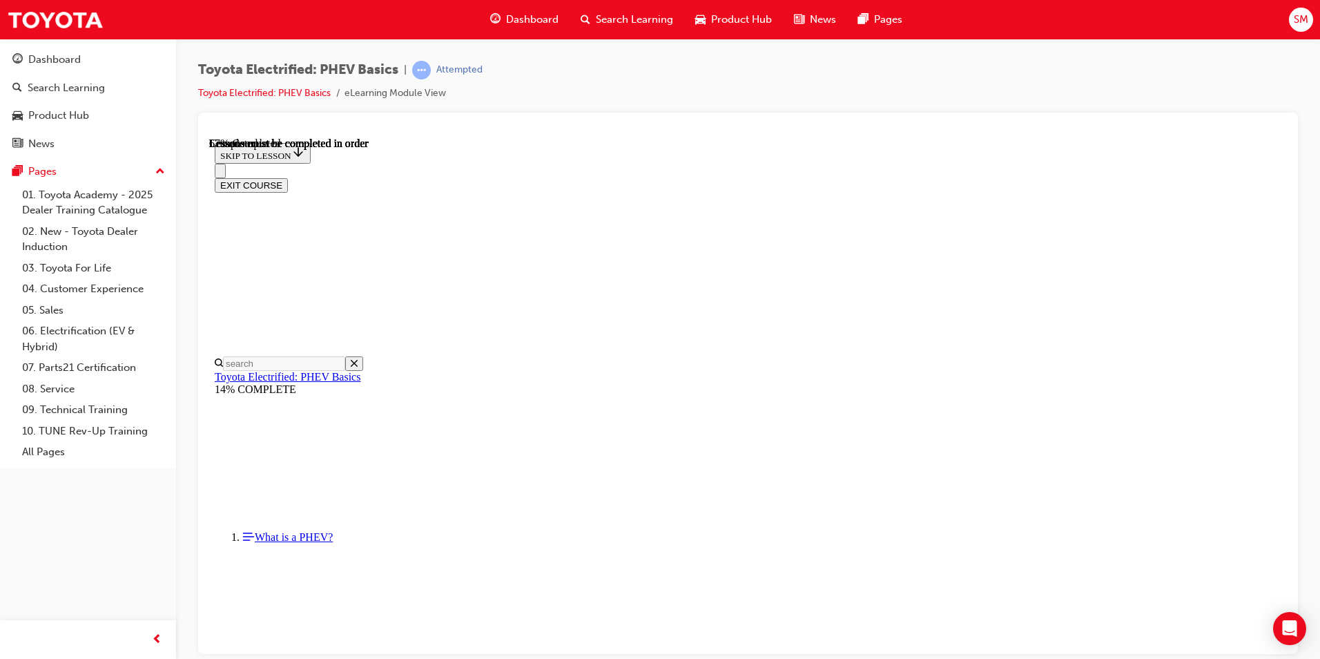
scroll to position [112, 0]
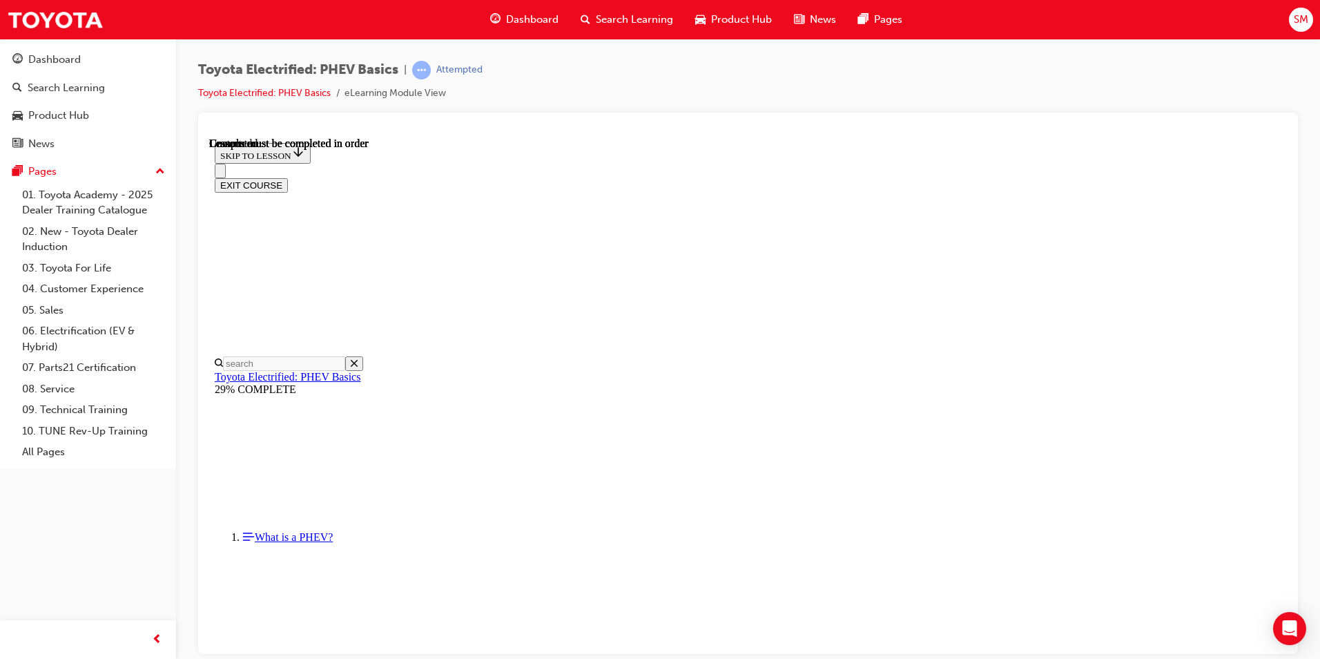
scroll to position [286, 0]
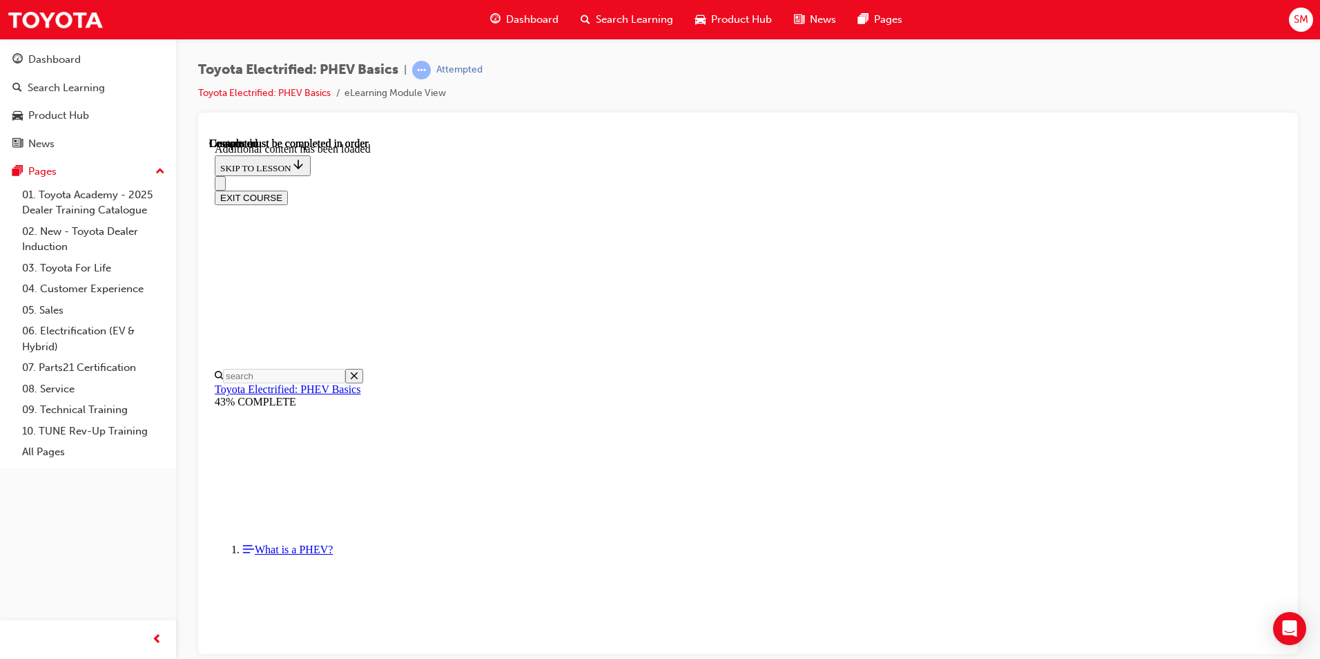
scroll to position [266, 0]
drag, startPoint x: 831, startPoint y: 368, endPoint x: 836, endPoint y: 383, distance: 15.5
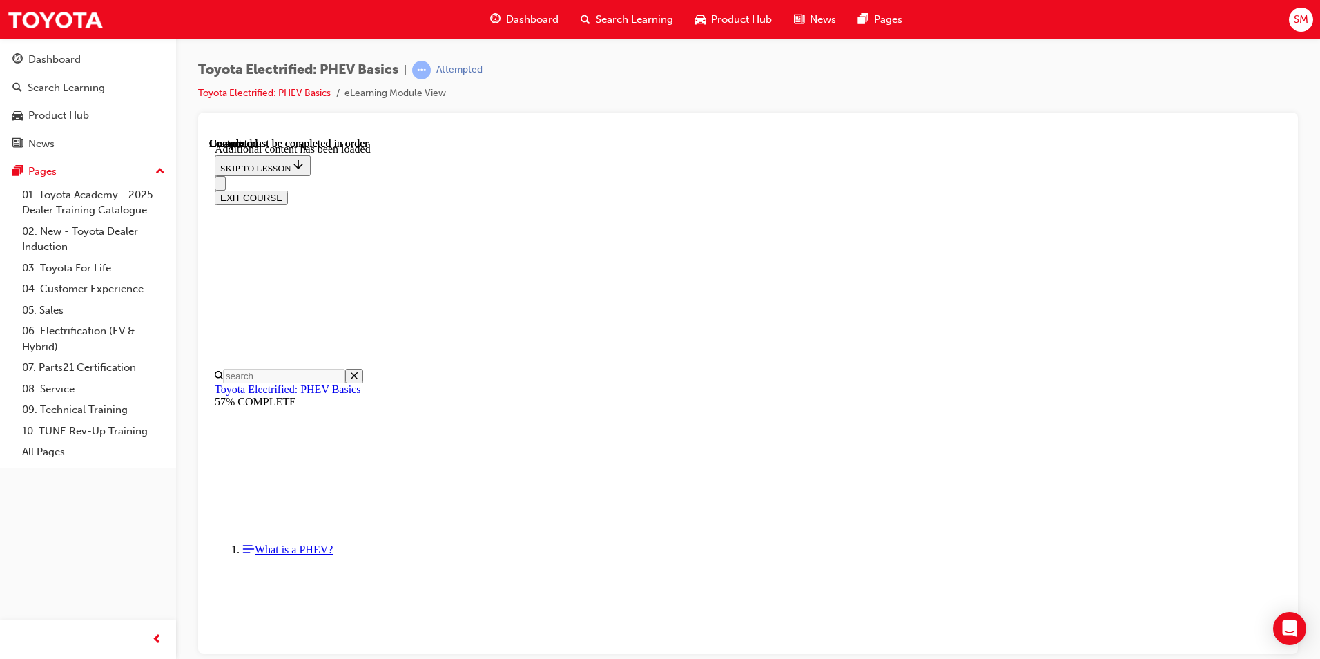
scroll to position [319, 0]
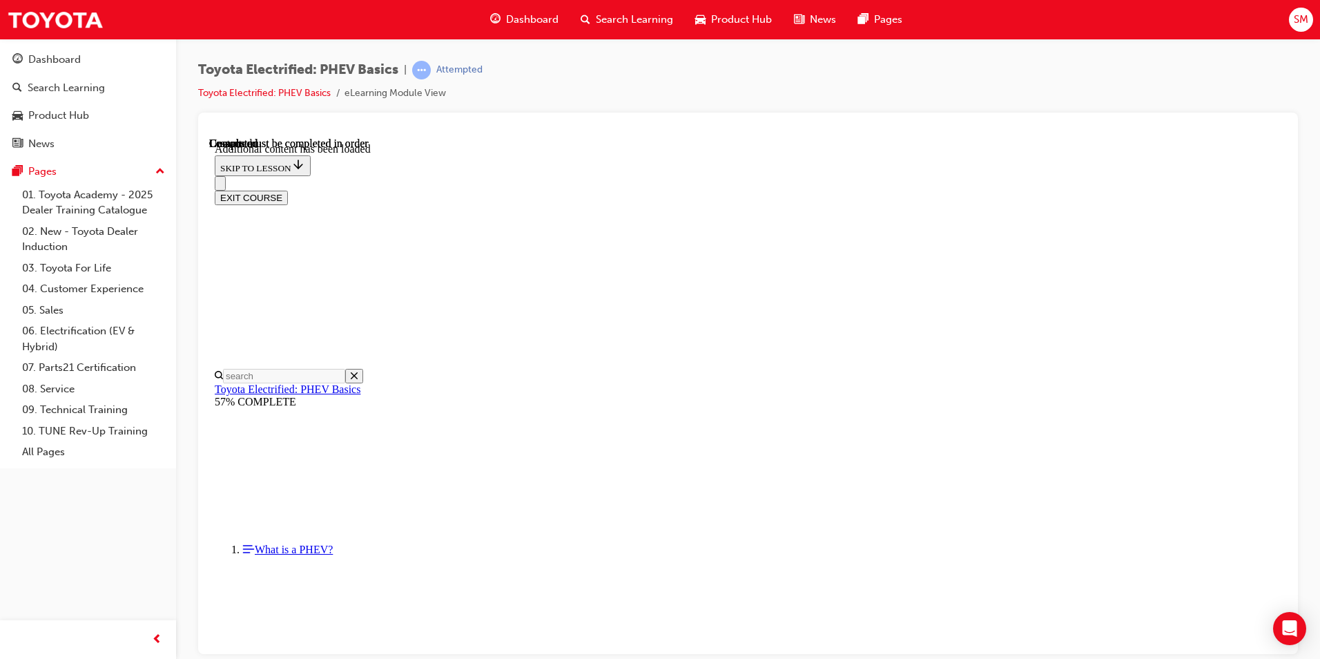
scroll to position [1148, 0]
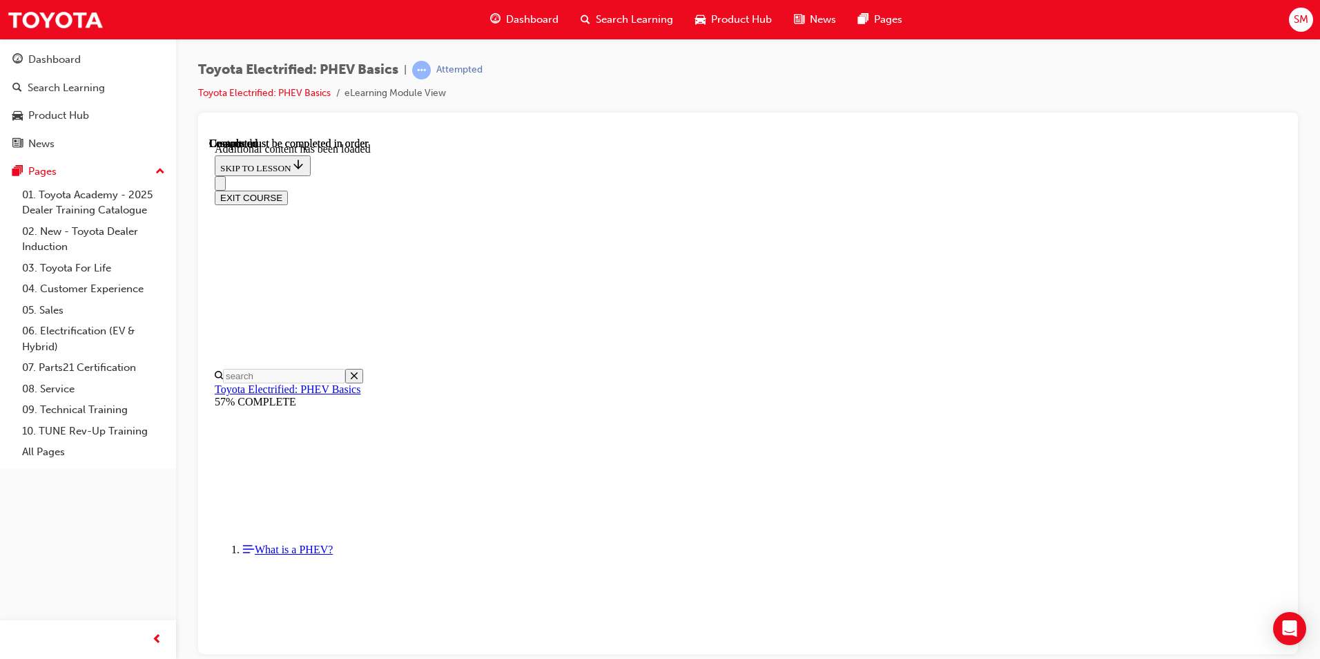
scroll to position [2045, 0]
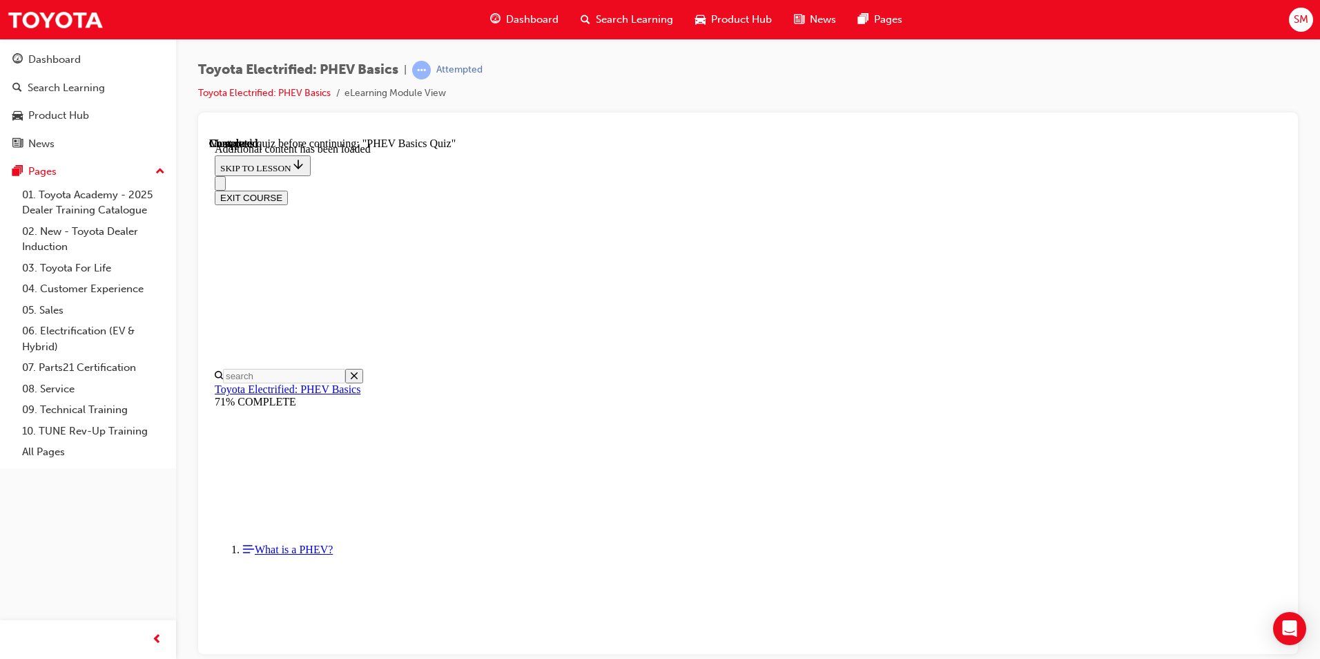
radio input "true"
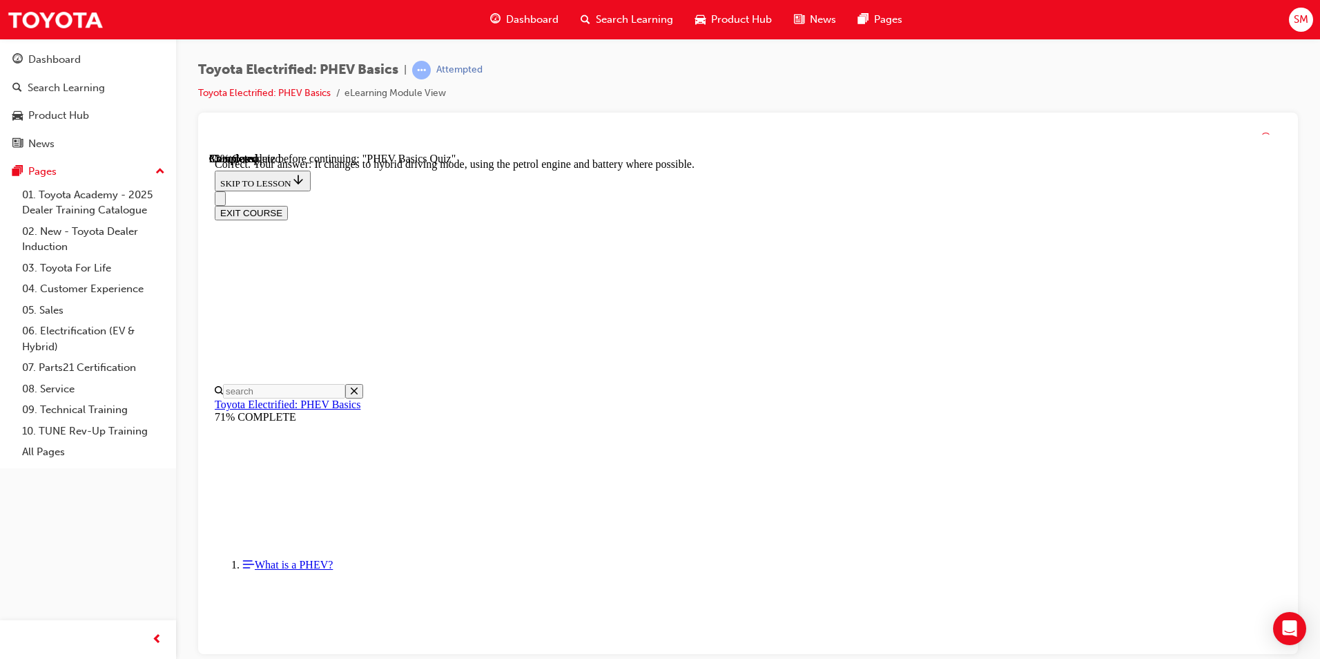
scroll to position [124, 0]
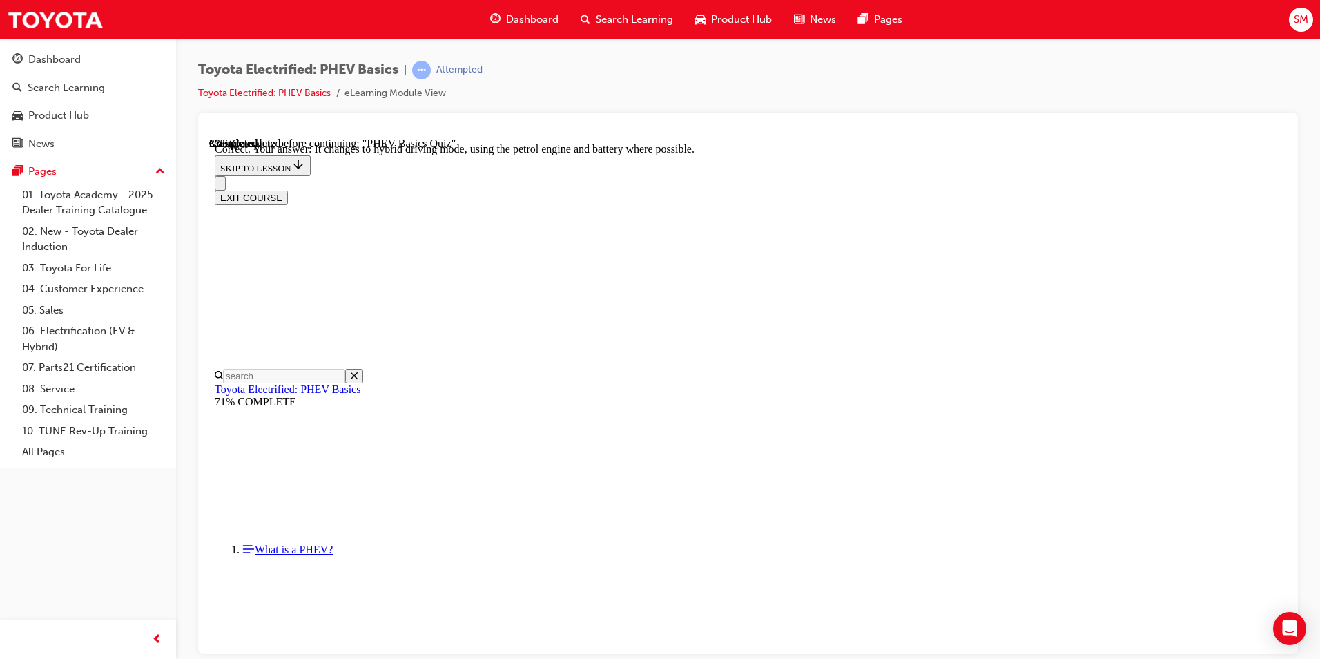
radio input "true"
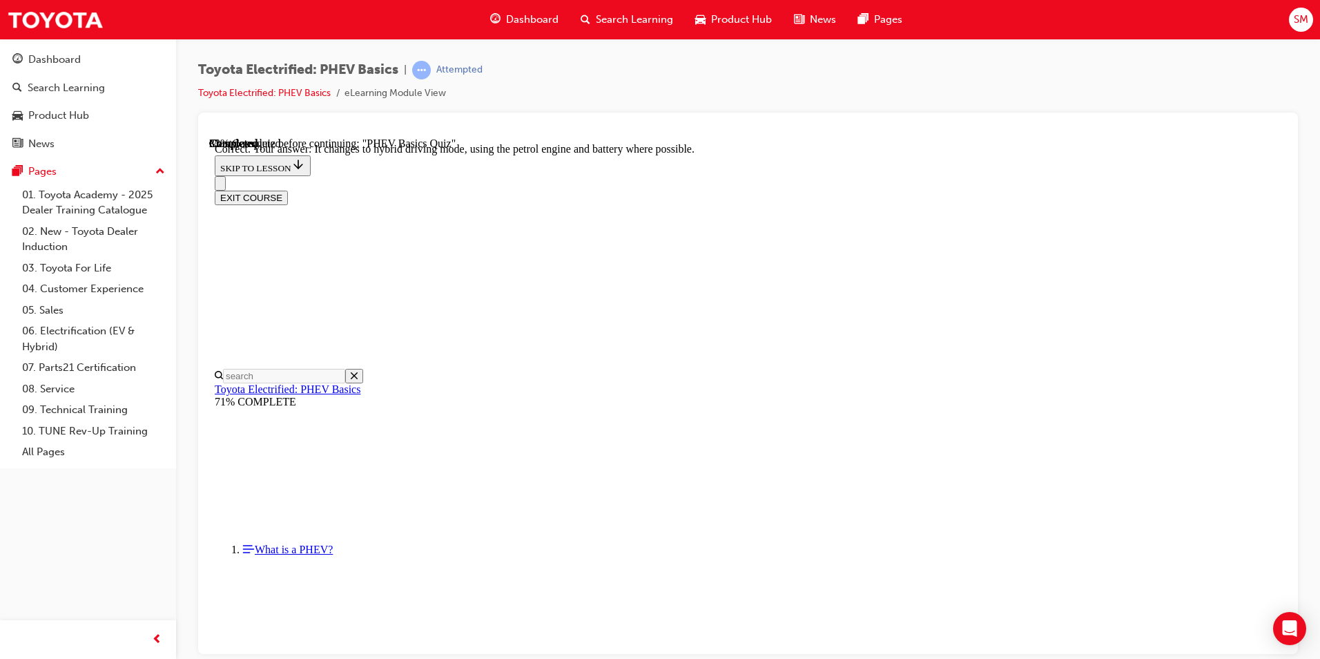
radio input "true"
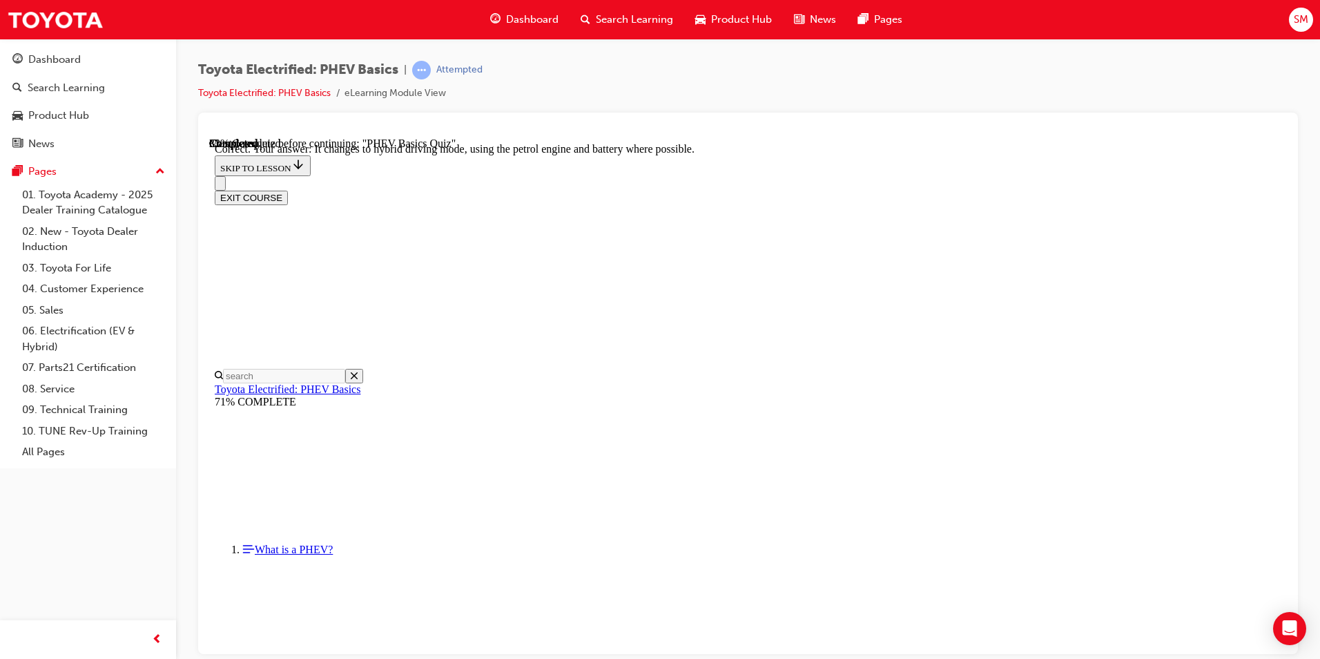
radio input "true"
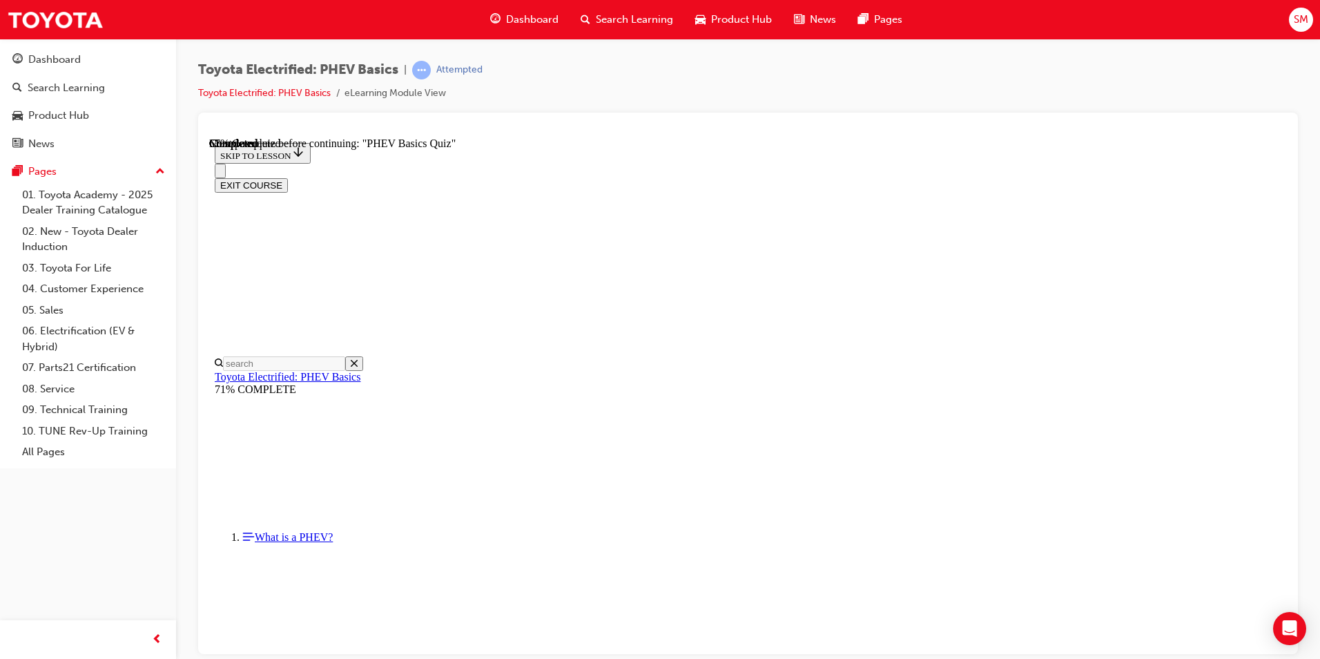
scroll to position [118, 0]
radio input "true"
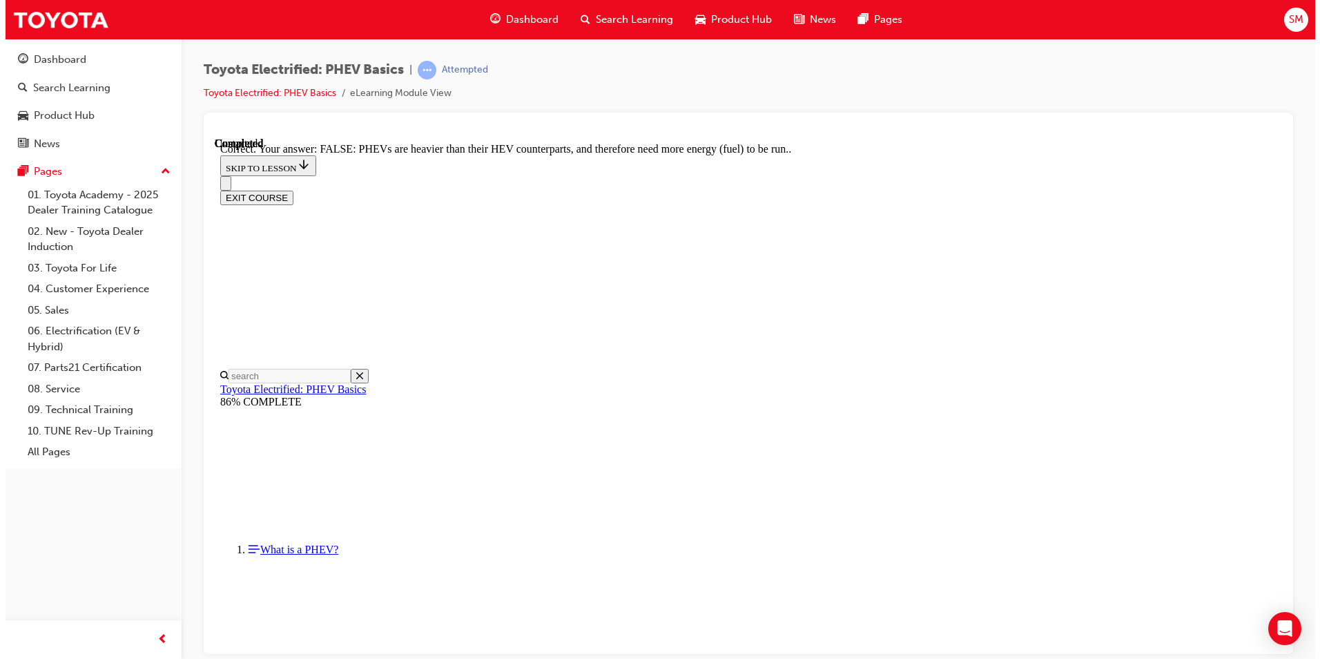
scroll to position [213, 0]
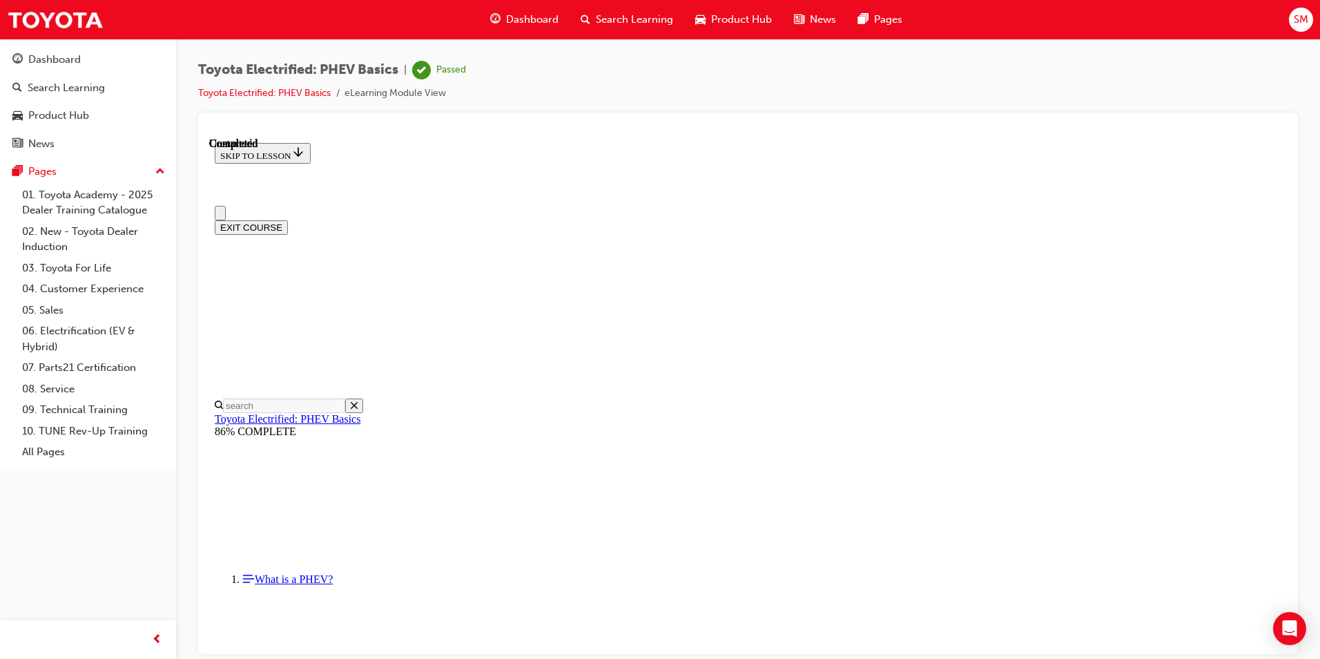
click at [288, 220] on button "EXIT COURSE" at bounding box center [251, 227] width 73 height 14
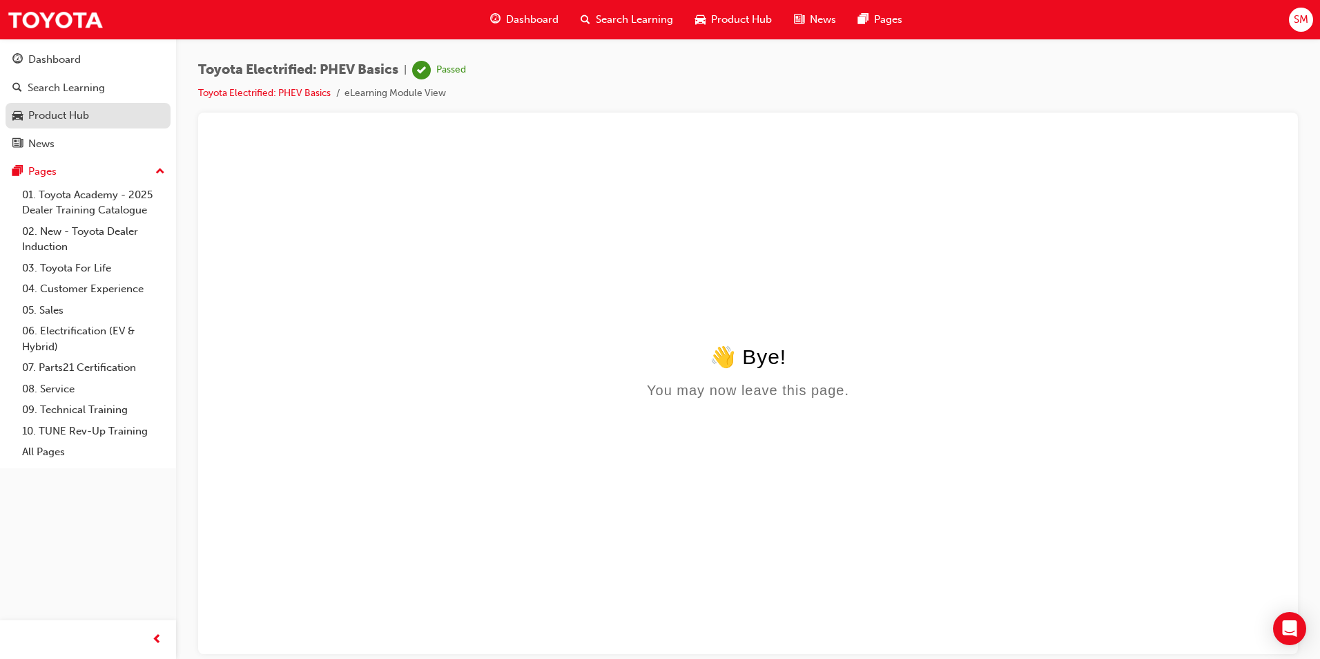
click at [61, 124] on div "Product Hub" at bounding box center [87, 115] width 151 height 17
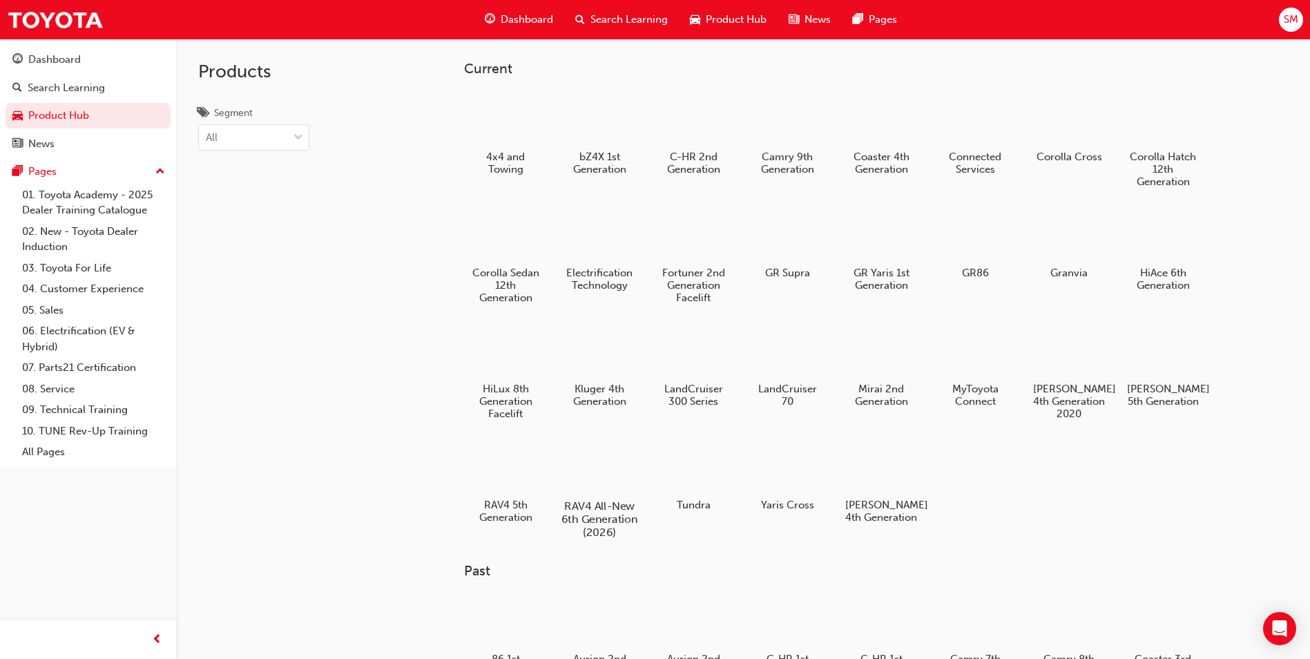
click at [594, 460] on div at bounding box center [599, 465] width 77 height 55
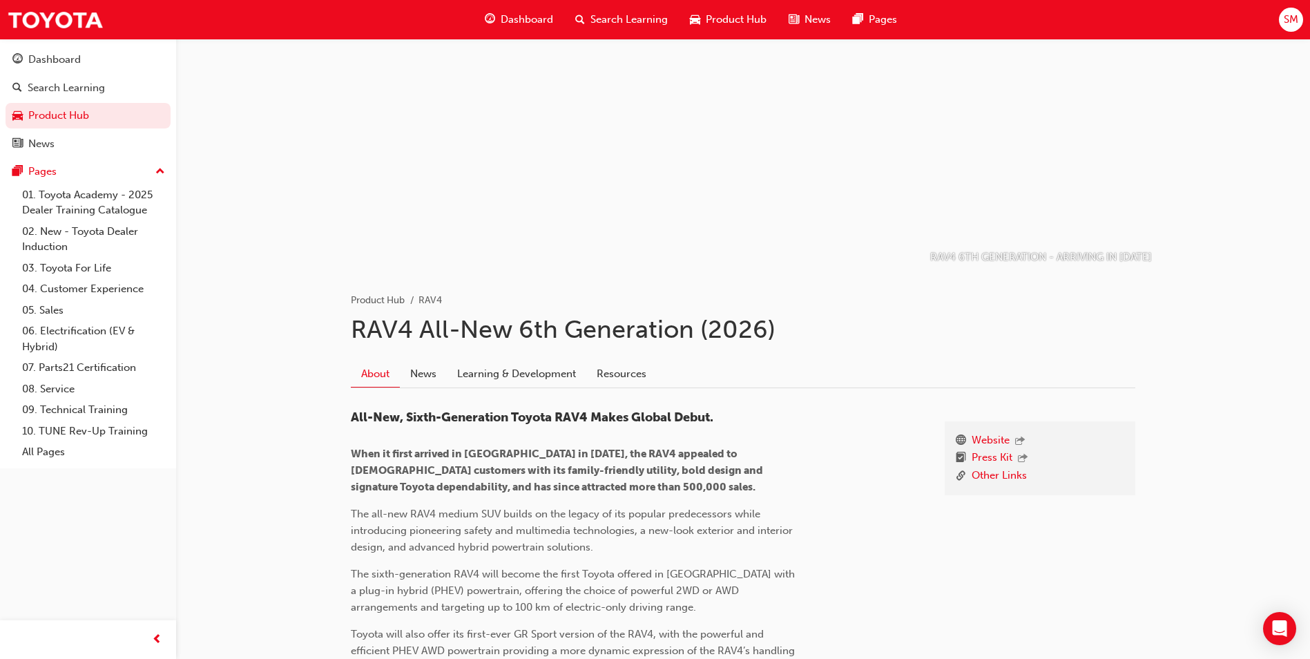
scroll to position [69, 0]
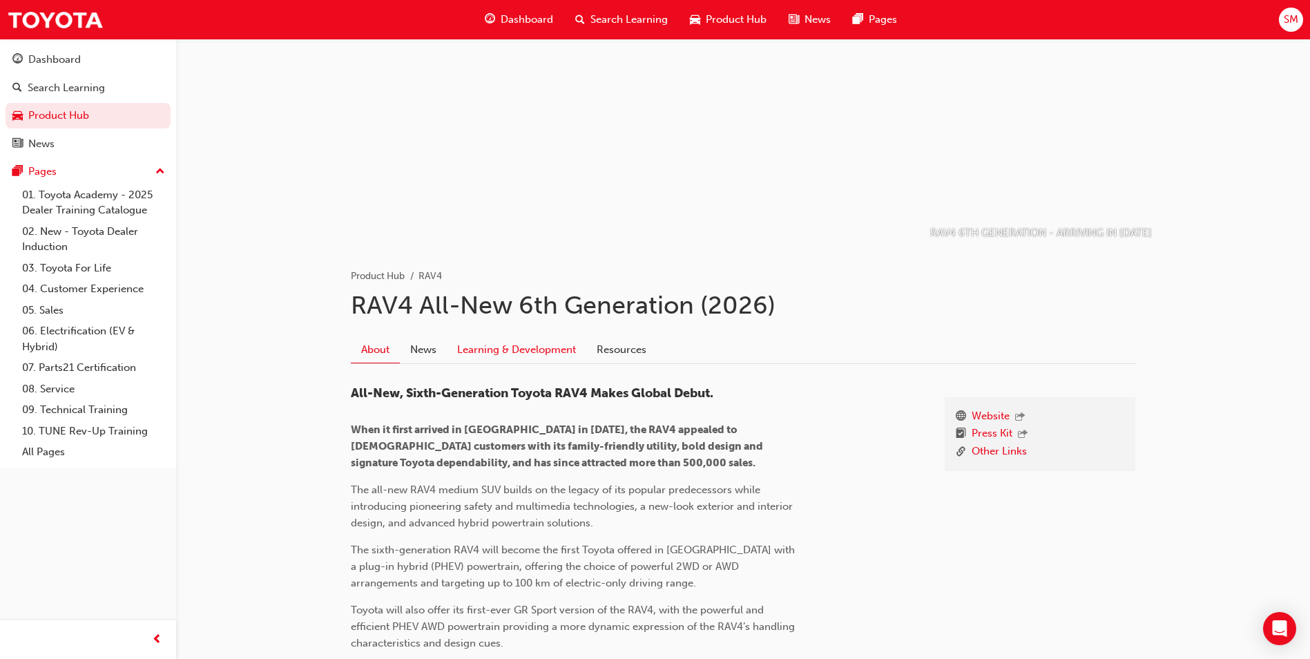
click at [519, 349] on link "Learning & Development" at bounding box center [516, 349] width 139 height 26
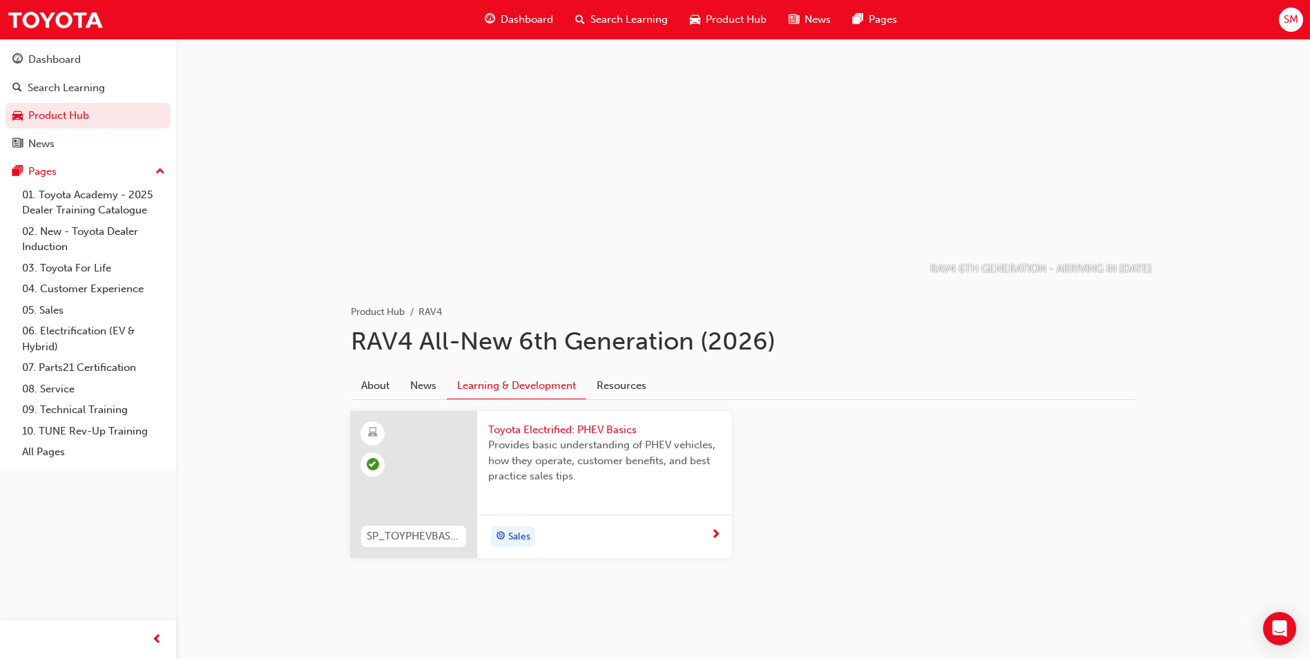
scroll to position [33, 0]
click at [614, 389] on link "Resources" at bounding box center [621, 385] width 70 height 26
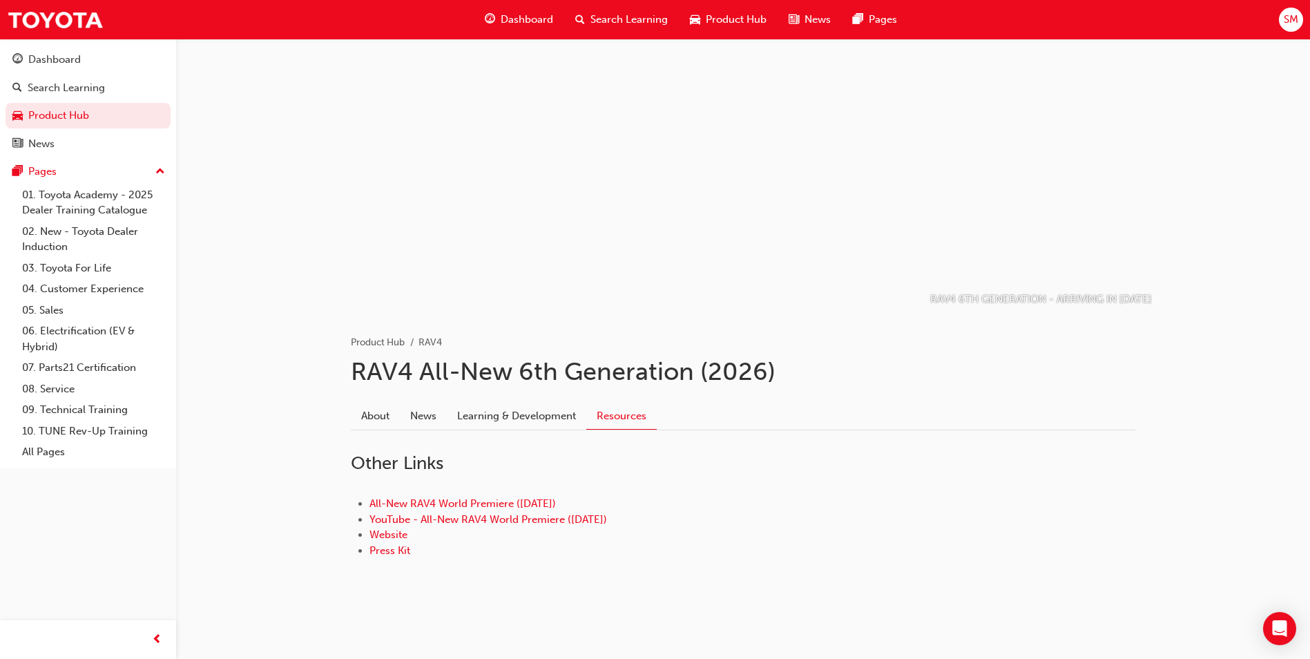
scroll to position [3, 0]
click at [475, 501] on link "All-New RAV4 World Premiere (21.05.25)" at bounding box center [462, 503] width 186 height 12
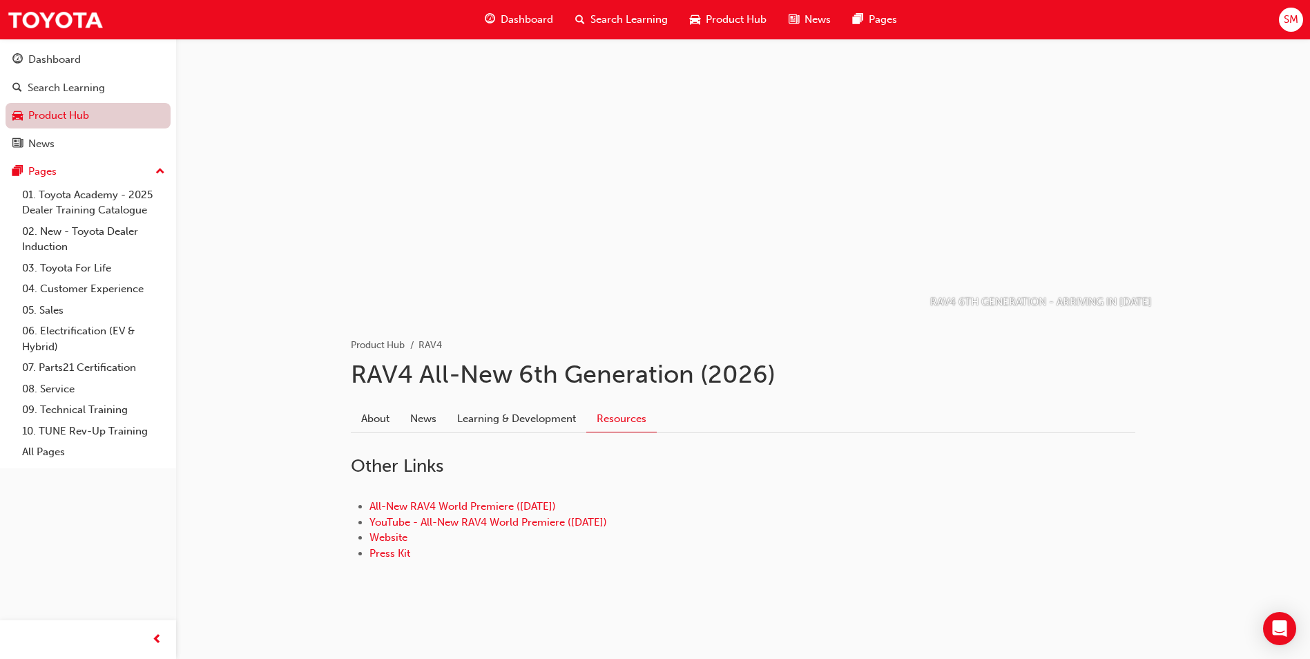
click at [91, 117] on link "Product Hub" at bounding box center [88, 116] width 165 height 26
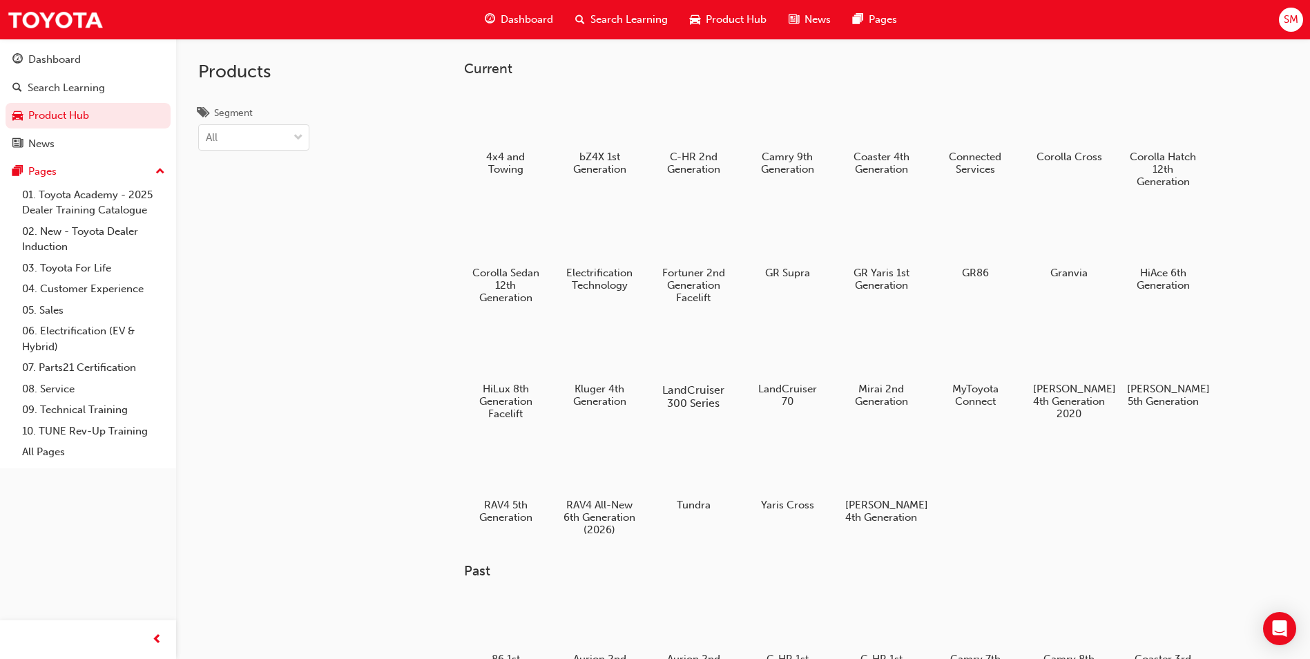
click at [697, 364] on div at bounding box center [693, 349] width 77 height 55
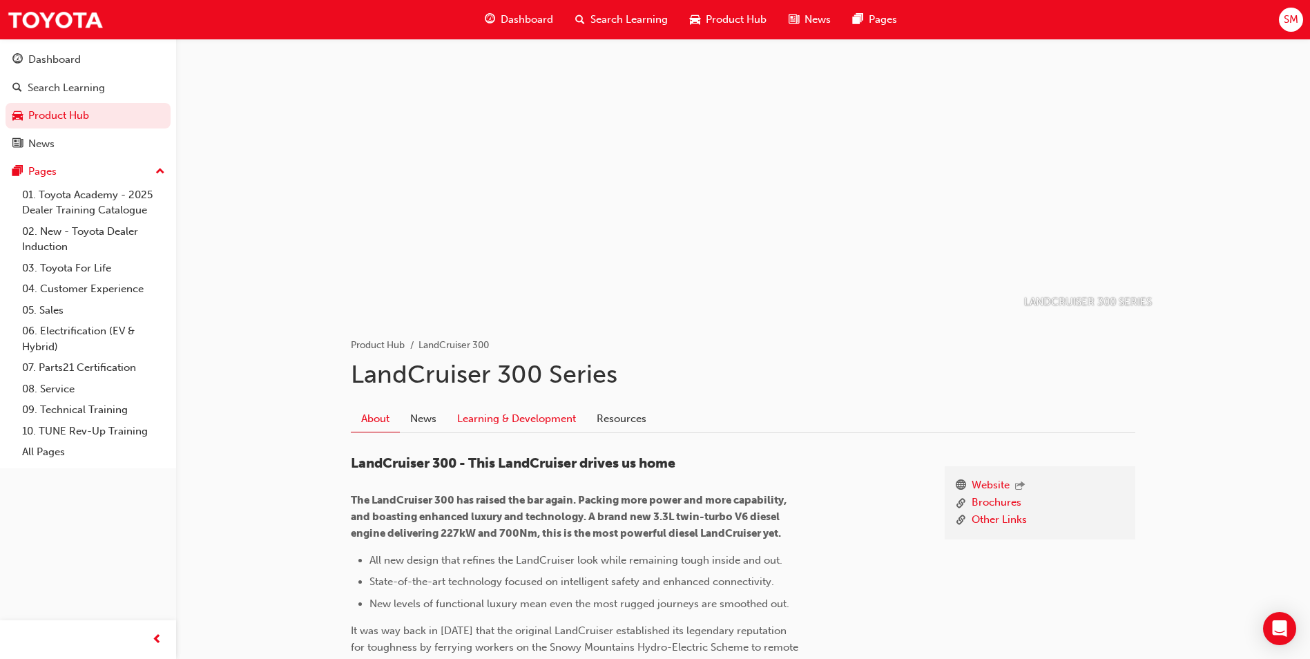
click at [519, 416] on link "Learning & Development" at bounding box center [516, 418] width 139 height 26
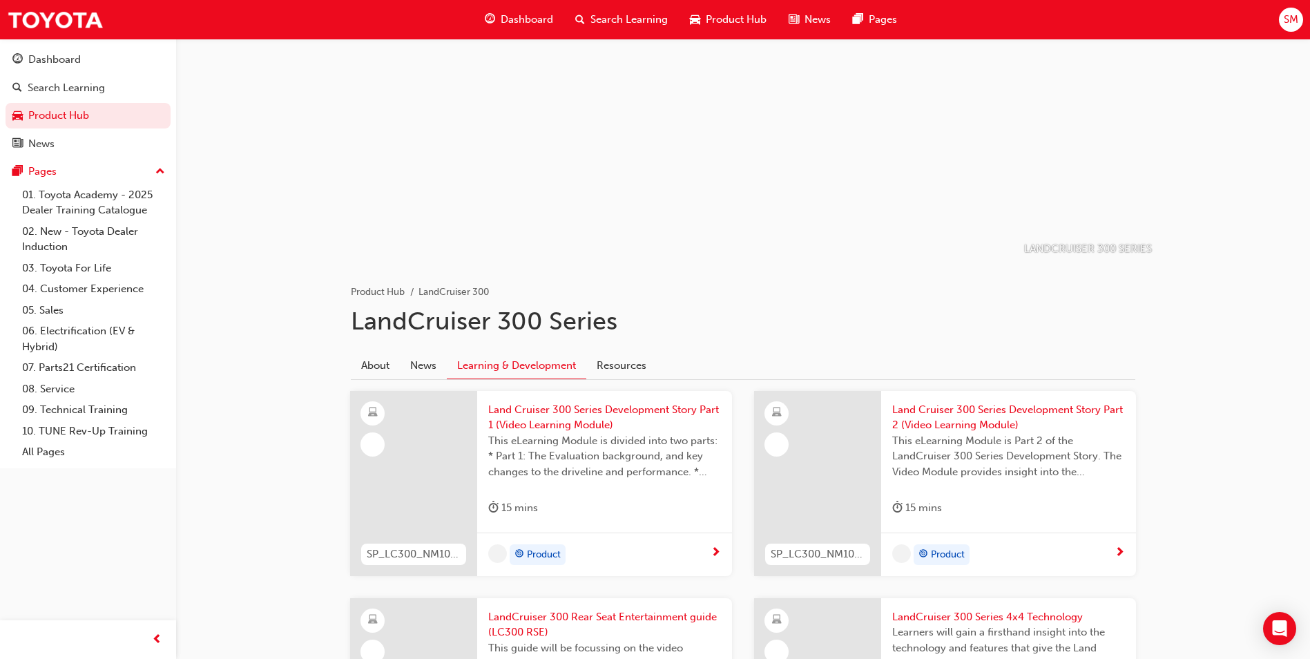
scroll to position [138, 0]
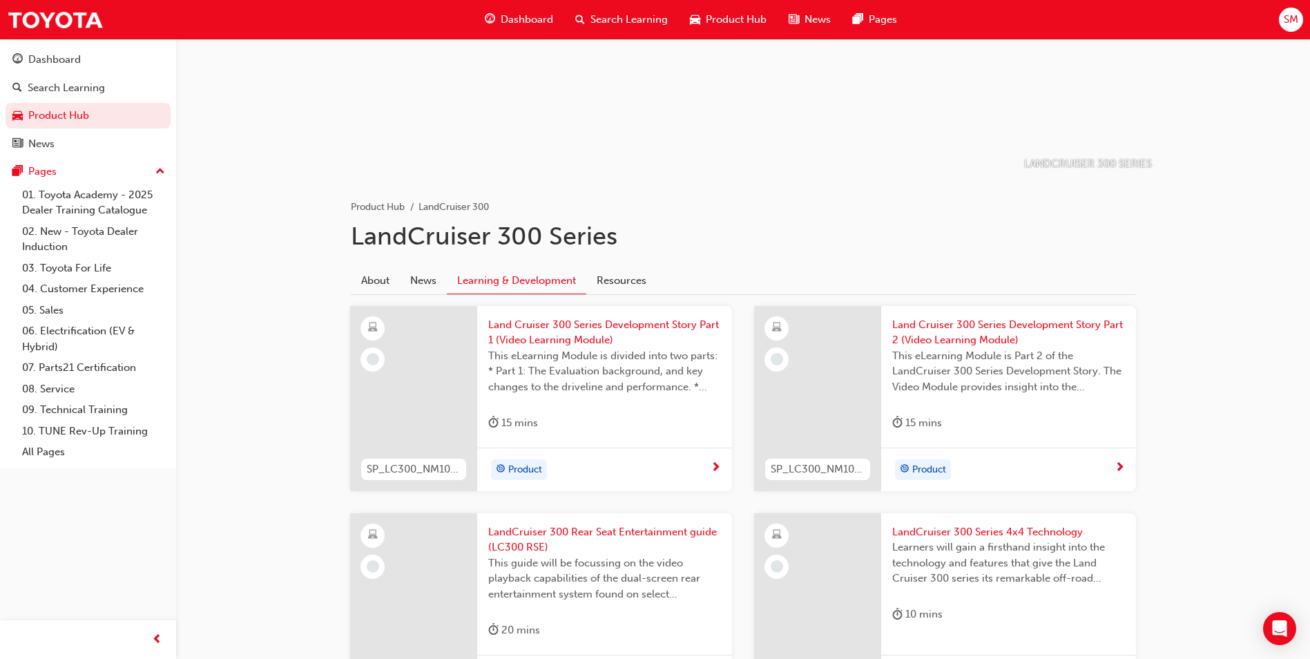
click at [591, 381] on span "This eLearning Module is divided into two parts: * Part 1: The Evaluation backg…" at bounding box center [604, 371] width 233 height 47
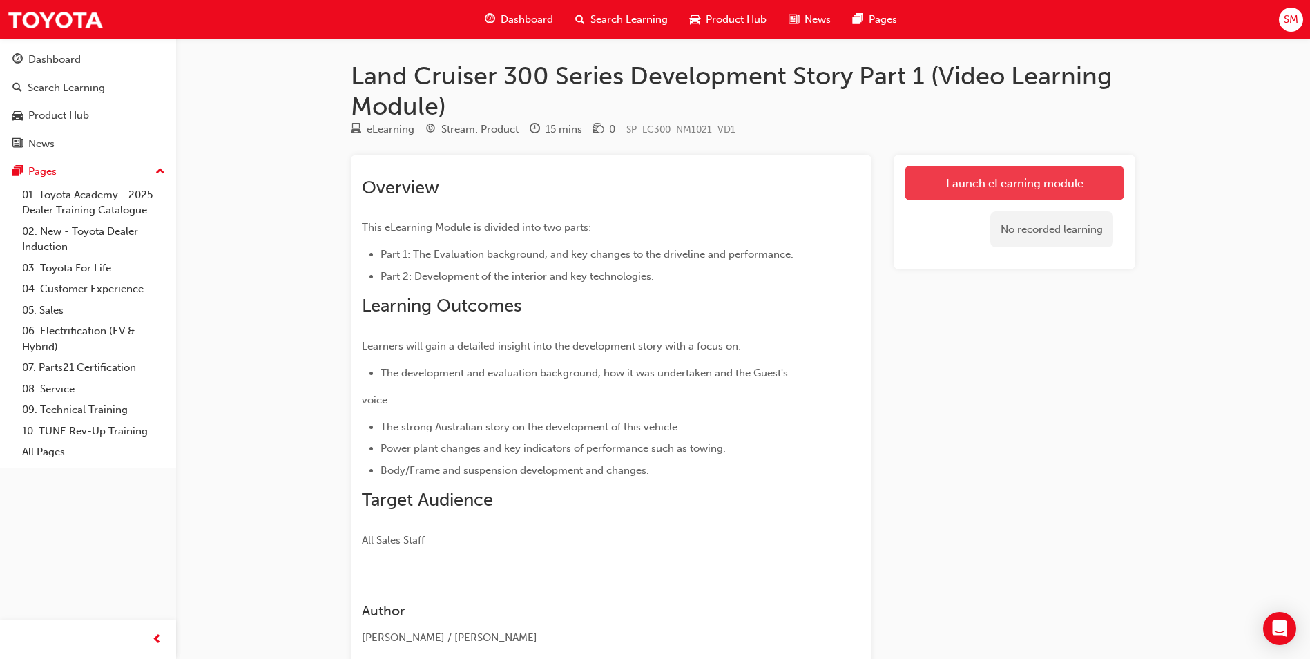
click at [984, 182] on link "Launch eLearning module" at bounding box center [1014, 183] width 220 height 35
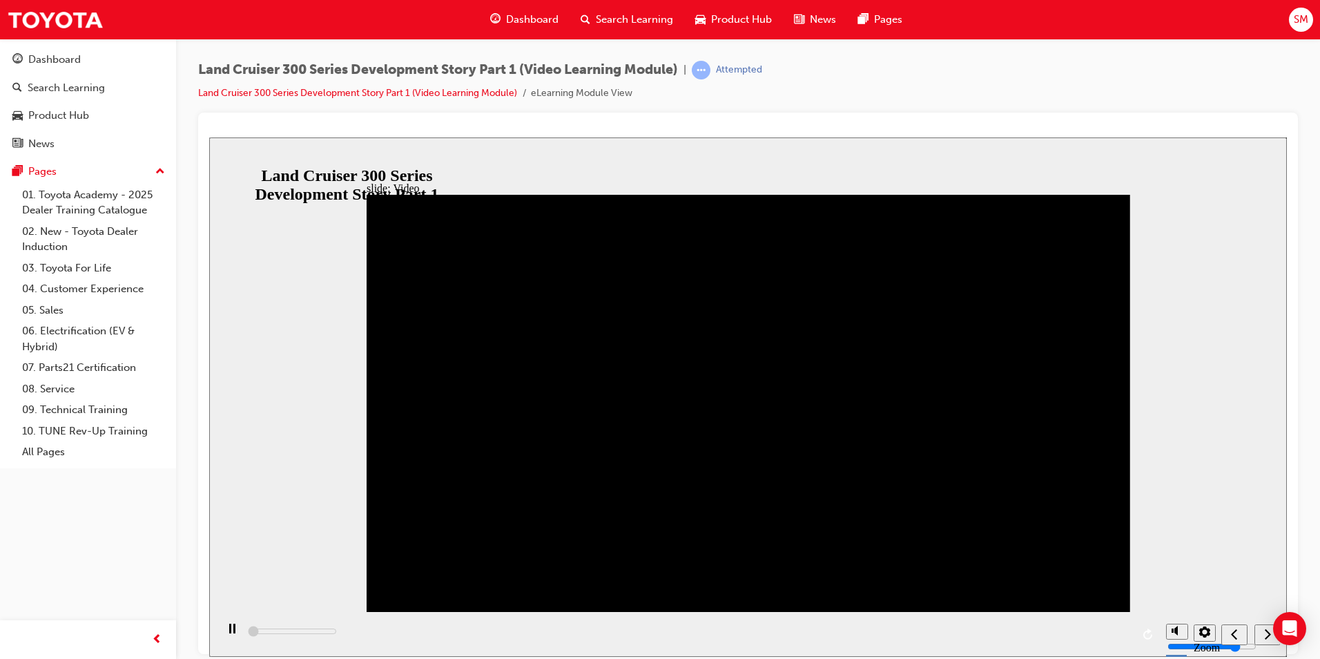
click at [1177, 583] on polygon "volume" at bounding box center [1175, 578] width 3 height 10
type input "2800"
type input "0"
type input "3600"
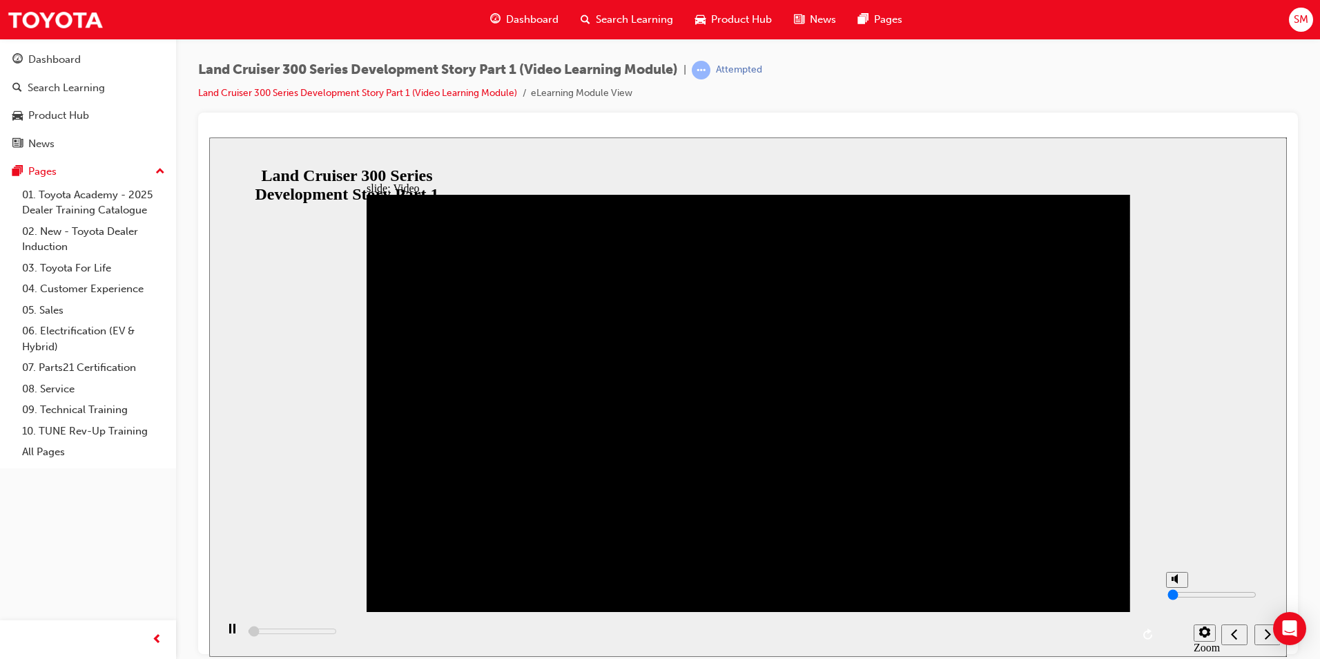
type input "1"
type input "3600"
type input "2"
type input "4300"
type input "3"
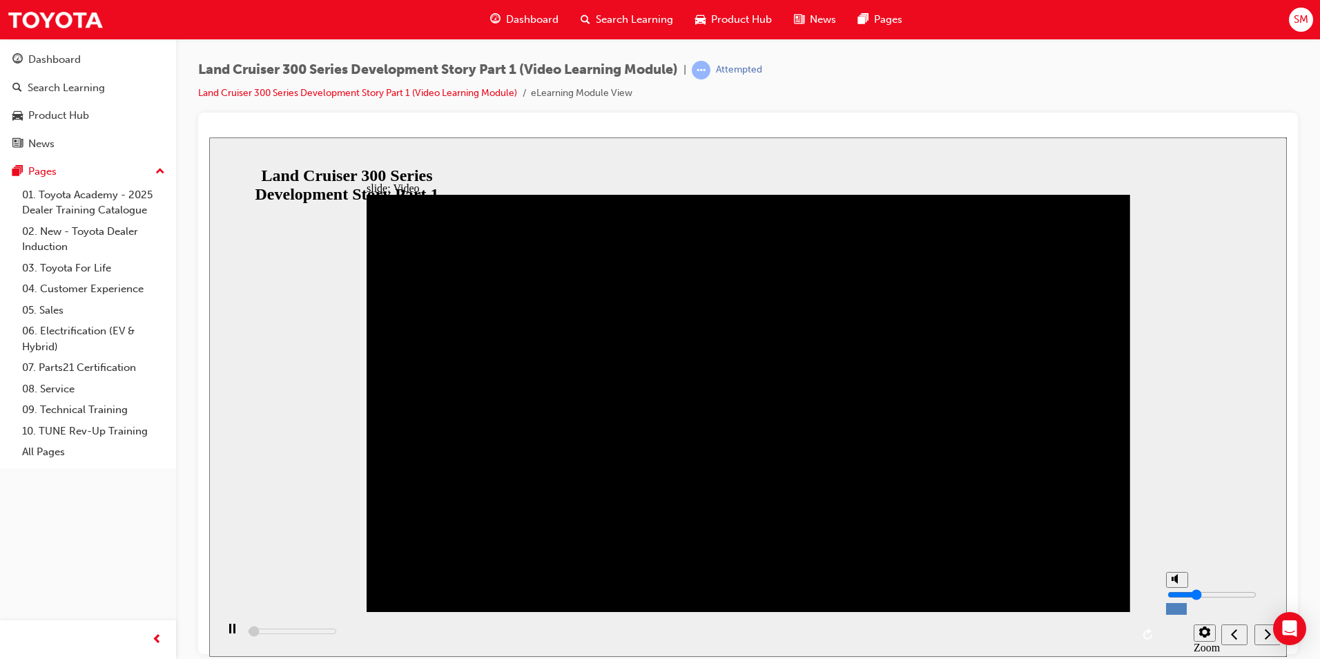
type input "4600"
type input "4"
type input "5100"
drag, startPoint x: 1177, startPoint y: 610, endPoint x: 1178, endPoint y: 593, distance: 17.3
type input "4"
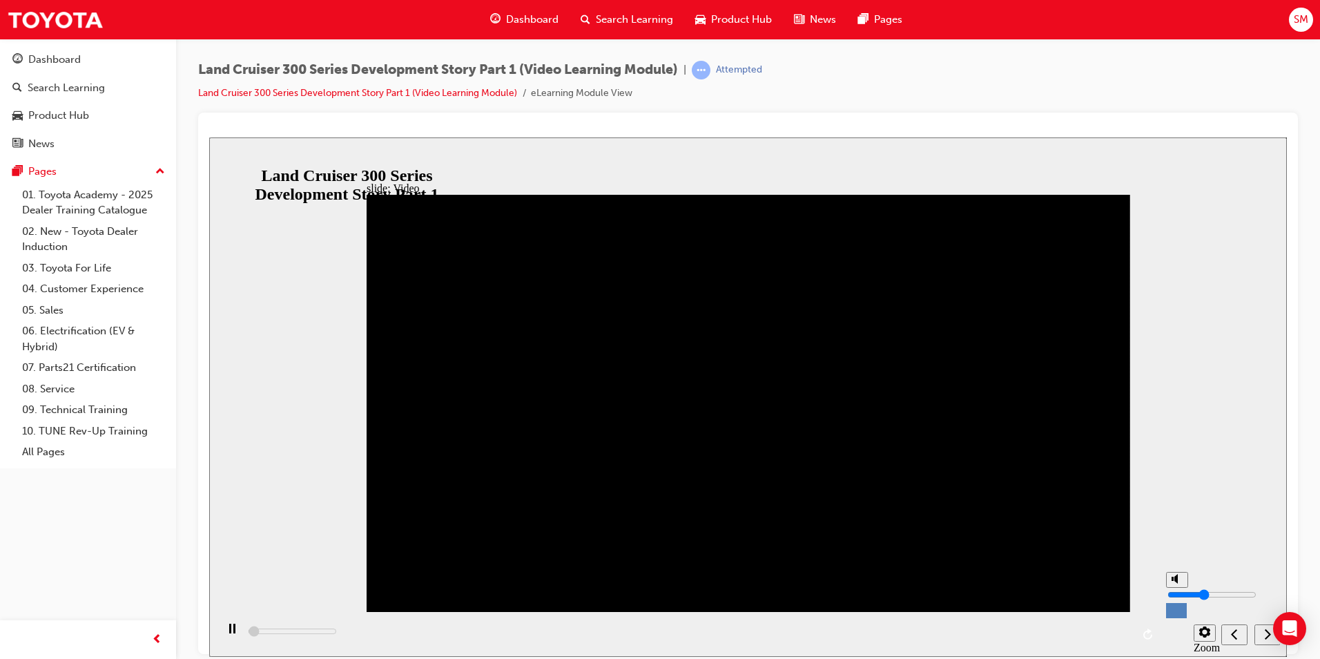
click at [1178, 593] on input "volume" at bounding box center [1212, 593] width 89 height 11
click at [1121, 632] on div "playback controls" at bounding box center [687, 633] width 943 height 45
drag, startPoint x: 1121, startPoint y: 626, endPoint x: 1056, endPoint y: 632, distance: 64.4
click at [1103, 630] on div "playback controls" at bounding box center [687, 633] width 943 height 45
drag, startPoint x: 324, startPoint y: 632, endPoint x: 427, endPoint y: 631, distance: 103.6
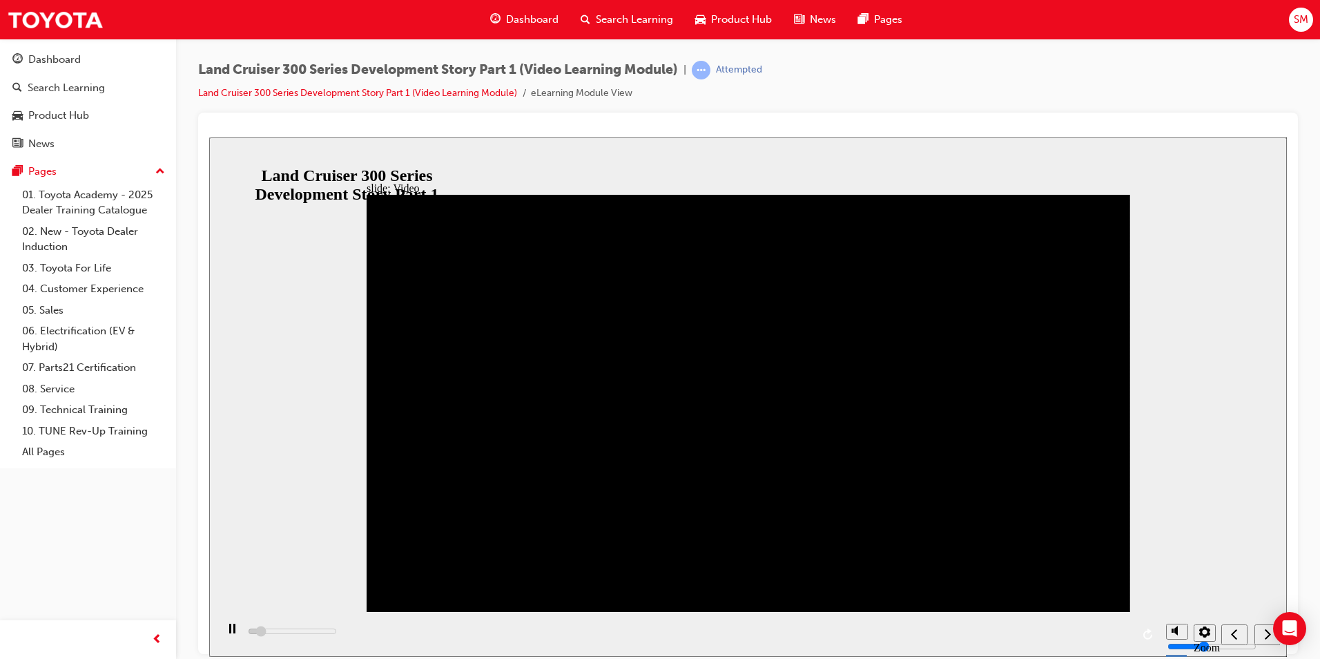
click at [427, 631] on div "playback controls" at bounding box center [687, 633] width 943 height 45
drag, startPoint x: 427, startPoint y: 631, endPoint x: 530, endPoint y: 635, distance: 102.2
click at [529, 635] on div "playback controls" at bounding box center [687, 633] width 943 height 45
click at [583, 633] on div "playback controls" at bounding box center [687, 633] width 943 height 45
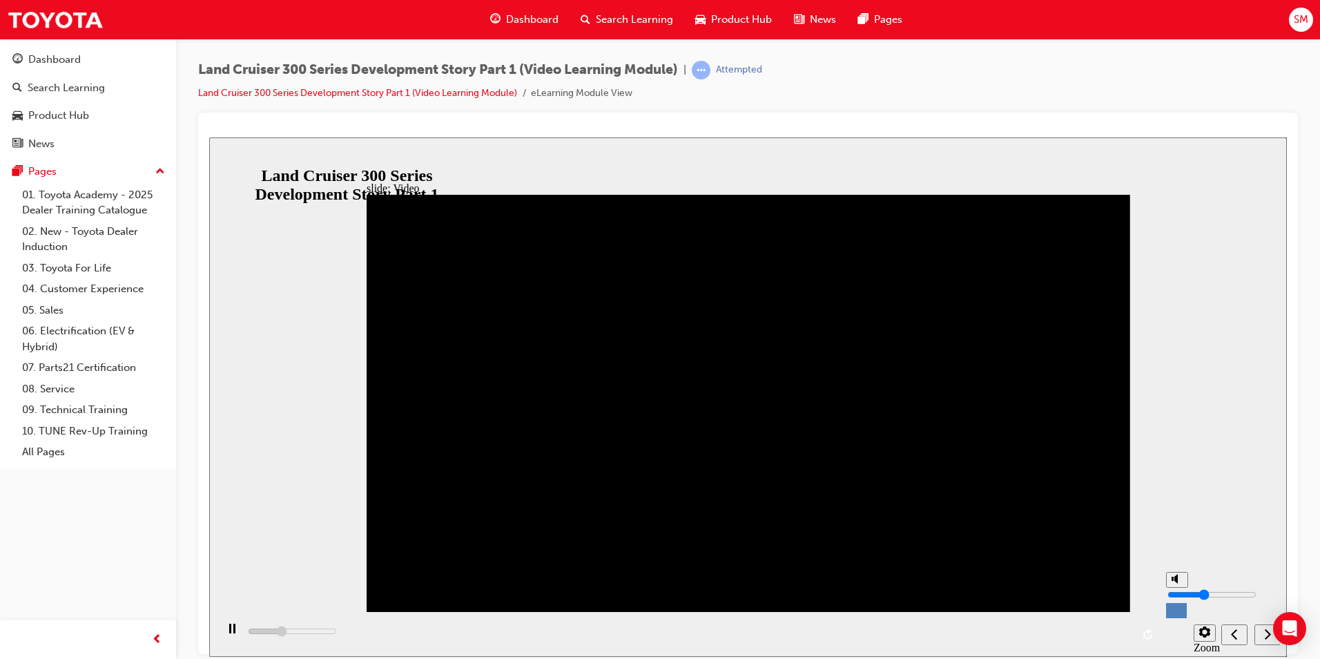
type input "241800"
type input "3"
type input "242200"
type input "3"
click at [1174, 598] on input "volume" at bounding box center [1212, 593] width 89 height 11
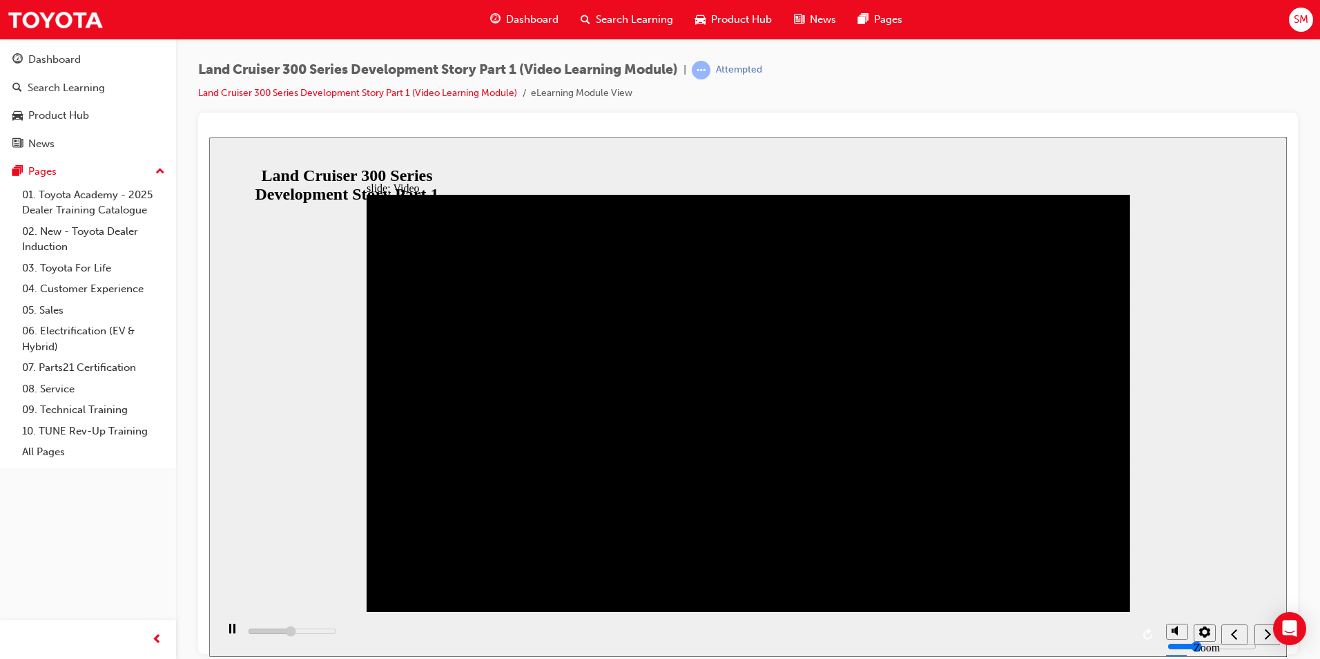
drag, startPoint x: 628, startPoint y: 632, endPoint x: 620, endPoint y: 632, distance: 7.6
click at [620, 632] on div "playback controls" at bounding box center [687, 633] width 943 height 45
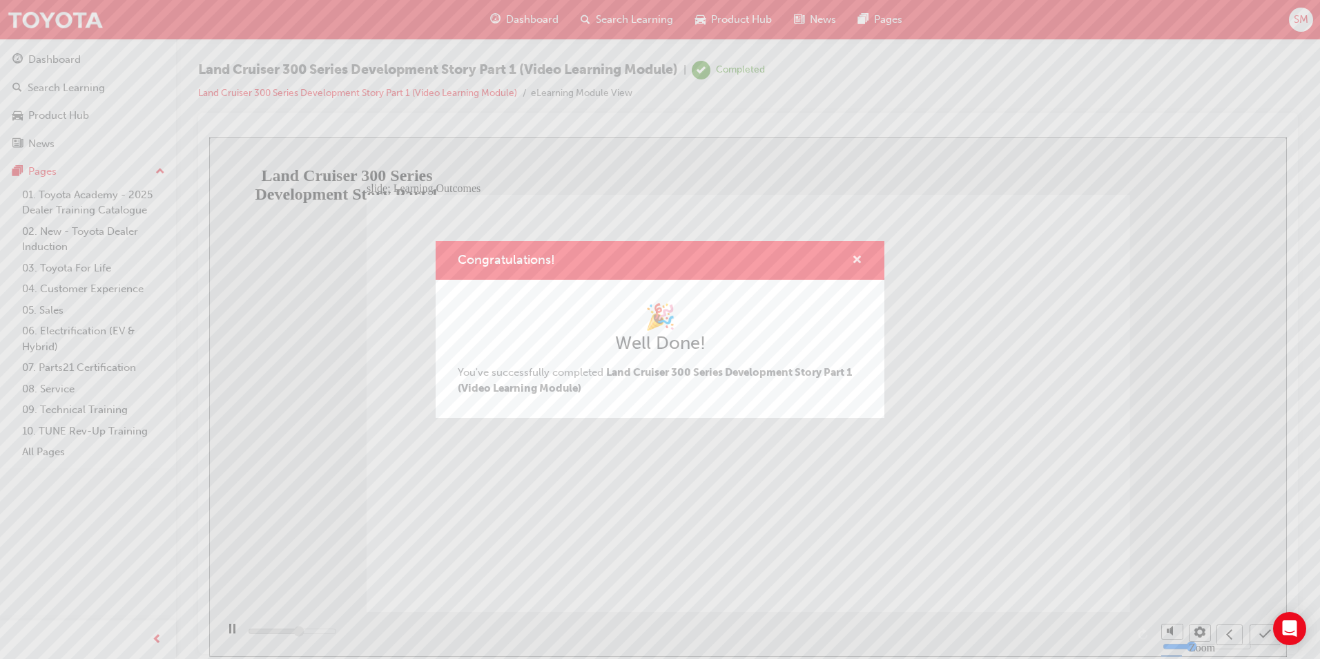
click at [853, 263] on span "cross-icon" at bounding box center [857, 261] width 10 height 12
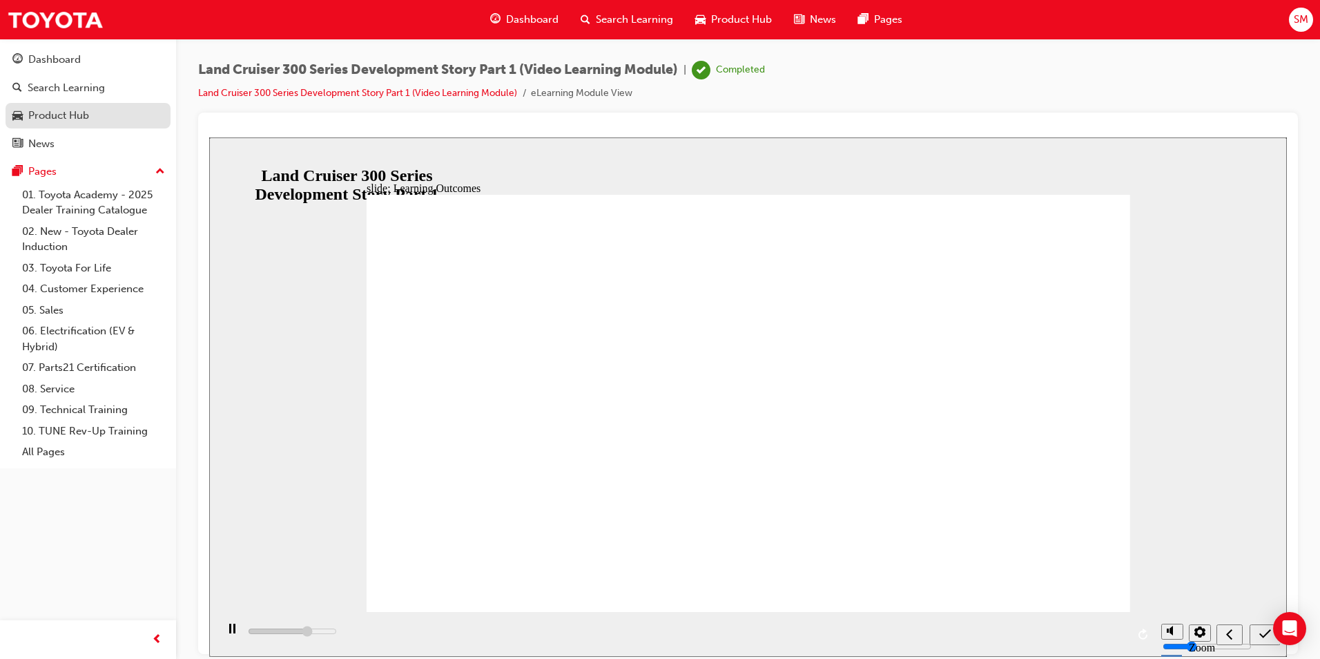
type input "9000"
click at [66, 119] on div "Product Hub" at bounding box center [58, 116] width 61 height 16
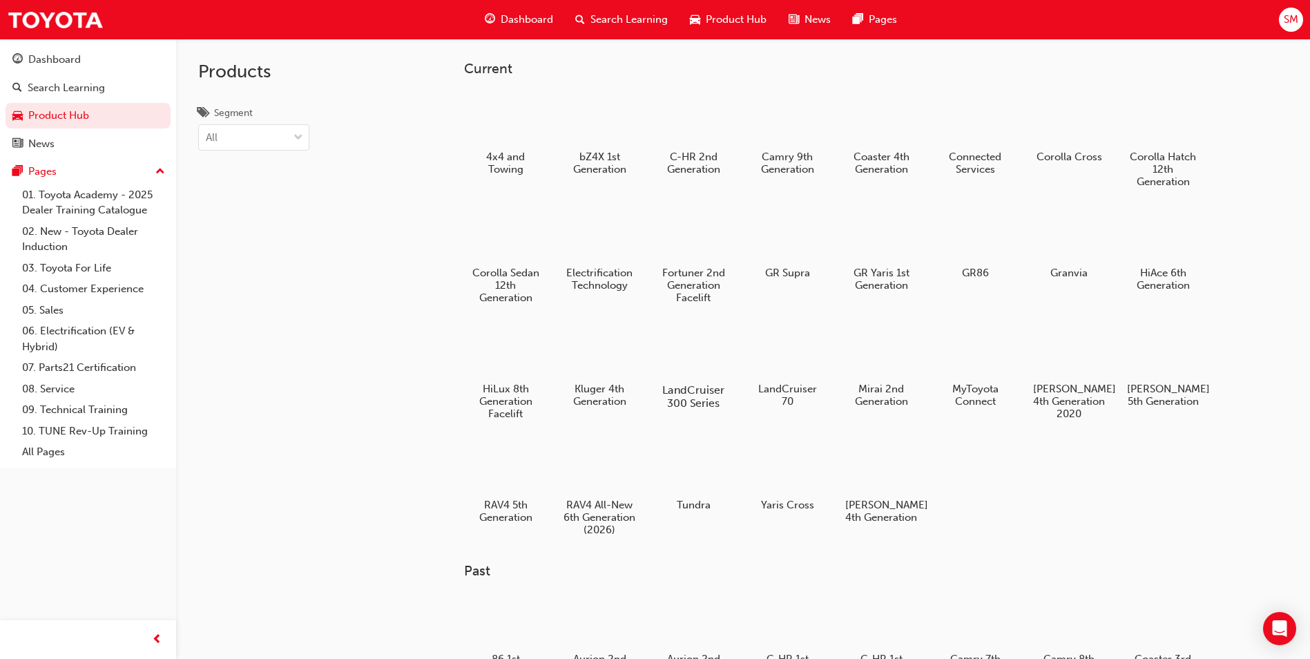
click at [690, 344] on div at bounding box center [693, 349] width 77 height 55
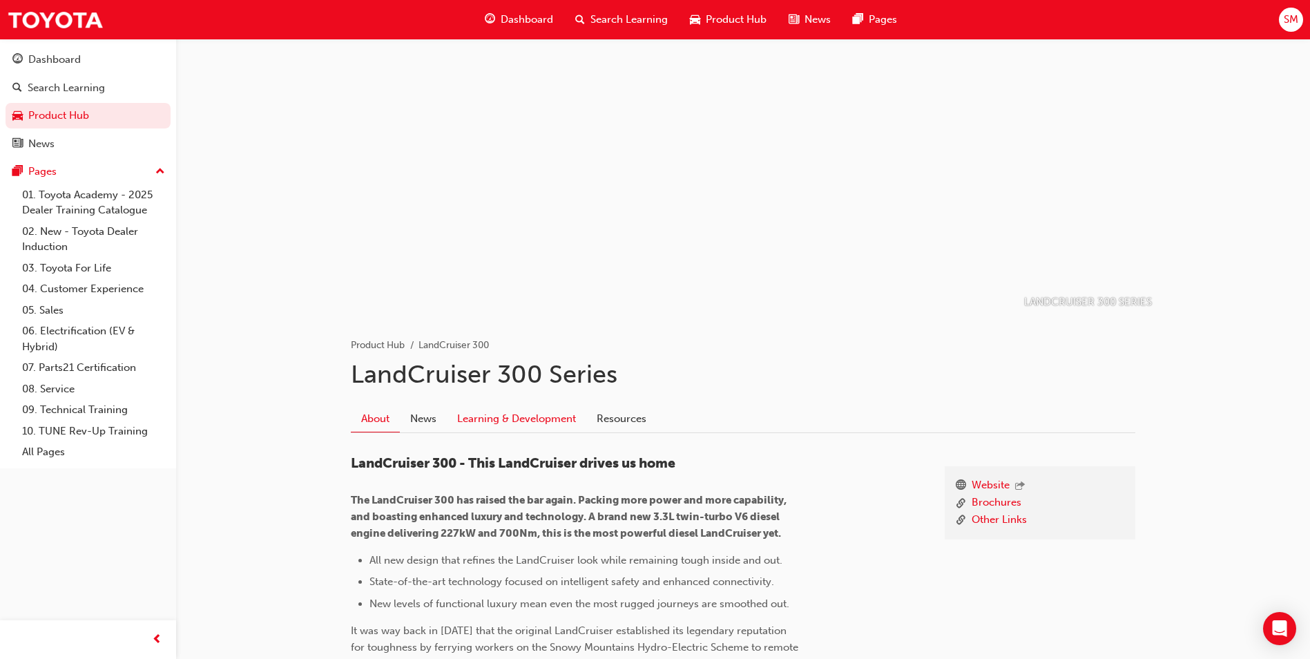
click at [487, 423] on link "Learning & Development" at bounding box center [516, 418] width 139 height 26
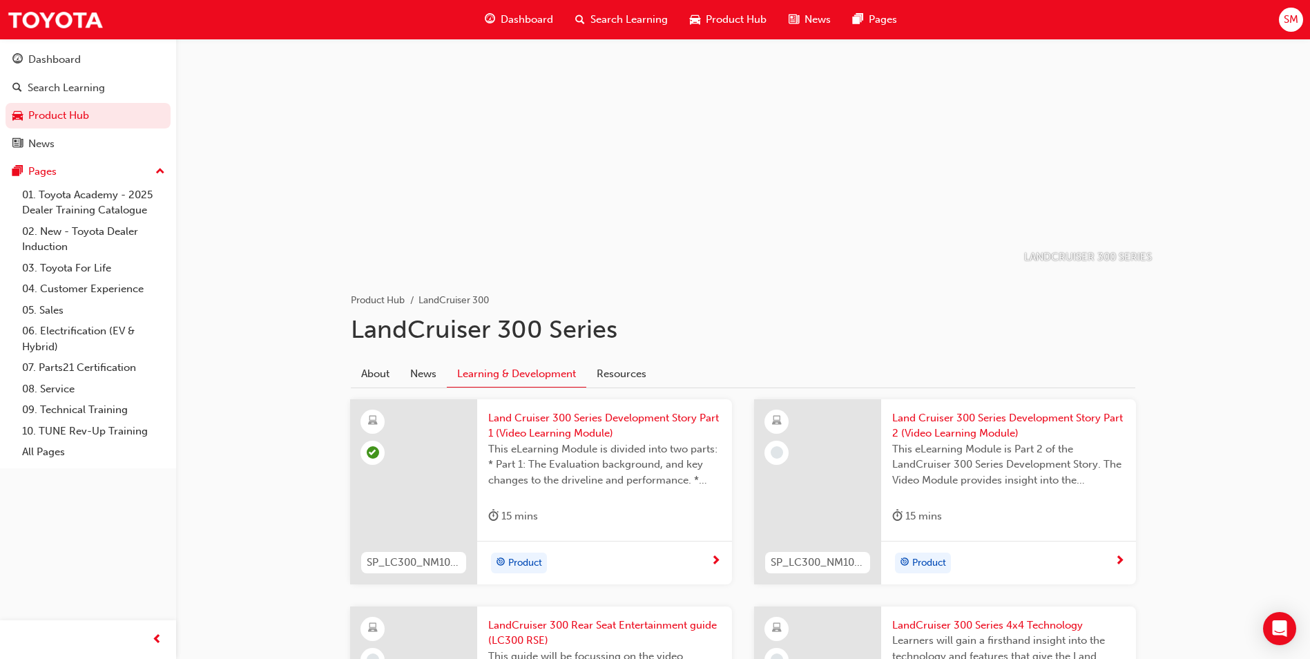
scroll to position [69, 0]
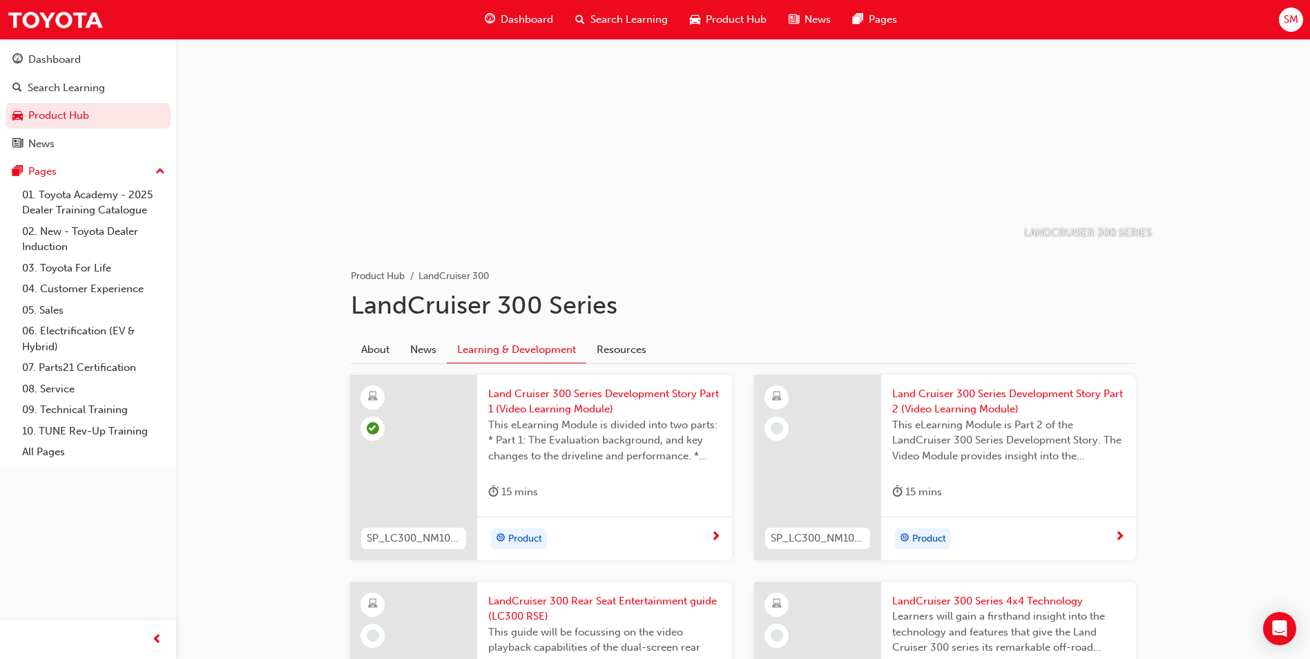
click at [980, 455] on span "This eLearning Module is Part 2 of the LandCruiser 300 Series Development Story…" at bounding box center [1008, 440] width 233 height 47
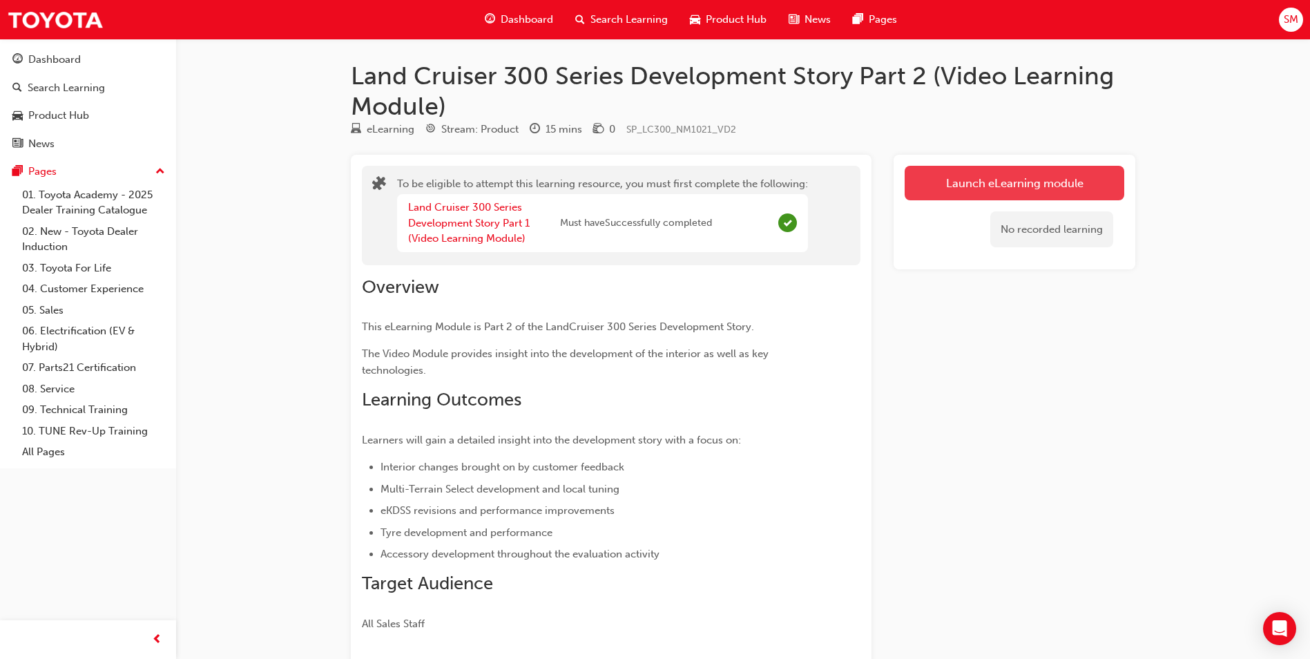
click at [1046, 188] on button "Launch eLearning module" at bounding box center [1014, 183] width 220 height 35
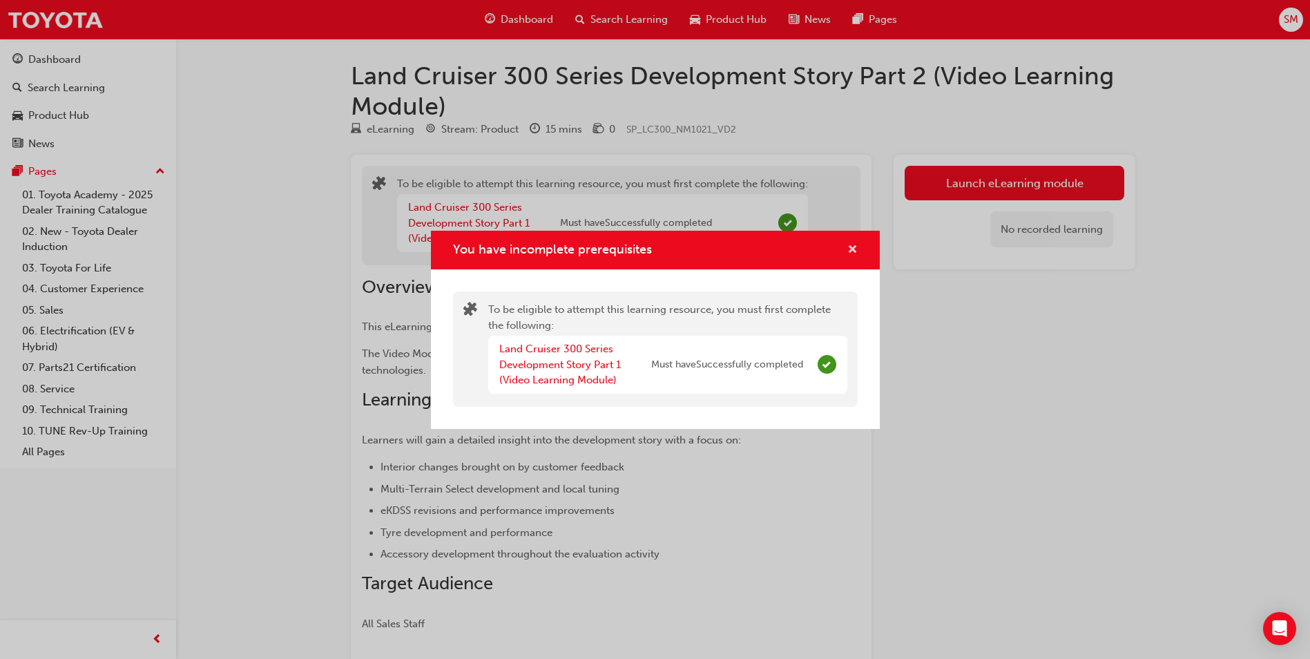
click at [854, 249] on span "cross-icon" at bounding box center [852, 250] width 10 height 12
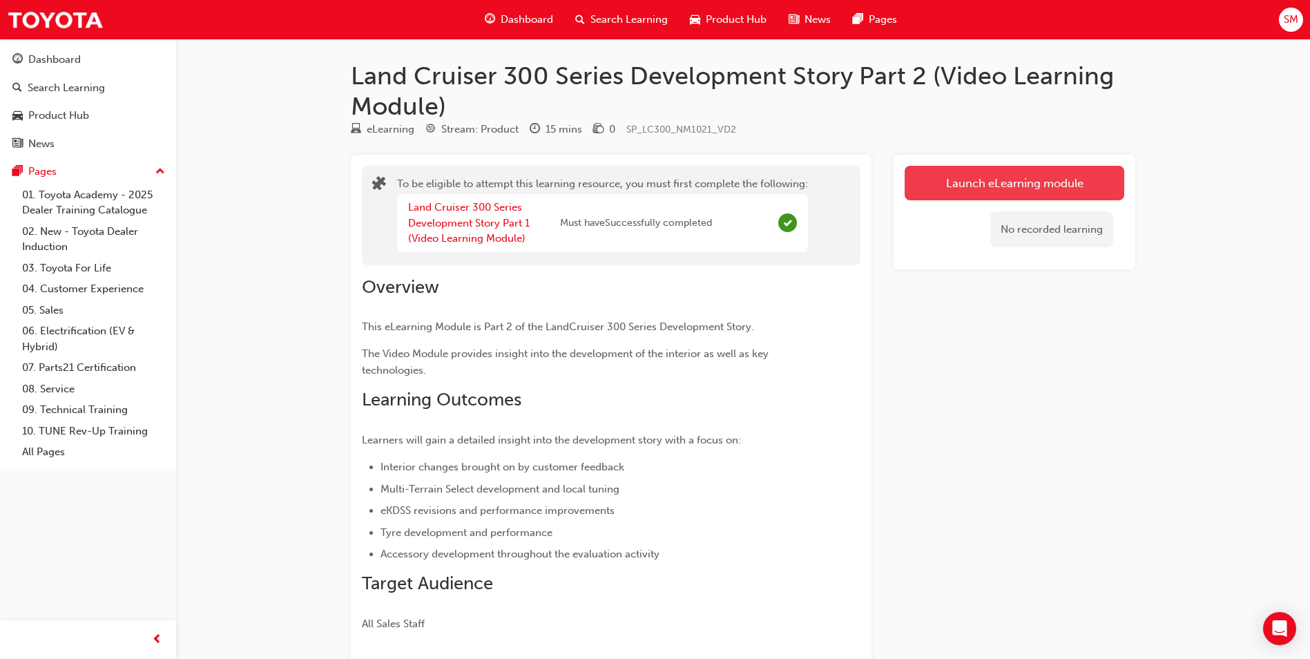
click at [974, 180] on button "Launch eLearning module" at bounding box center [1014, 183] width 220 height 35
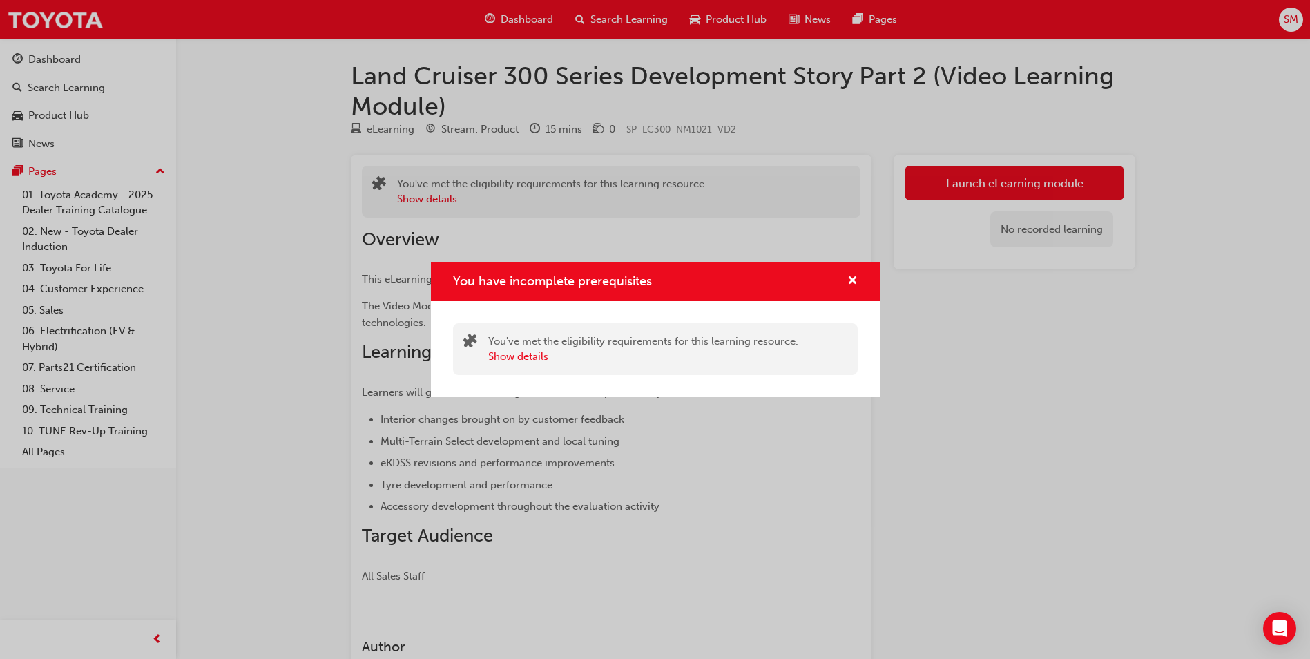
click at [509, 360] on button "Show details" at bounding box center [518, 357] width 60 height 16
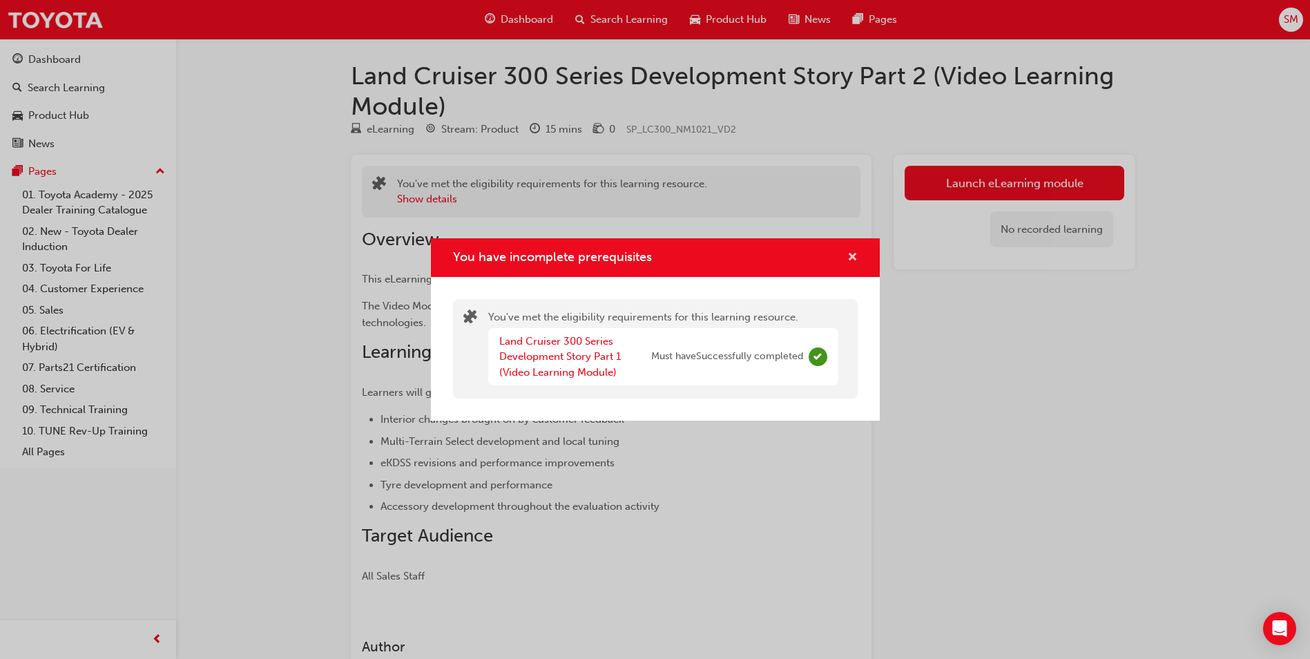
click at [853, 254] on span "cross-icon" at bounding box center [852, 258] width 10 height 12
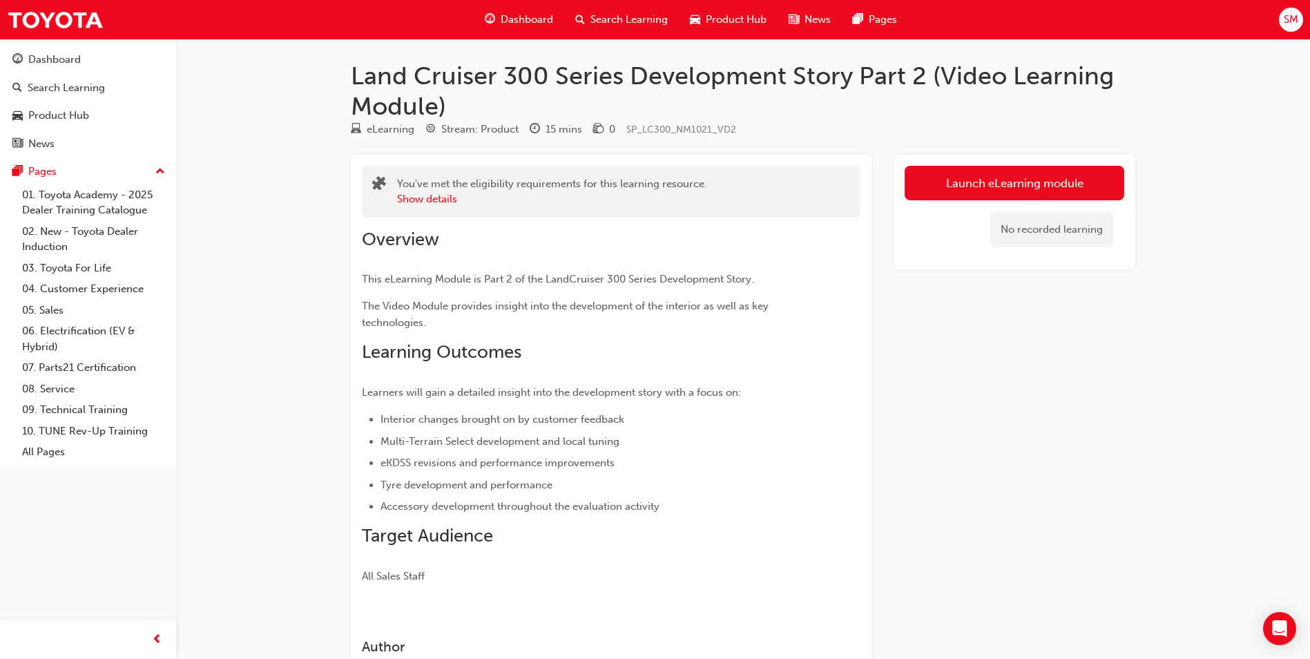
click at [947, 200] on div "No recorded learning" at bounding box center [1014, 229] width 220 height 59
click at [957, 185] on button "Launch eLearning module" at bounding box center [1014, 183] width 220 height 35
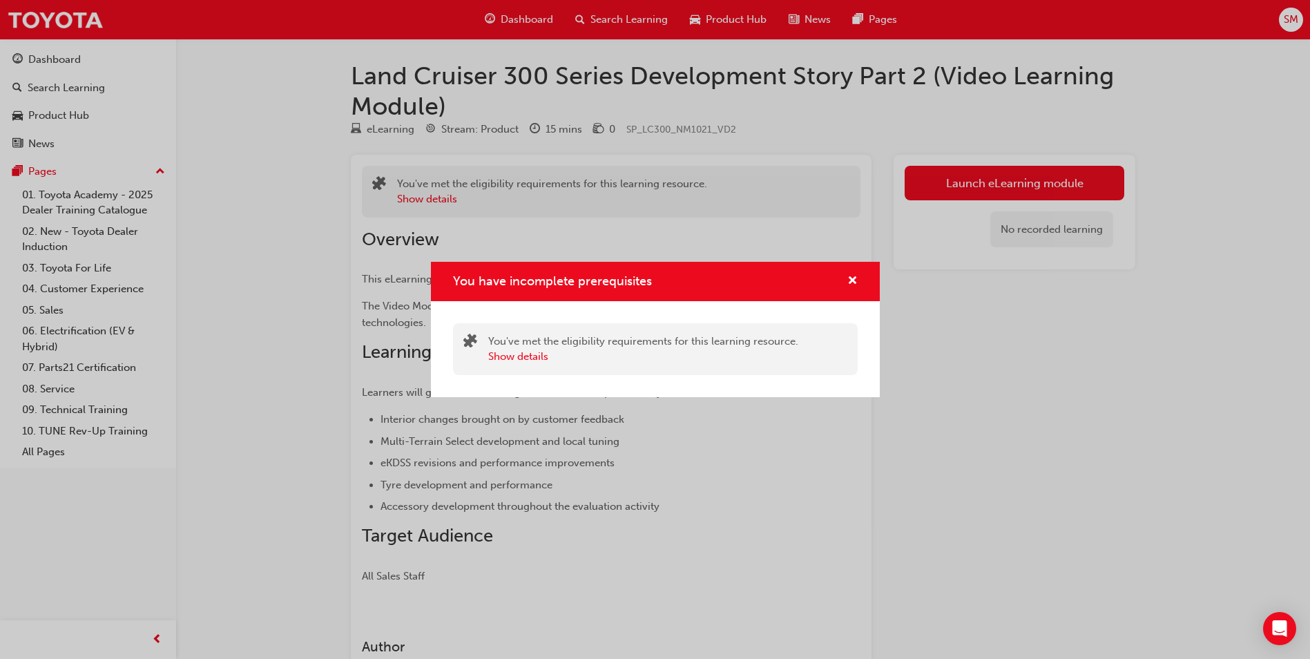
click at [865, 288] on div "You have incomplete prerequisites" at bounding box center [655, 281] width 449 height 39
click at [851, 275] on span "cross-icon" at bounding box center [852, 281] width 10 height 12
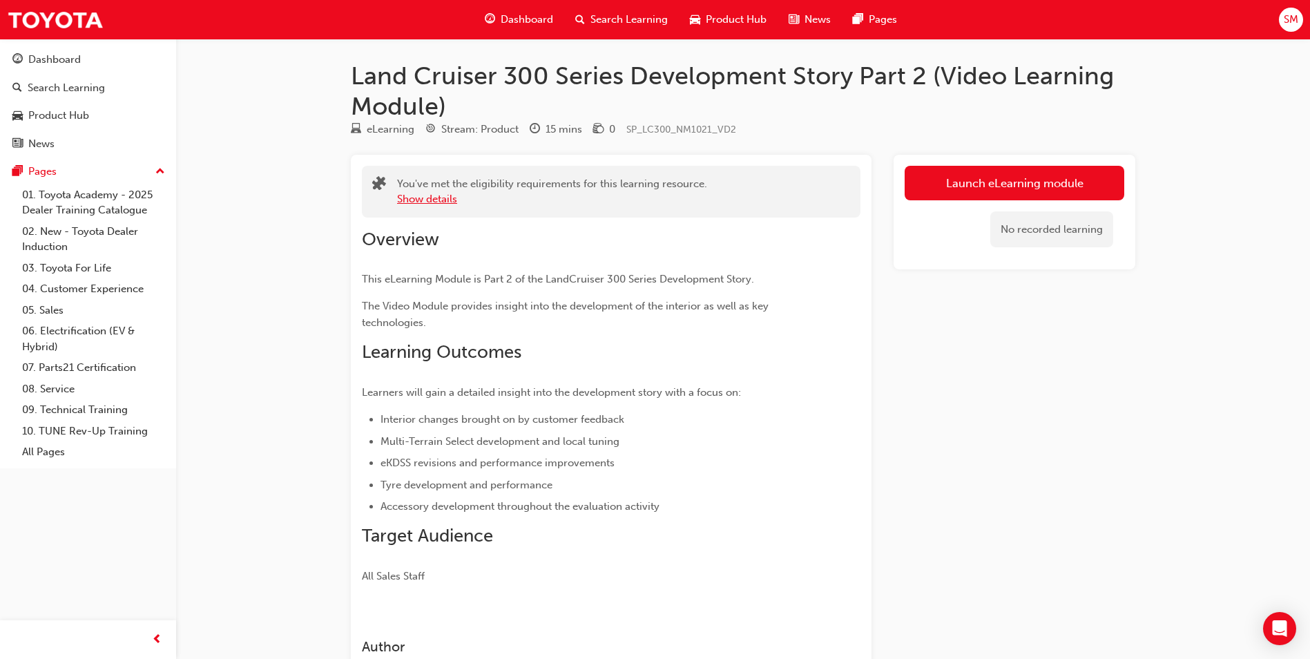
click at [456, 201] on button "Show details" at bounding box center [427, 199] width 60 height 16
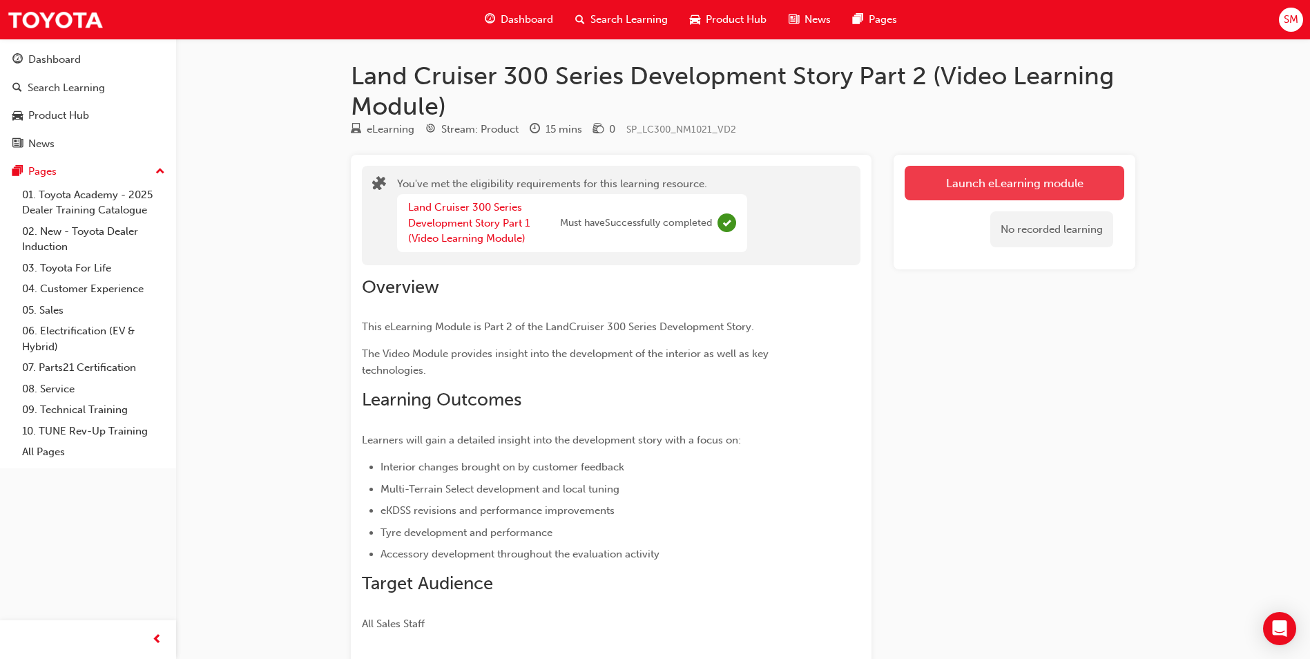
click at [947, 190] on link "Launch eLearning module" at bounding box center [1014, 183] width 220 height 35
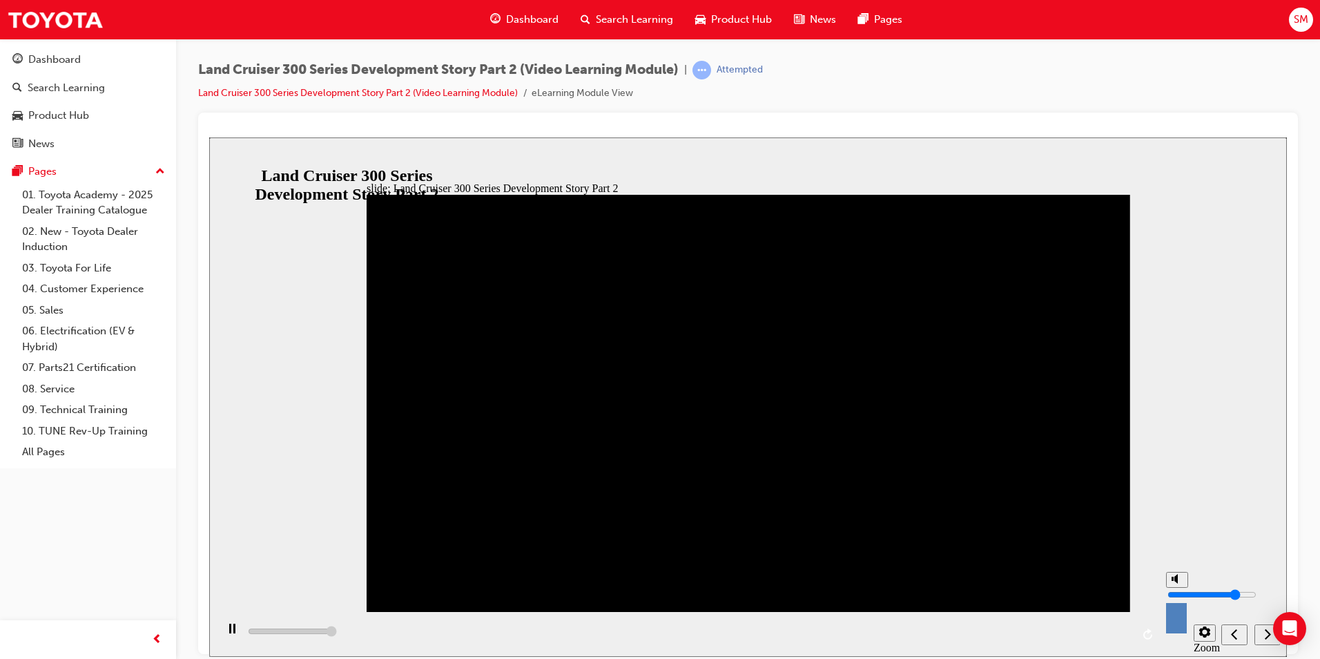
type input "3000"
type input "2"
click at [1177, 640] on input "volume" at bounding box center [1212, 645] width 89 height 11
drag, startPoint x: 216, startPoint y: 638, endPoint x: 222, endPoint y: 627, distance: 12.7
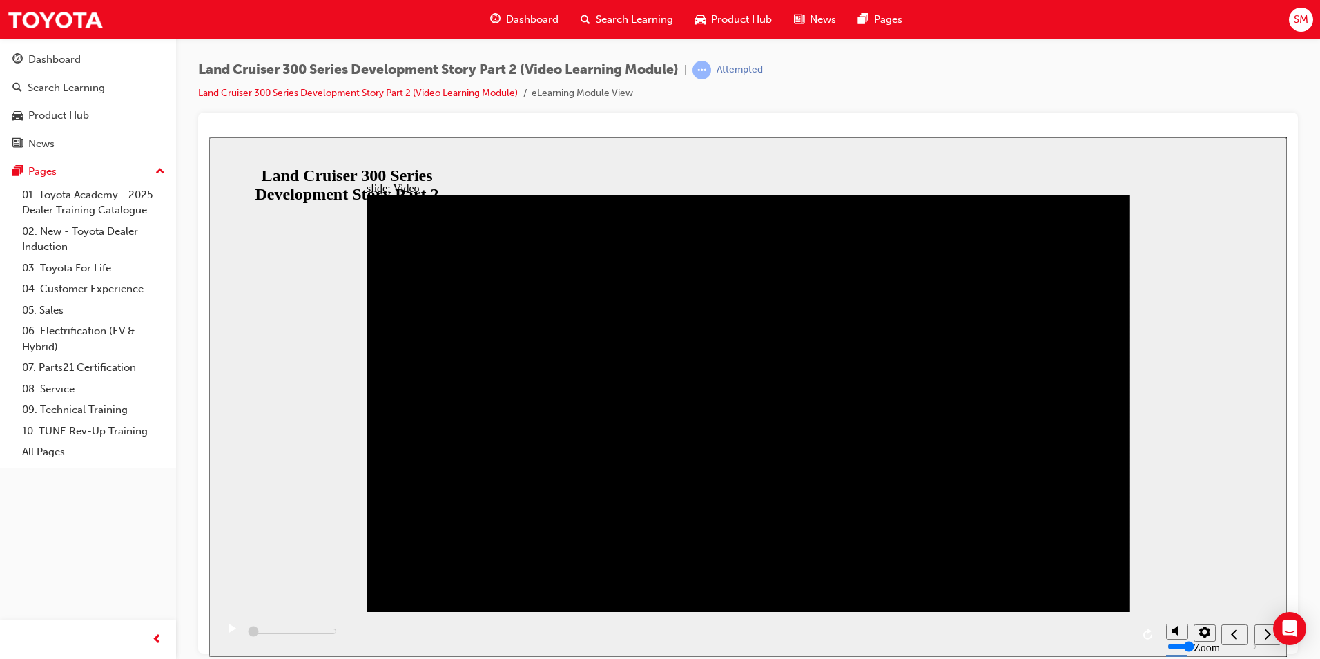
click at [220, 638] on div "play/pause" at bounding box center [231, 634] width 23 height 23
click at [1196, 428] on div "slide: Video Video_Icon_Digital_System_RGB_REV.png Click to play video Click to…" at bounding box center [748, 396] width 1078 height 519
click at [432, 639] on div "playback controls" at bounding box center [687, 633] width 943 height 45
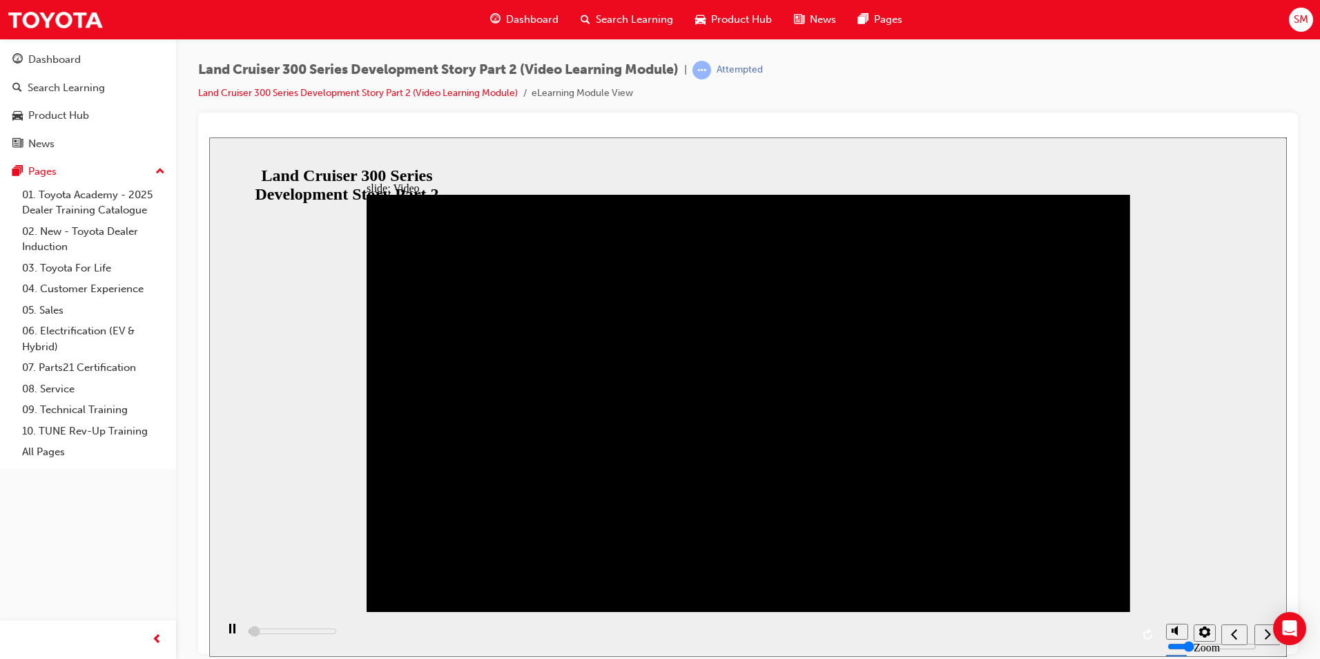
click at [435, 631] on div "playback controls" at bounding box center [687, 633] width 943 height 45
type input "15900"
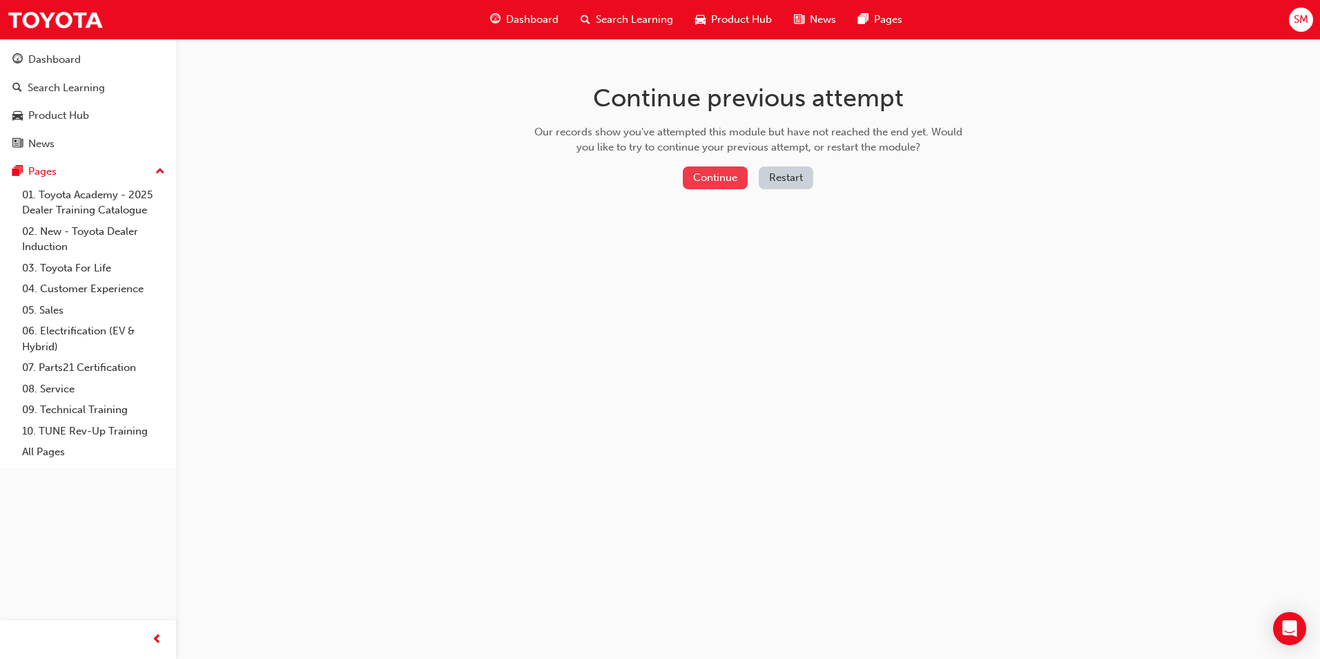
click at [722, 180] on button "Continue" at bounding box center [715, 177] width 65 height 23
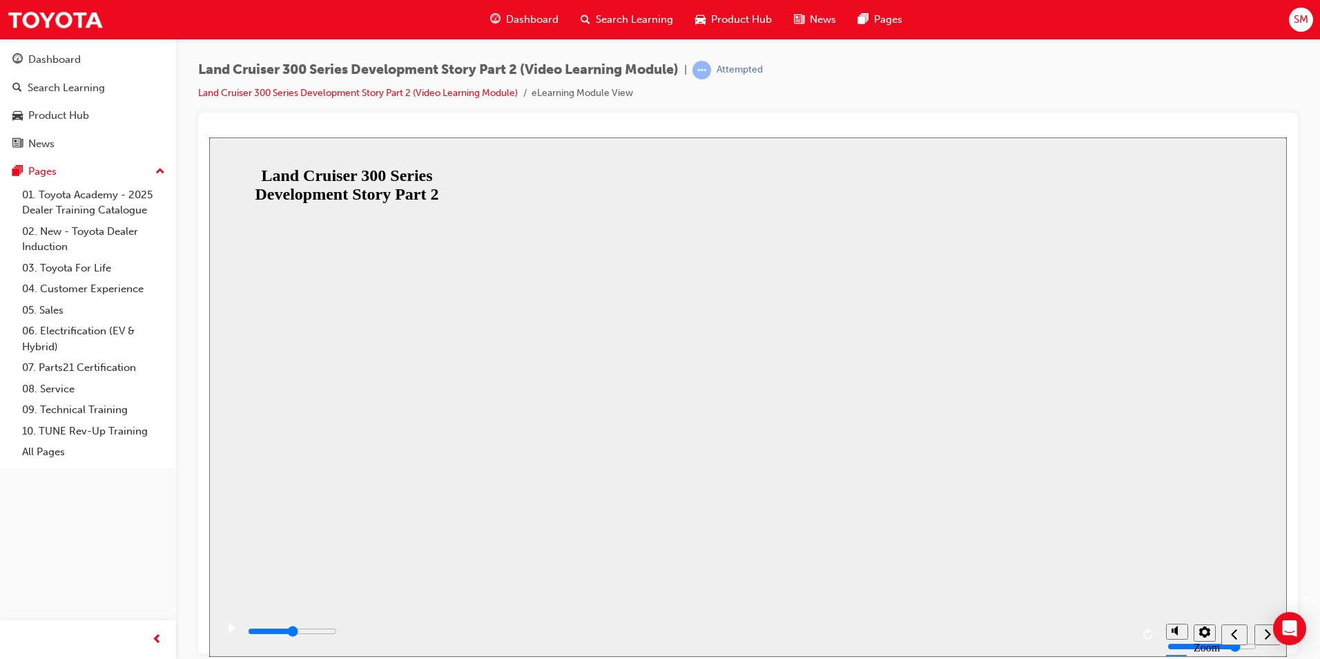
click at [732, 631] on div "Land Cruiser 300 Series Development Story Part 2 Resume Restart Land Cruiser 30…" at bounding box center [748, 662] width 1078 height 62
click at [262, 643] on button "Resume" at bounding box center [235, 651] width 52 height 17
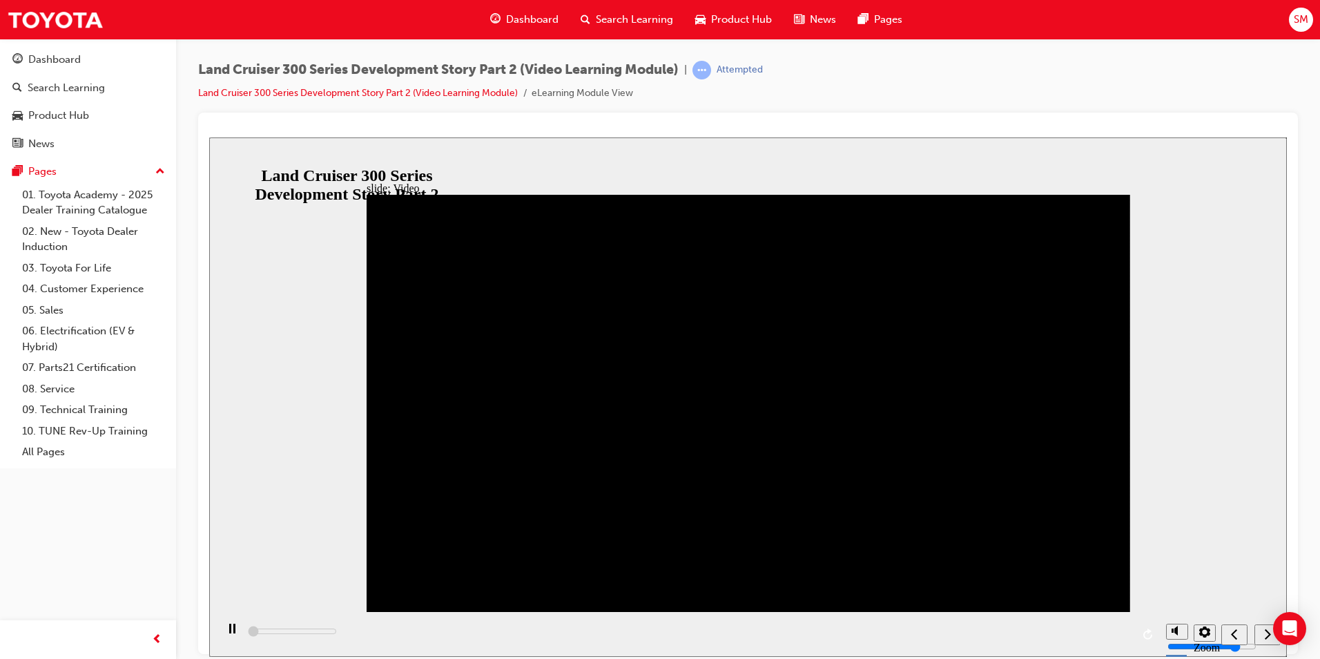
click at [229, 632] on icon "play/pause" at bounding box center [233, 627] width 8 height 9
type input "2400"
type input "3"
type input "2600"
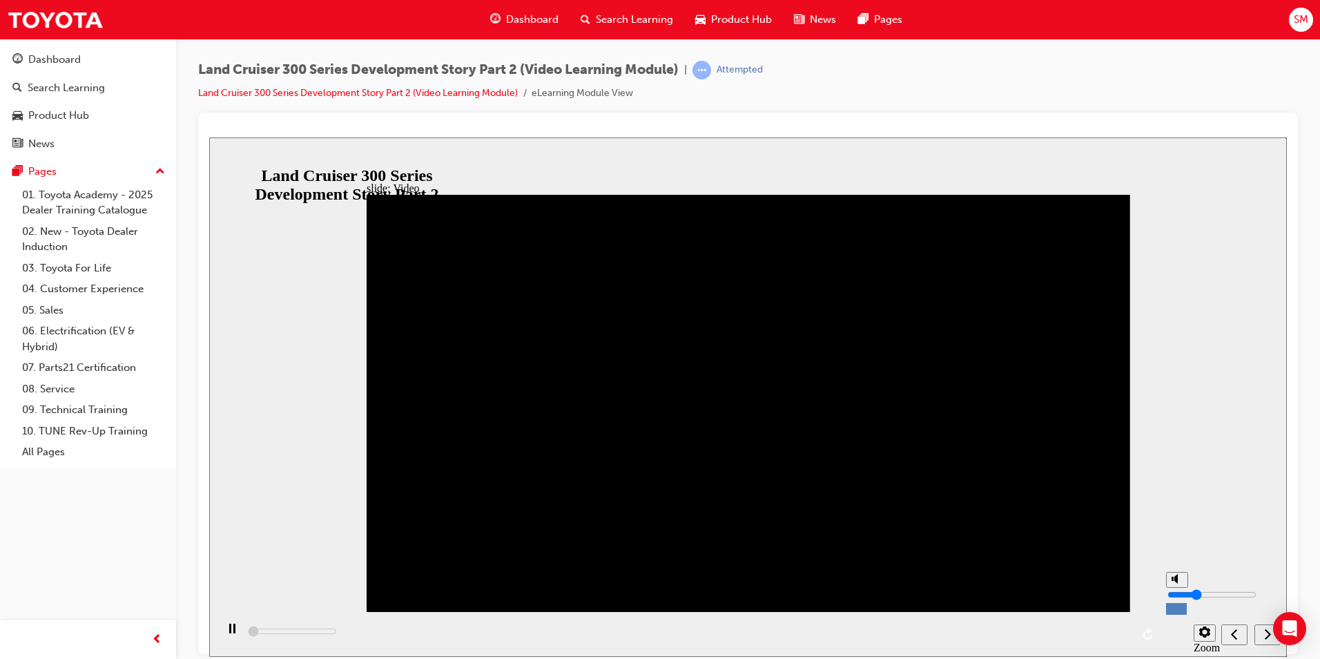
type input "2"
type input "2900"
type input "2"
click at [1177, 599] on input "volume" at bounding box center [1212, 593] width 89 height 11
click at [459, 634] on div "playback controls" at bounding box center [687, 633] width 943 height 45
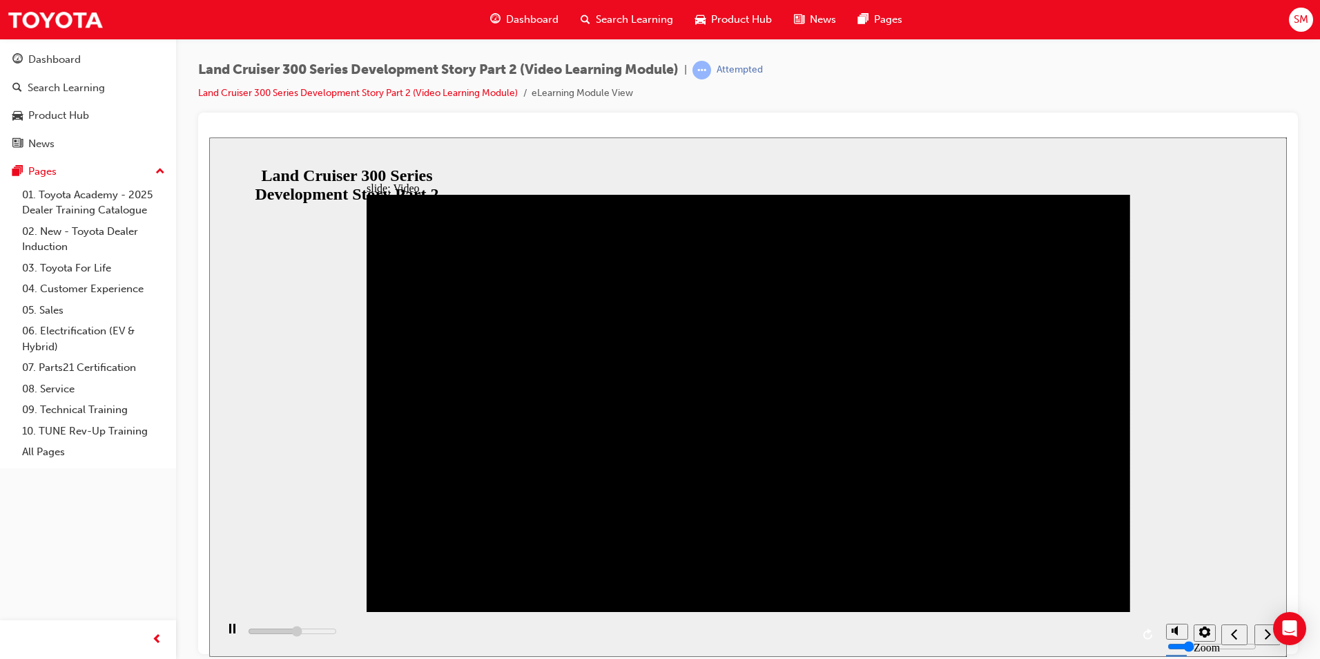
click at [776, 625] on div "playback controls" at bounding box center [687, 633] width 943 height 45
click at [789, 638] on div "playback controls" at bounding box center [687, 633] width 943 height 45
click at [795, 633] on div "playback controls" at bounding box center [687, 633] width 943 height 45
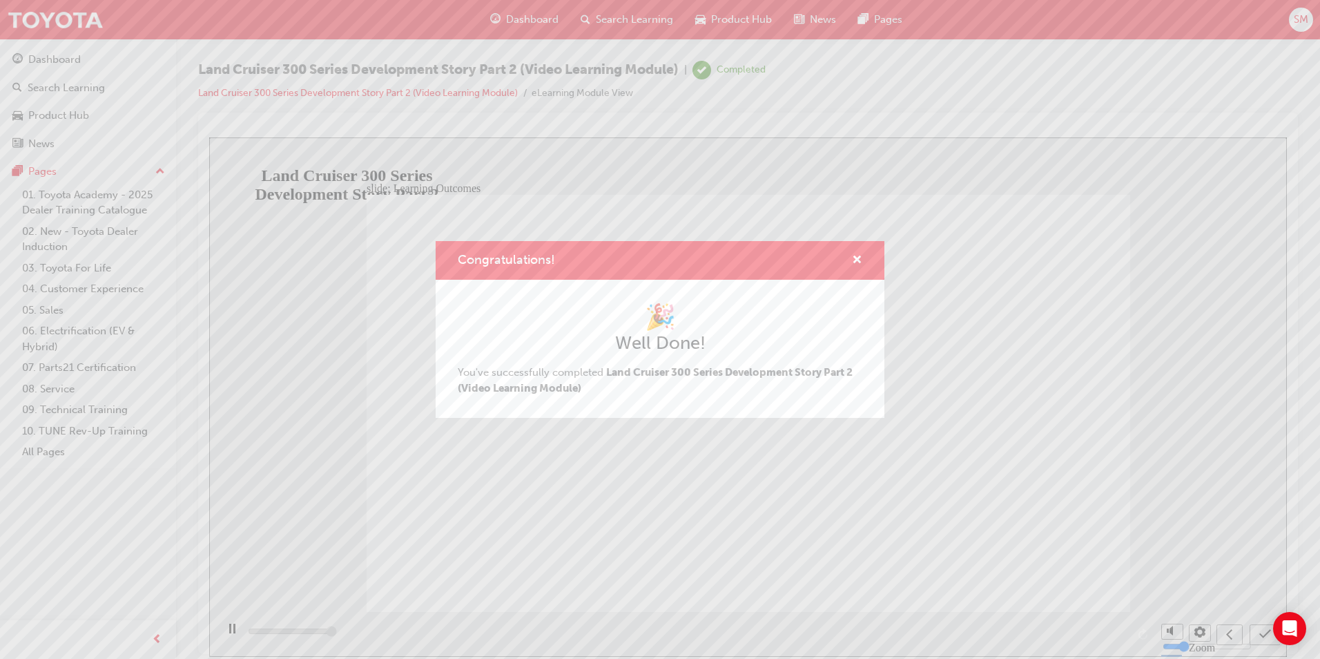
type input "13000"
click at [854, 259] on span "cross-icon" at bounding box center [857, 261] width 10 height 12
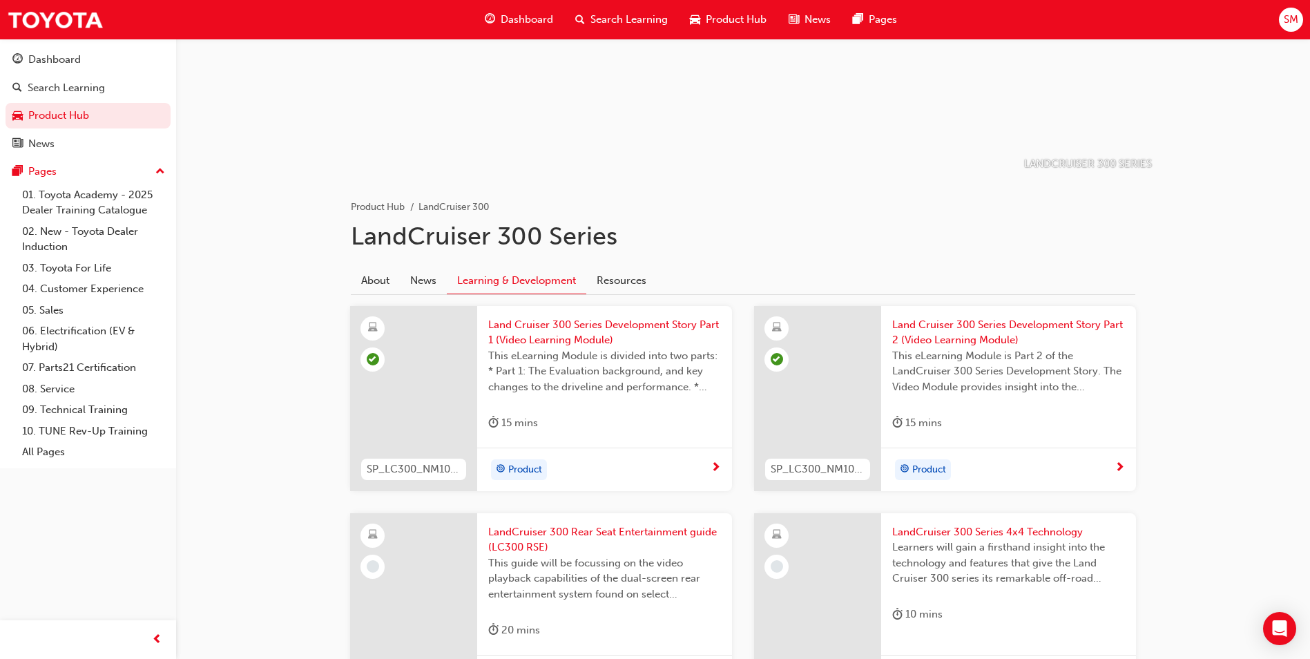
scroll to position [207, 0]
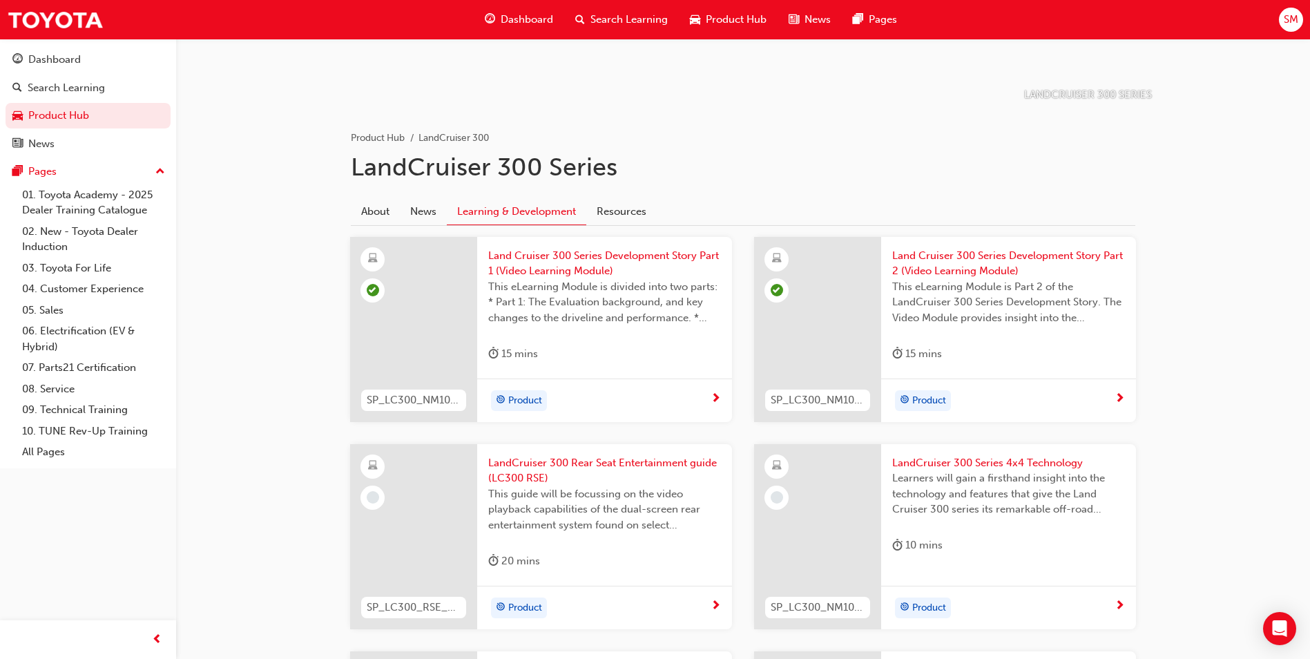
click at [671, 469] on span "LandCruiser 300 Rear Seat Entertainment guide (LC300 RSE)" at bounding box center [604, 470] width 233 height 31
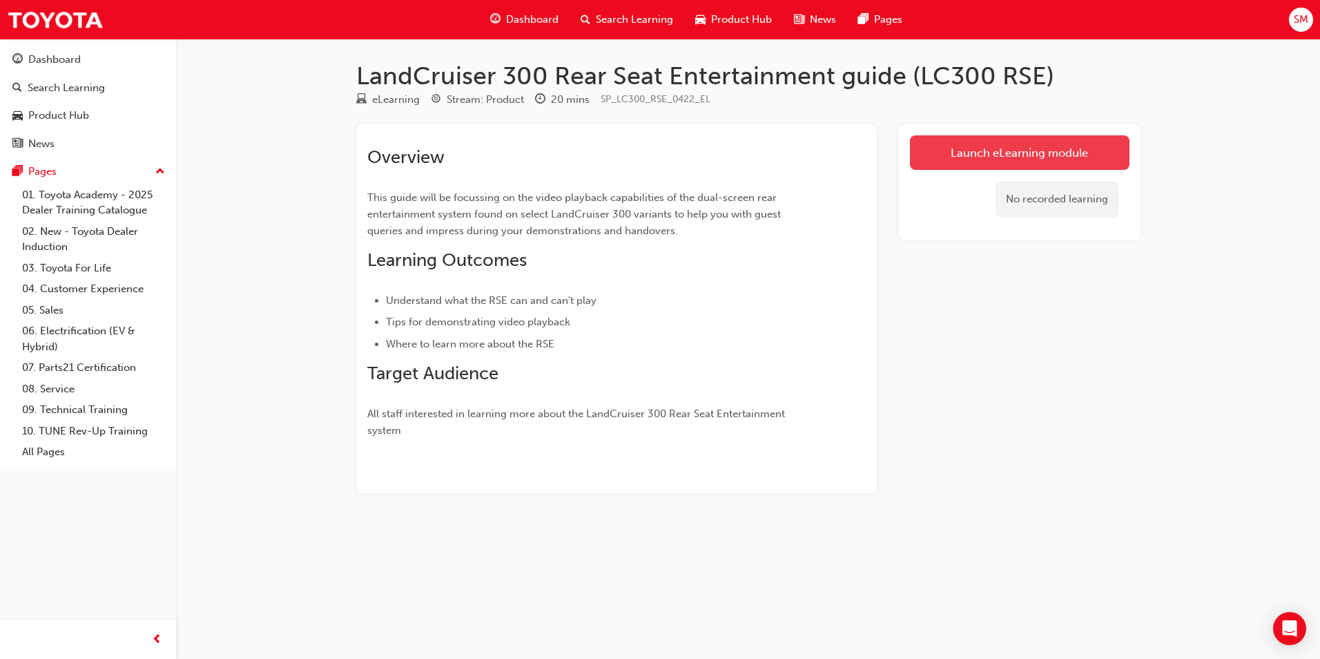
click at [944, 157] on link "Launch eLearning module" at bounding box center [1020, 152] width 220 height 35
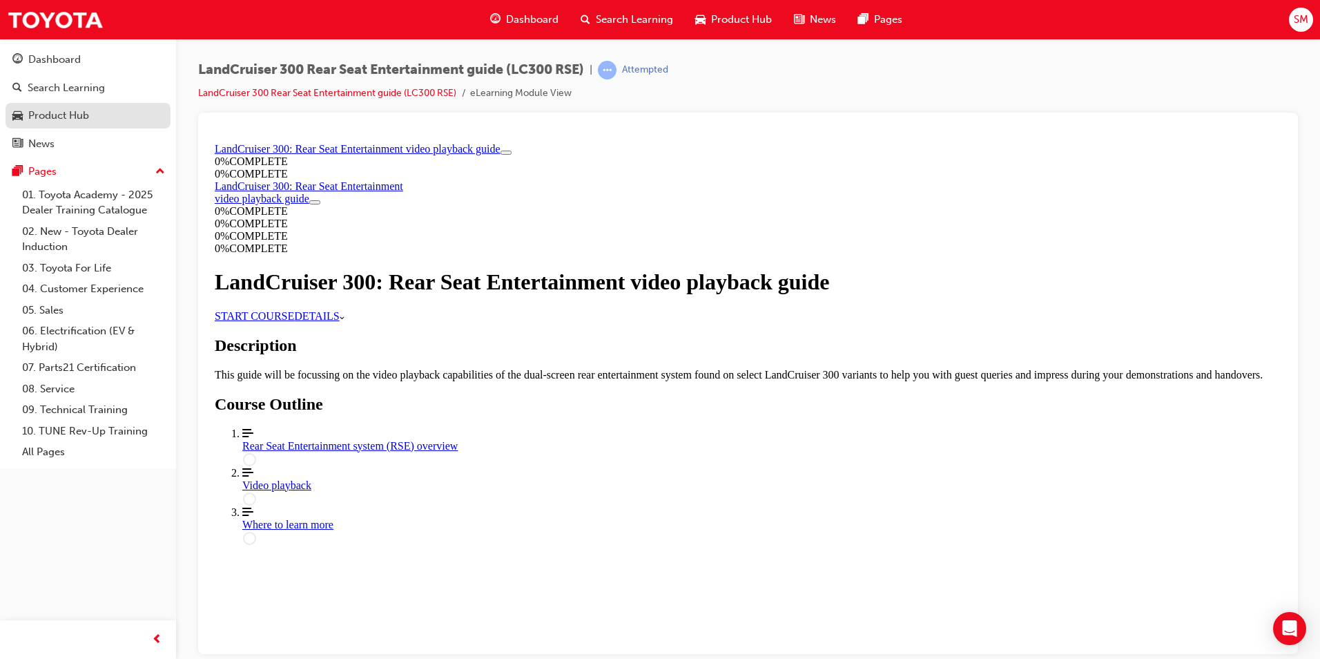
click at [89, 122] on div "Product Hub" at bounding box center [58, 116] width 61 height 16
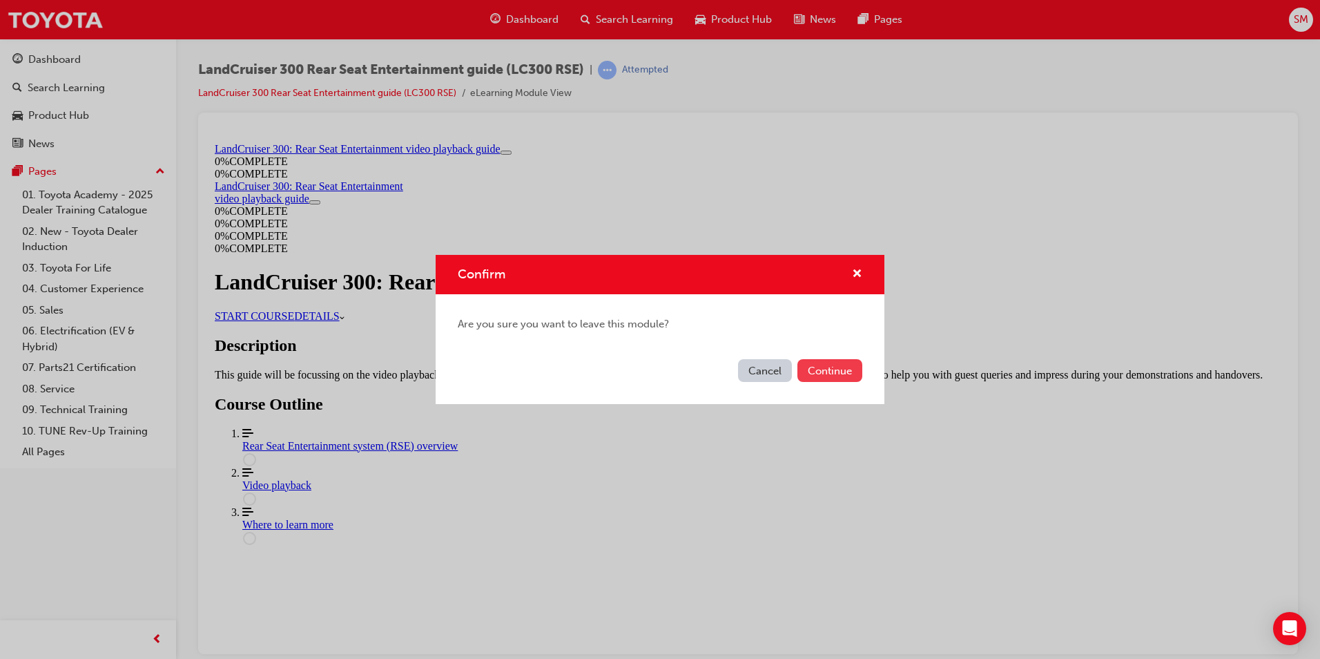
click at [823, 374] on button "Continue" at bounding box center [829, 370] width 65 height 23
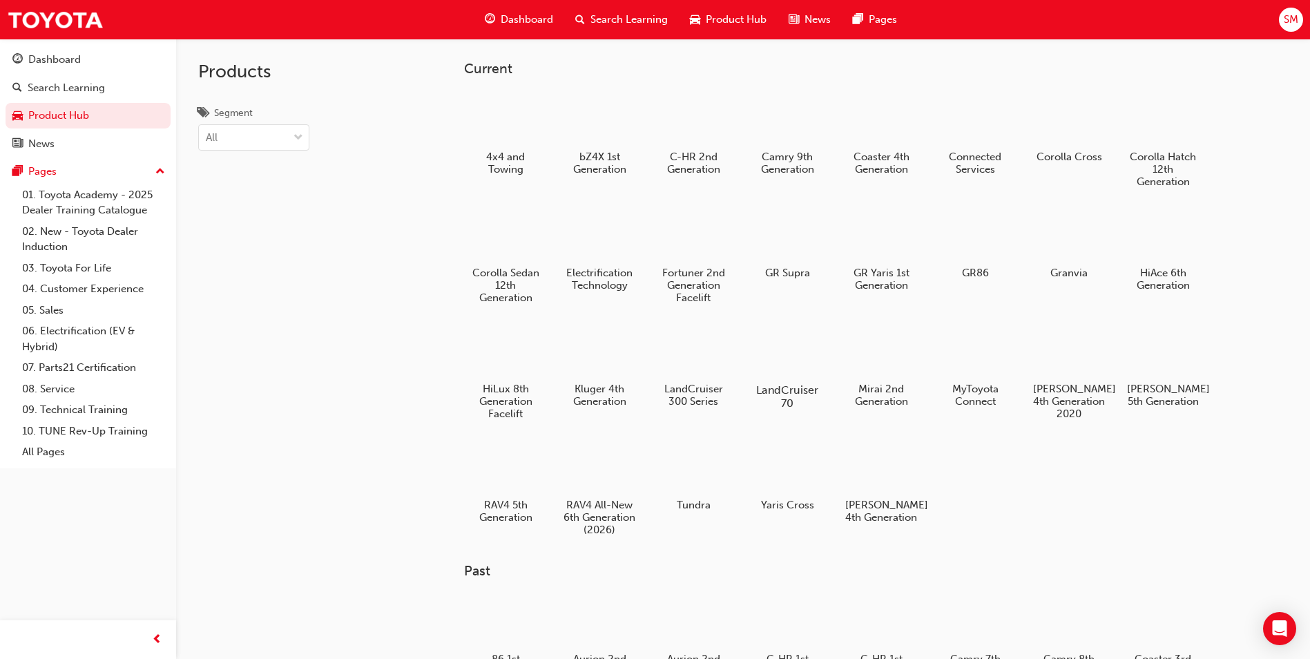
click at [801, 371] on div at bounding box center [787, 349] width 77 height 55
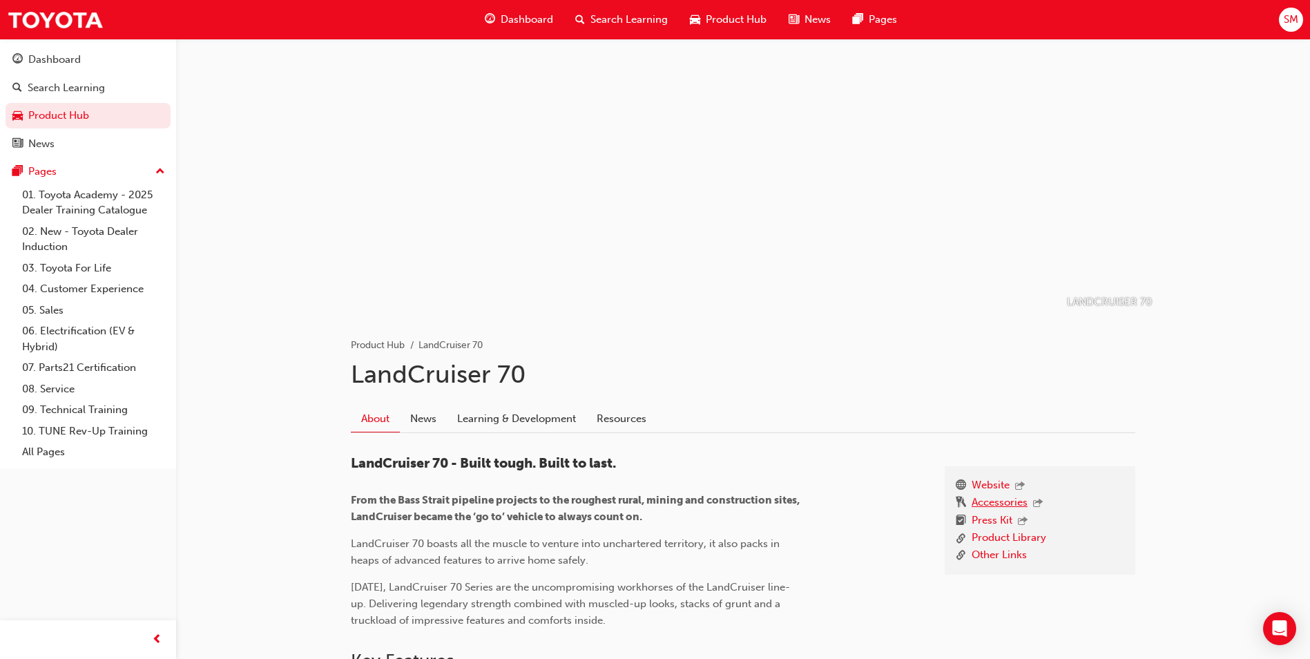
click at [1002, 498] on link "Accessories" at bounding box center [999, 503] width 56 height 18
